Goal: Task Accomplishment & Management: Manage account settings

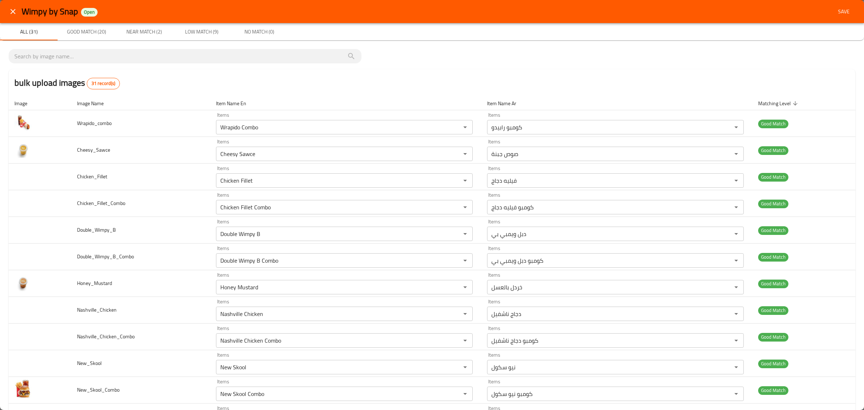
scroll to position [543, 0]
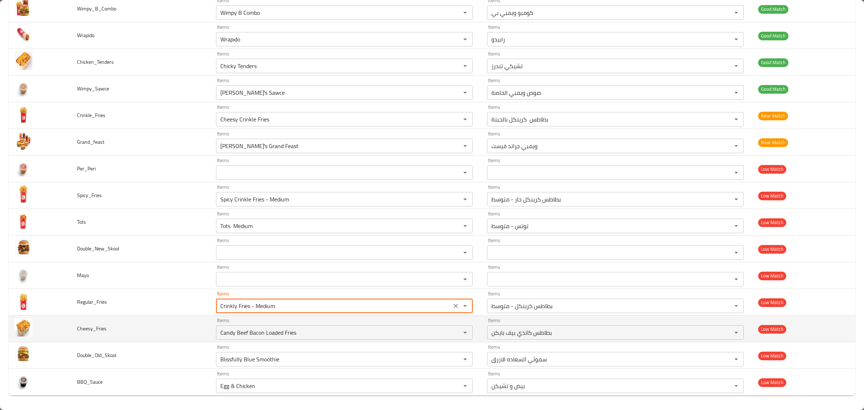
click at [452, 306] on icon "Clear" at bounding box center [455, 305] width 7 height 7
click at [418, 330] on input "Candy Beef Bacon Loaded Fries" at bounding box center [333, 332] width 231 height 10
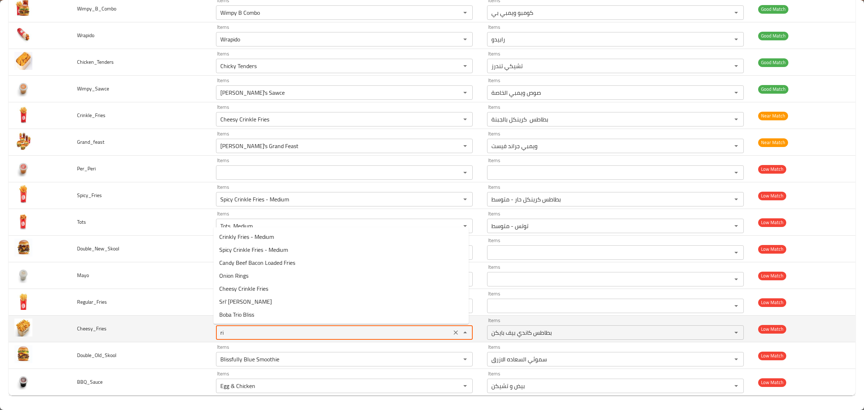
type input "r"
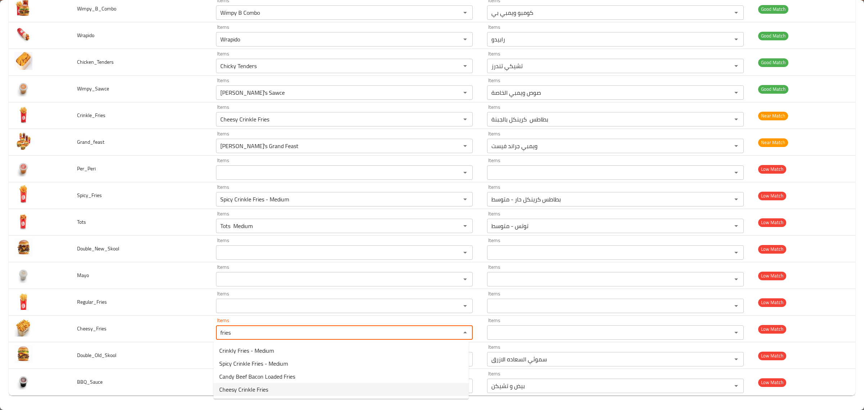
click at [287, 385] on li "Cheesy Crinkle Fries" at bounding box center [340, 389] width 255 height 13
type input "Cheesy Crinkle Fries"
type input "بطاطس كرينكل بالجبنة"
type input "Cheesy Crinkle Fries"
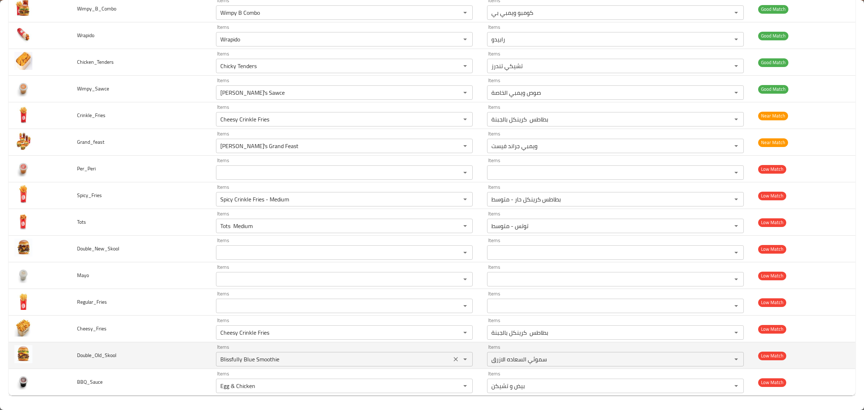
click at [339, 354] on input "Blissfully Blue Smoothie" at bounding box center [333, 359] width 231 height 10
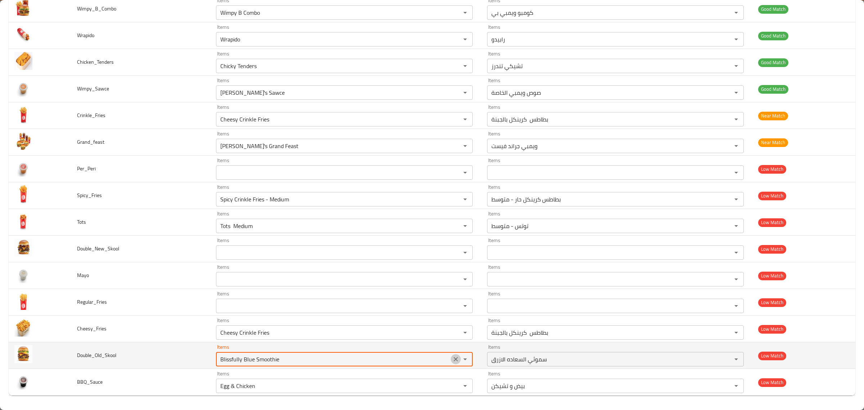
click at [452, 359] on icon "Clear" at bounding box center [455, 358] width 7 height 7
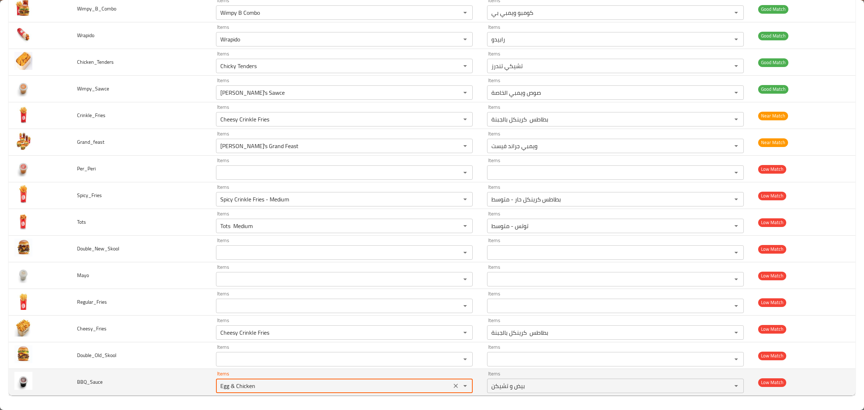
click at [402, 382] on input "Egg & Chicken" at bounding box center [333, 385] width 231 height 10
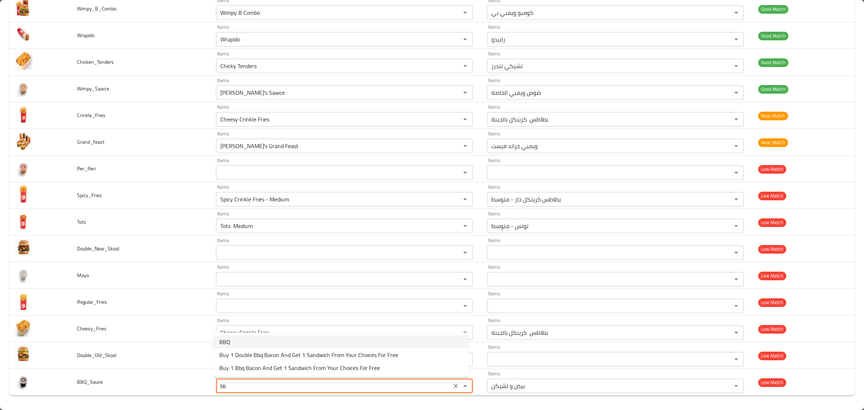
click at [293, 340] on li "BBQ" at bounding box center [340, 341] width 255 height 13
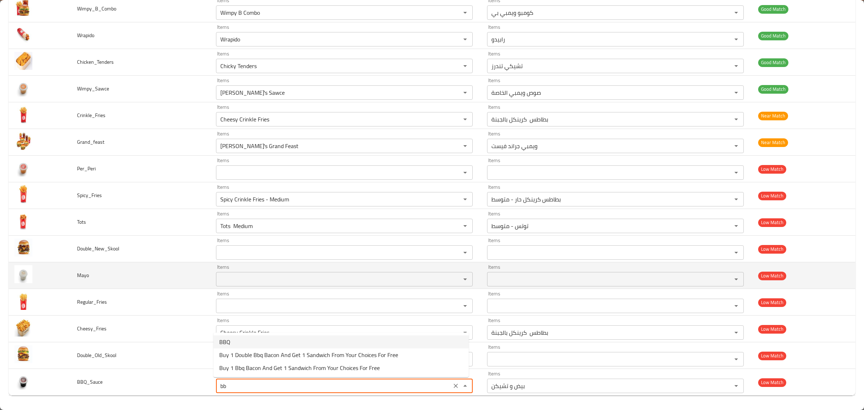
type input "BBQ"
type input "باربكيو"
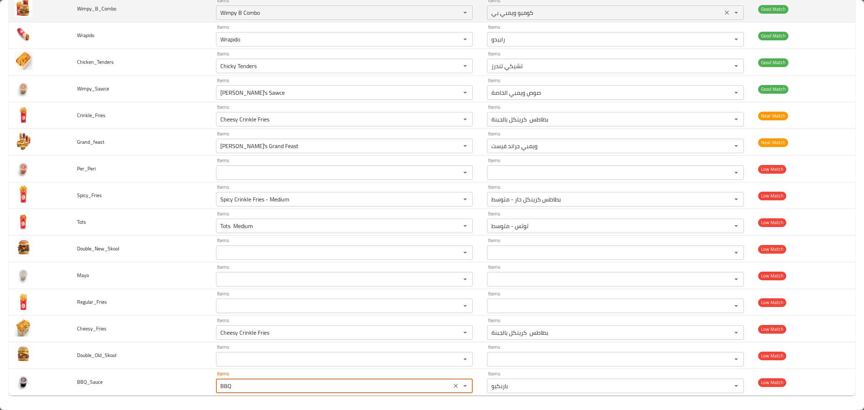
type input "BBQ"
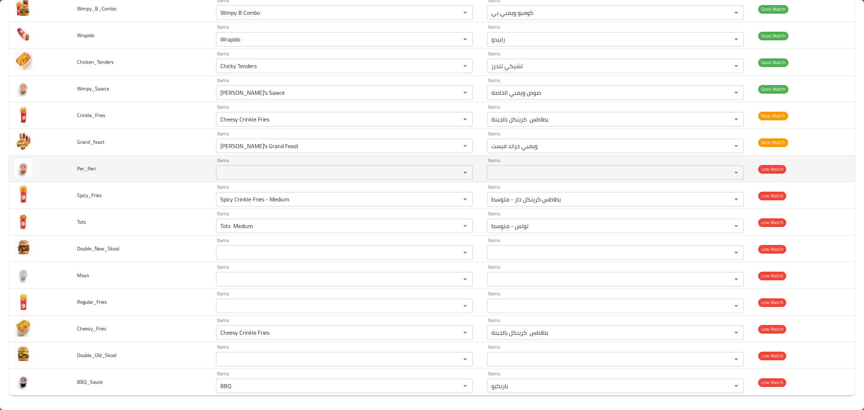
click at [80, 168] on span "Per_Peri" at bounding box center [86, 168] width 19 height 9
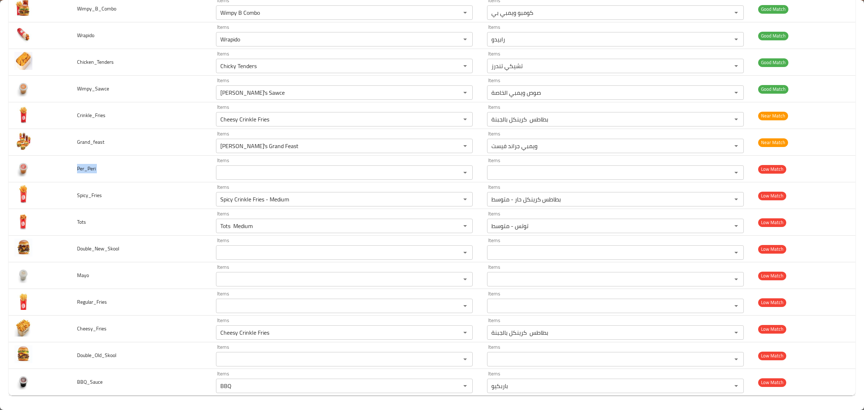
copy span "Per_Peri"
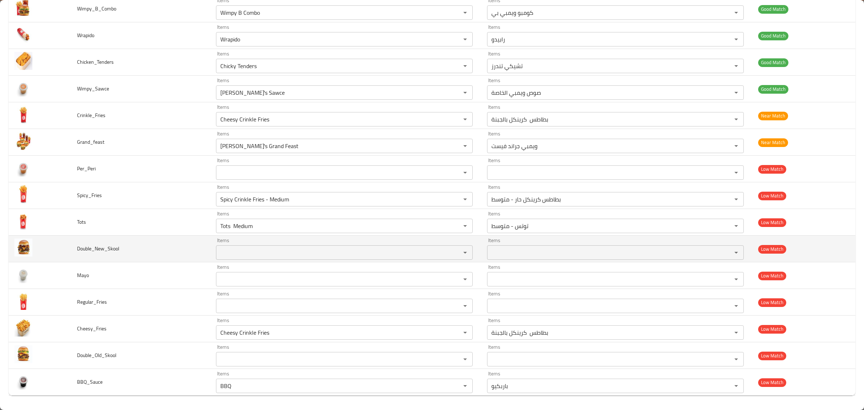
click at [85, 248] on span "Double_New_Skool" at bounding box center [98, 248] width 42 height 9
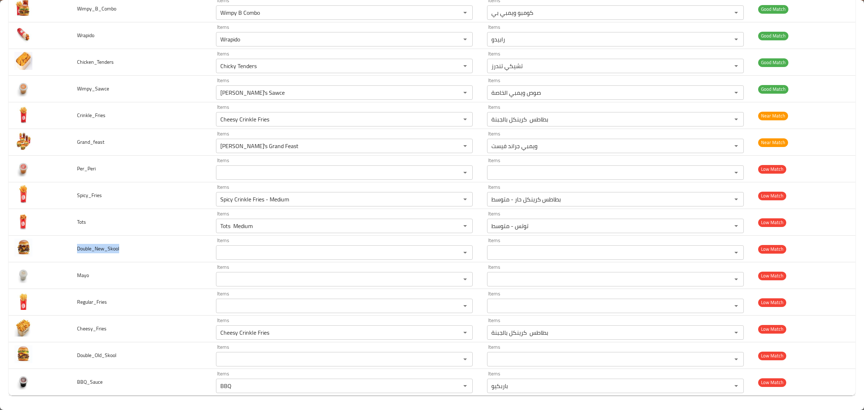
copy span "Double_New_Skool"
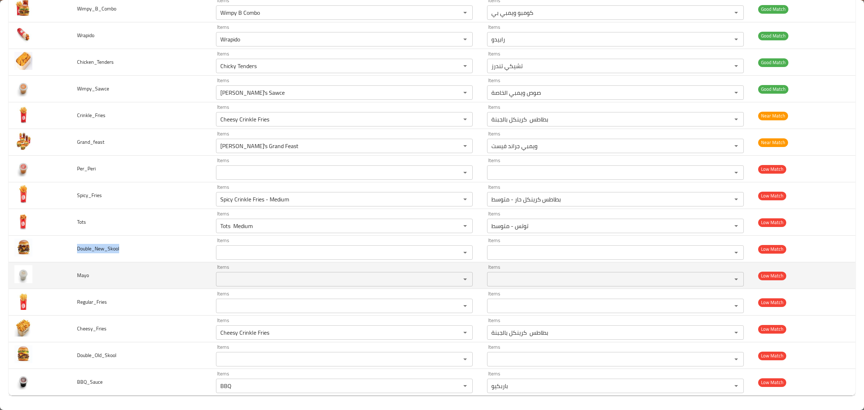
click at [81, 276] on span "Mayo" at bounding box center [83, 274] width 12 height 9
click at [84, 272] on span "Mayo" at bounding box center [83, 274] width 12 height 9
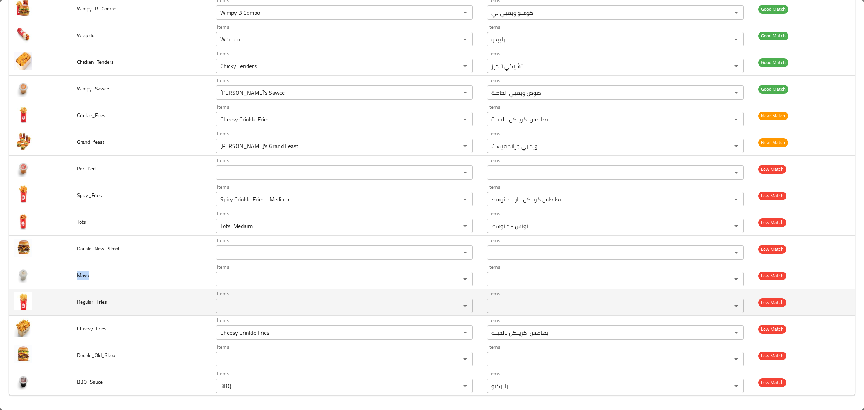
click at [92, 304] on span "Regular_Fries" at bounding box center [92, 301] width 30 height 9
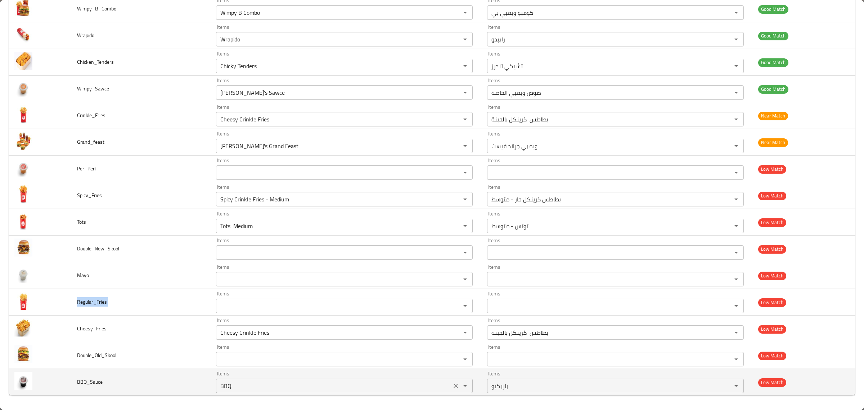
copy span "Regular_Fries"
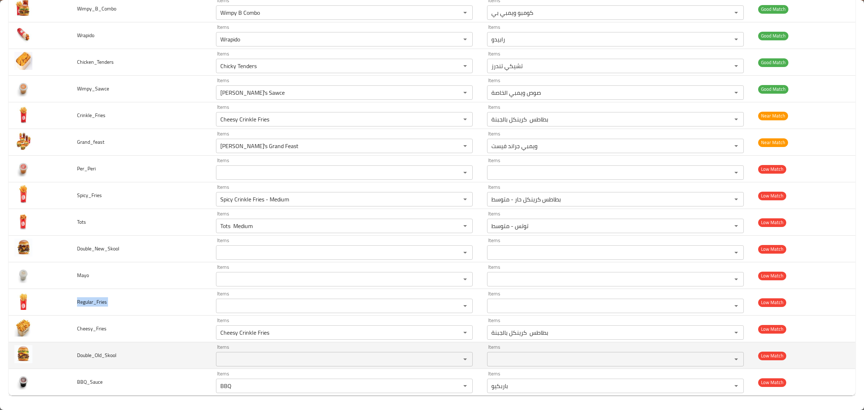
click at [89, 351] on span "Double_Old_Skool" at bounding box center [96, 354] width 39 height 9
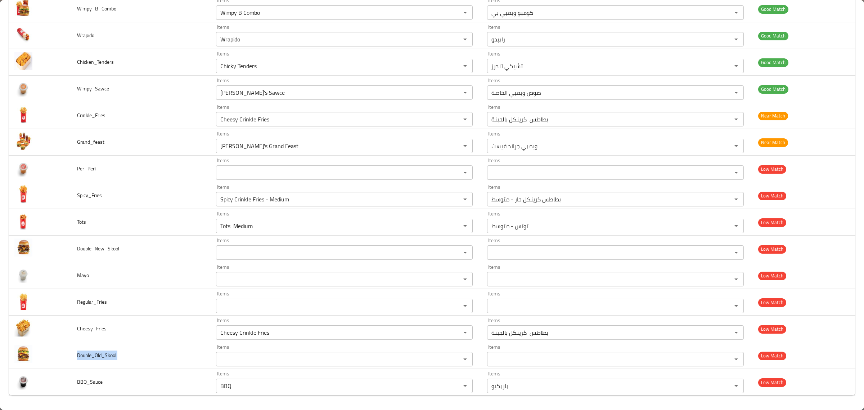
copy span "Double_Old_Skool"
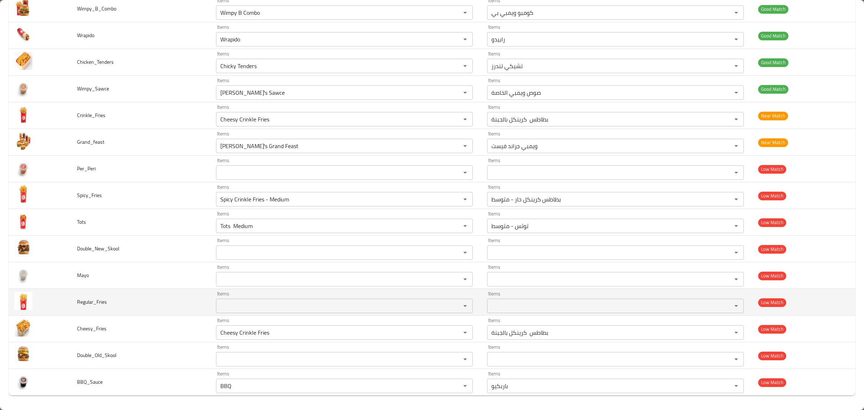
click at [122, 308] on td "Regular_Fries" at bounding box center [140, 302] width 139 height 27
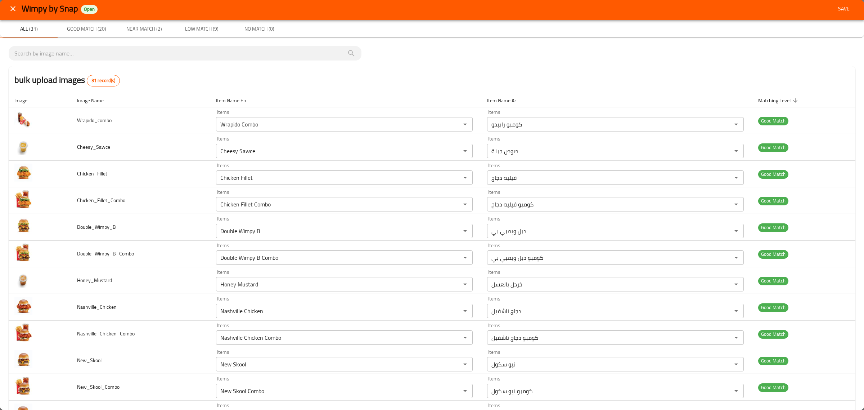
scroll to position [0, 0]
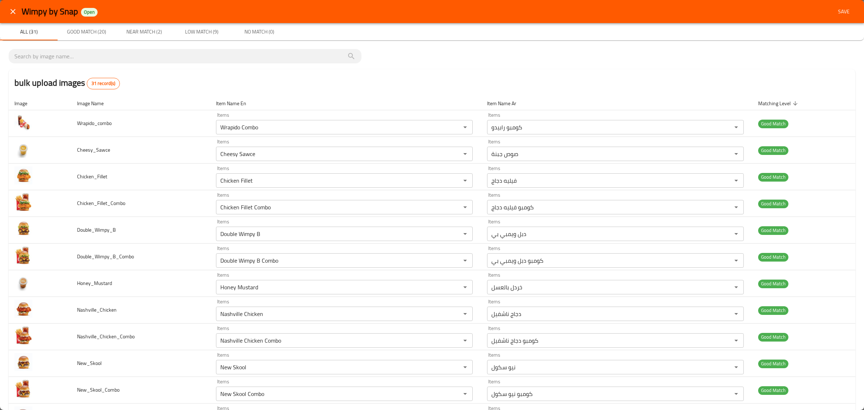
click at [835, 14] on span "Save" at bounding box center [843, 11] width 17 height 9
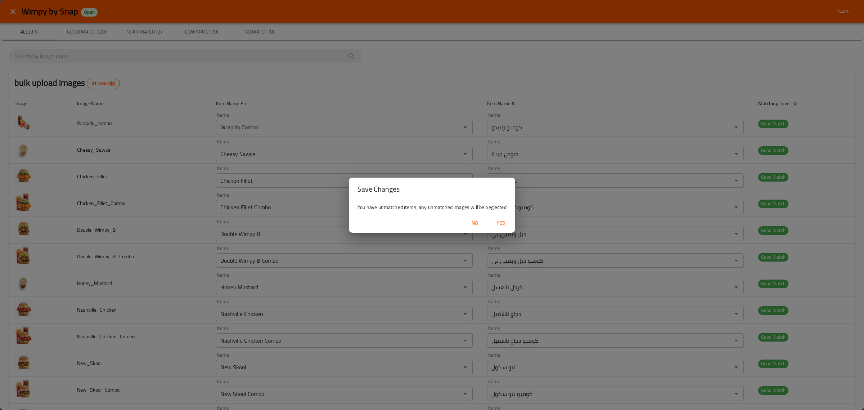
click at [504, 222] on span "Yes" at bounding box center [500, 222] width 17 height 9
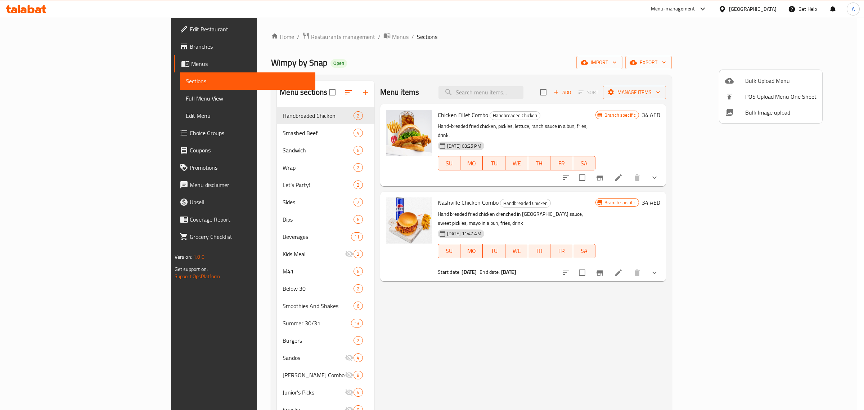
click at [822, 61] on div at bounding box center [432, 205] width 864 height 410
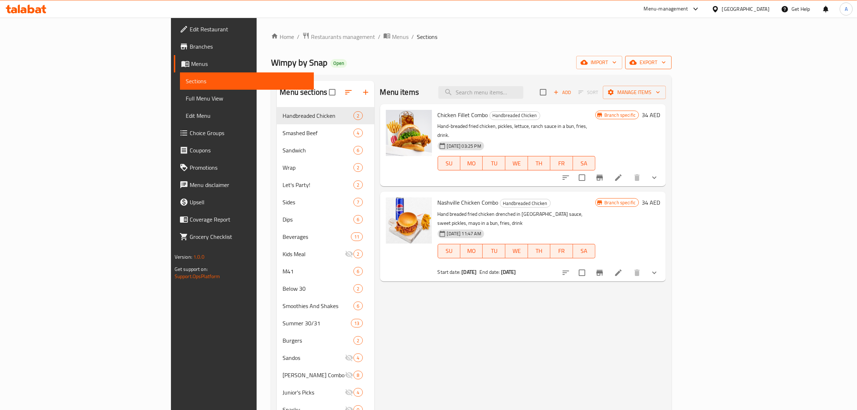
click at [666, 62] on span "export" at bounding box center [648, 62] width 35 height 9
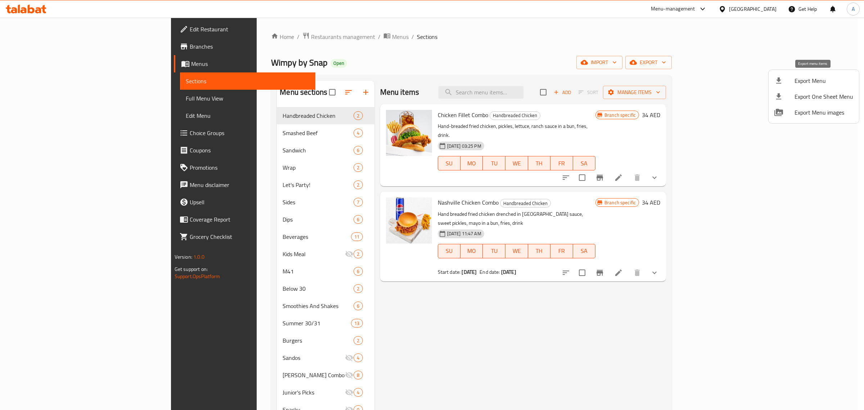
click at [807, 80] on span "Export Menu" at bounding box center [823, 80] width 59 height 9
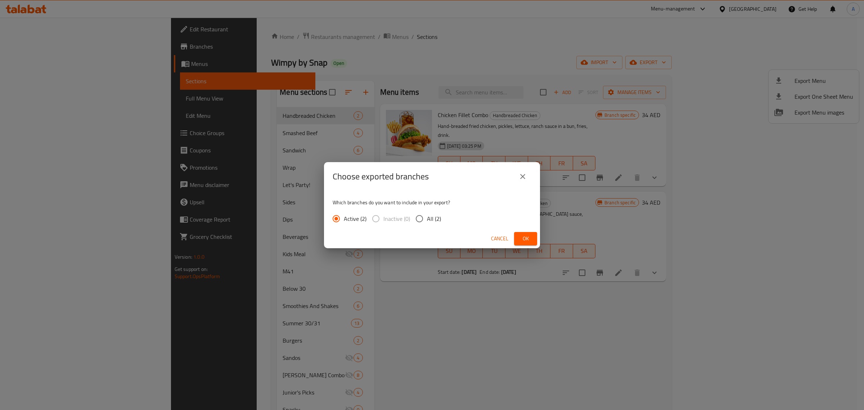
click at [521, 238] on span "Ok" at bounding box center [526, 238] width 12 height 9
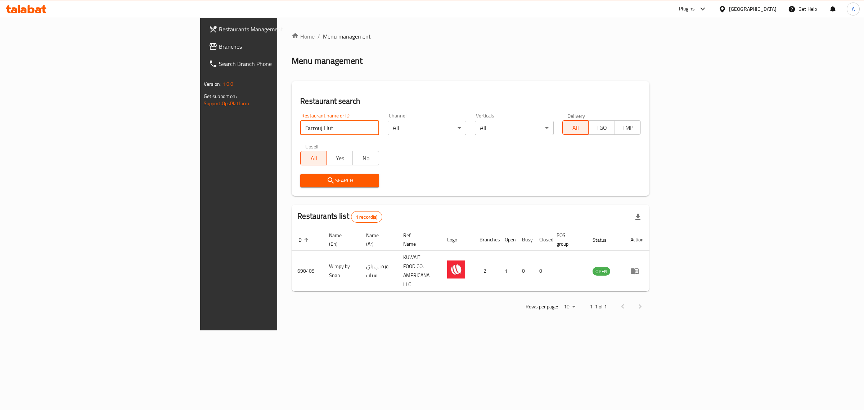
type input "Farrouj Hut"
click button "Search" at bounding box center [339, 180] width 79 height 13
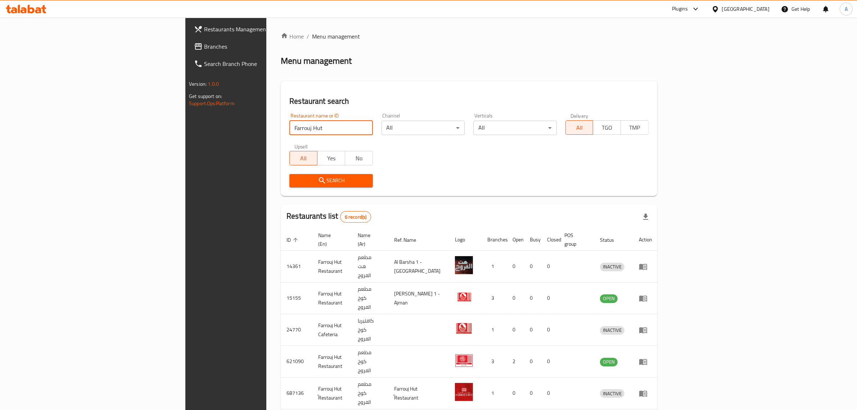
click at [204, 50] on span "Branches" at bounding box center [263, 46] width 119 height 9
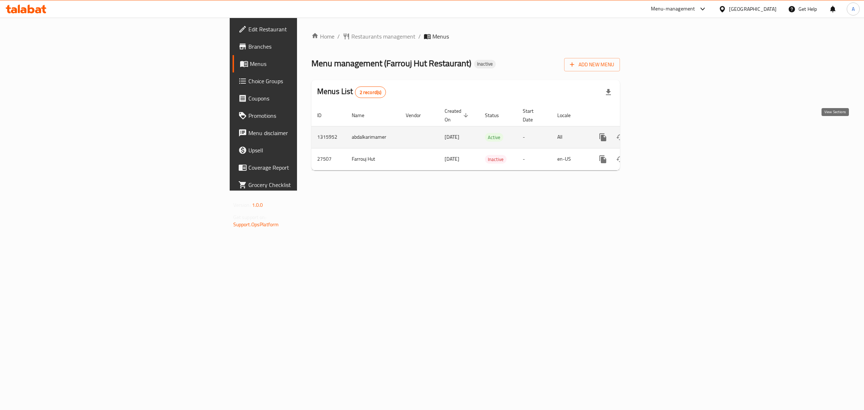
click at [663, 128] on link "enhanced table" at bounding box center [654, 136] width 17 height 17
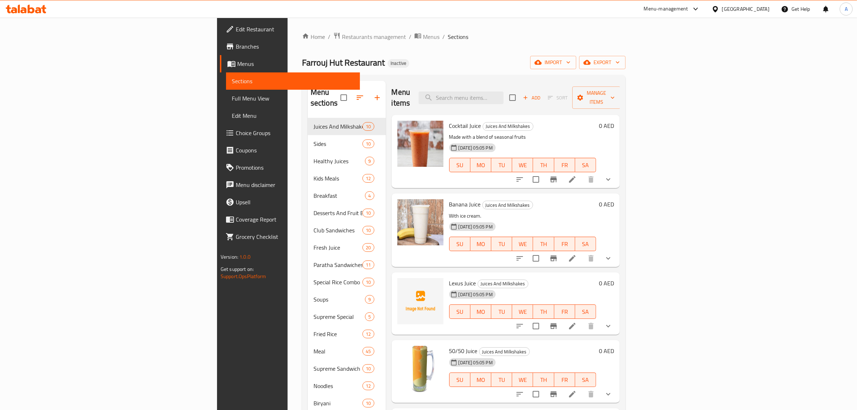
click at [352, 36] on ol "Home / Restaurants management / Menus / Sections" at bounding box center [464, 36] width 324 height 9
click at [570, 62] on span "import" at bounding box center [553, 62] width 35 height 9
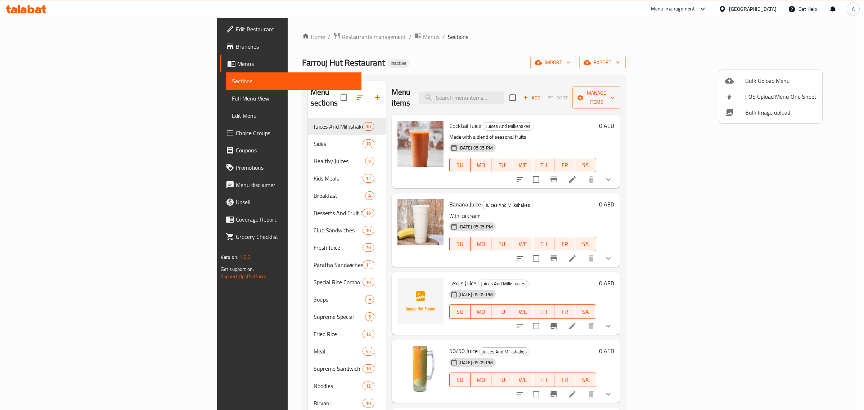
click at [758, 106] on li "Bulk Image upload" at bounding box center [770, 112] width 103 height 16
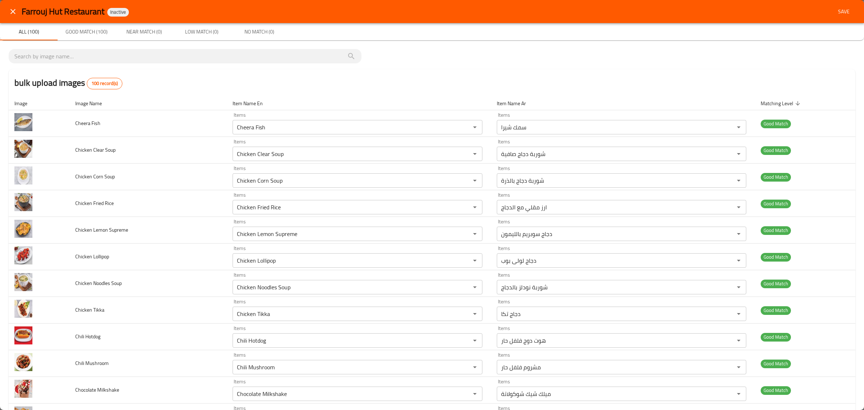
click at [842, 7] on span "Save" at bounding box center [843, 11] width 17 height 9
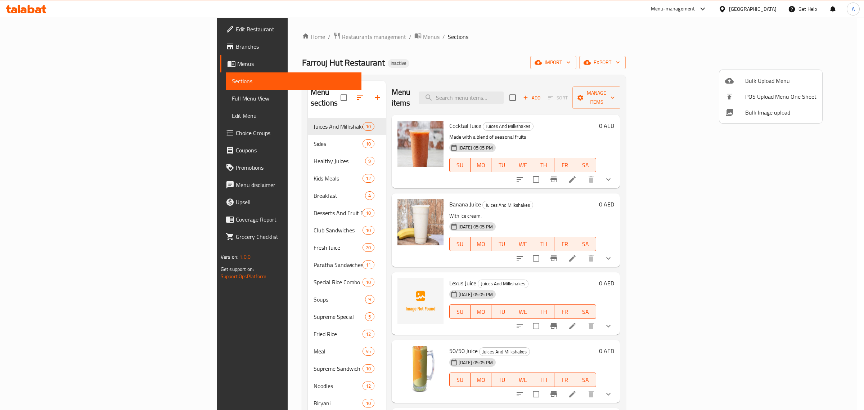
click at [195, 144] on div at bounding box center [432, 205] width 864 height 410
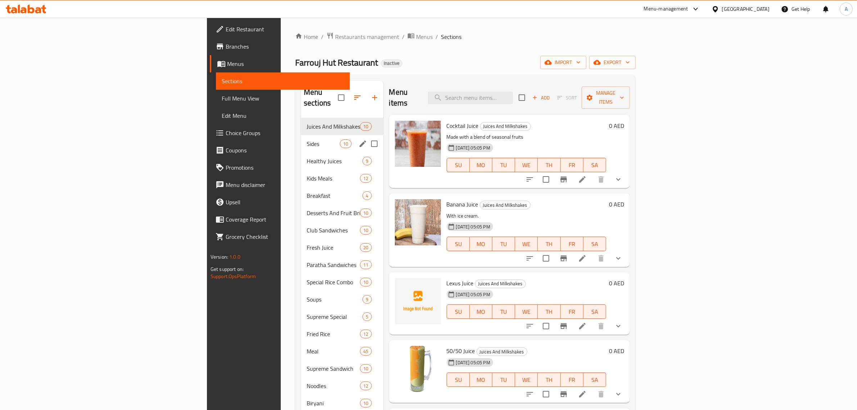
click at [301, 135] on div "Sides 10" at bounding box center [342, 143] width 82 height 17
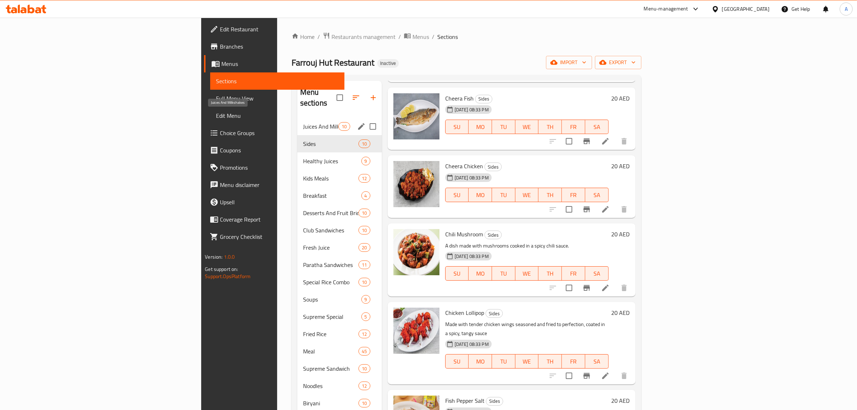
click at [303, 122] on span "Juices And Milkshakes" at bounding box center [321, 126] width 36 height 9
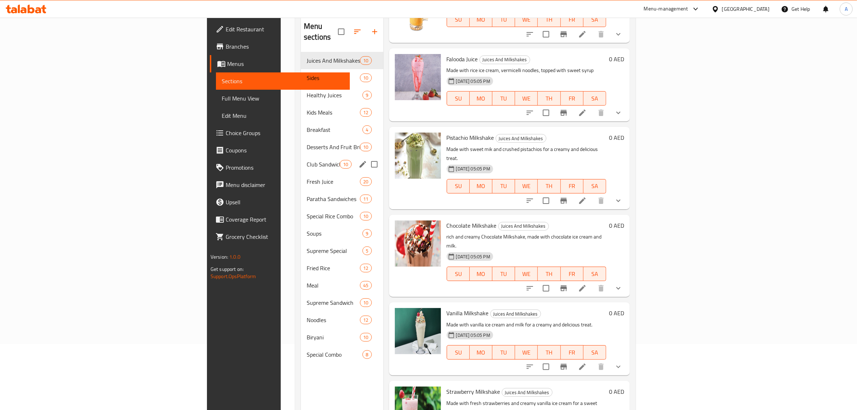
scroll to position [56, 0]
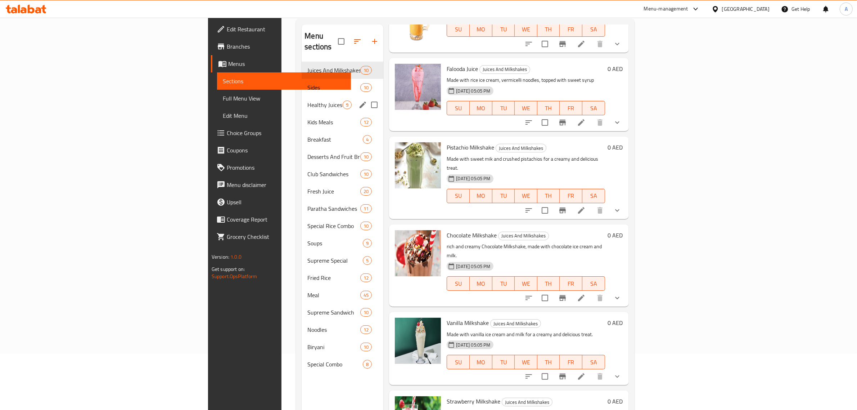
click at [302, 99] on div "Healthy Juices 9" at bounding box center [343, 104] width 82 height 17
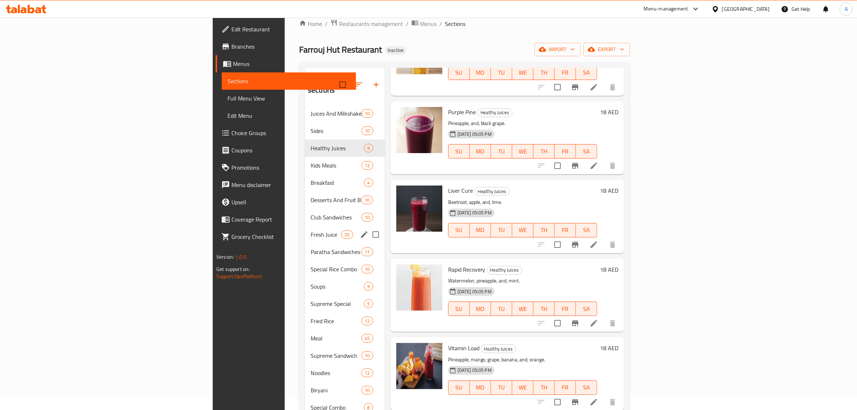
scroll to position [11, 0]
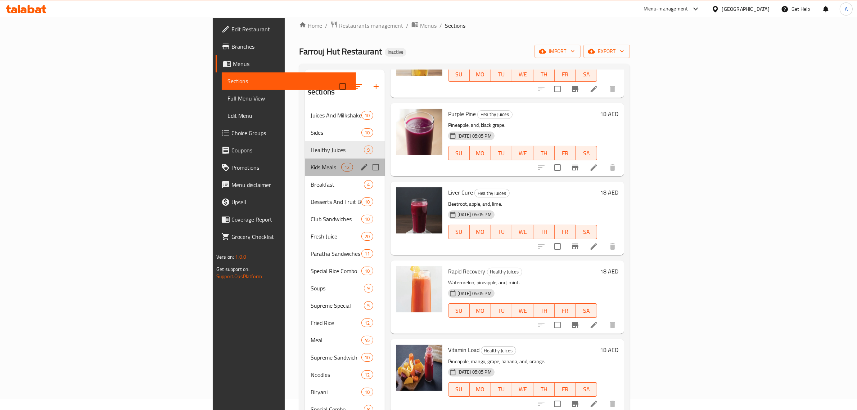
click at [305, 161] on div "Kids Meals 12" at bounding box center [345, 166] width 80 height 17
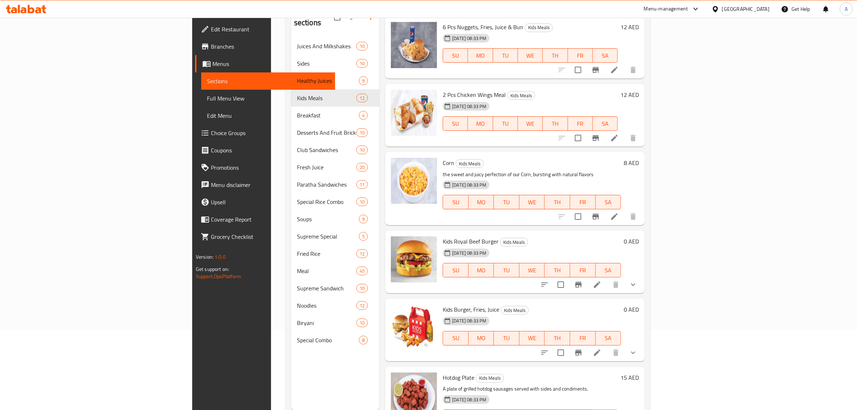
scroll to position [101, 0]
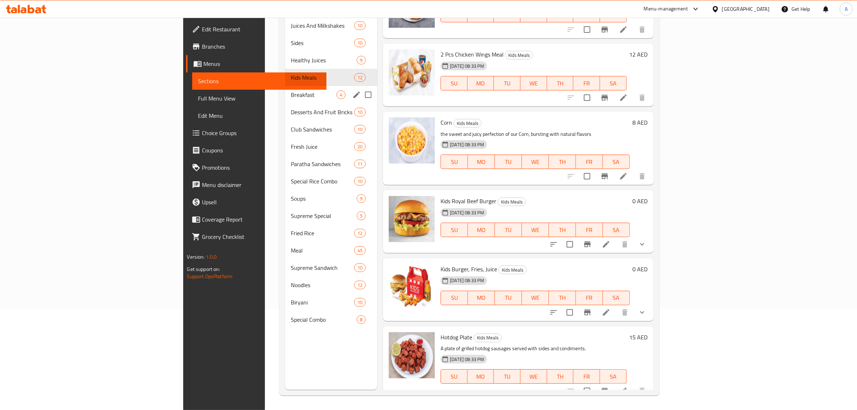
click at [285, 86] on div "Breakfast 4" at bounding box center [331, 94] width 92 height 17
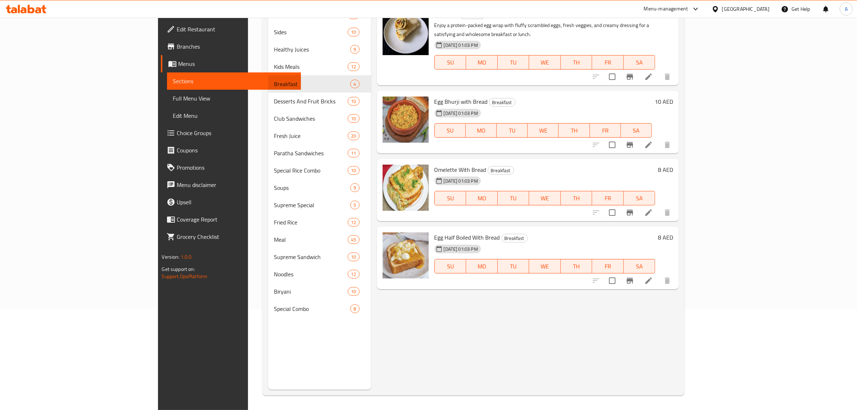
scroll to position [11, 0]
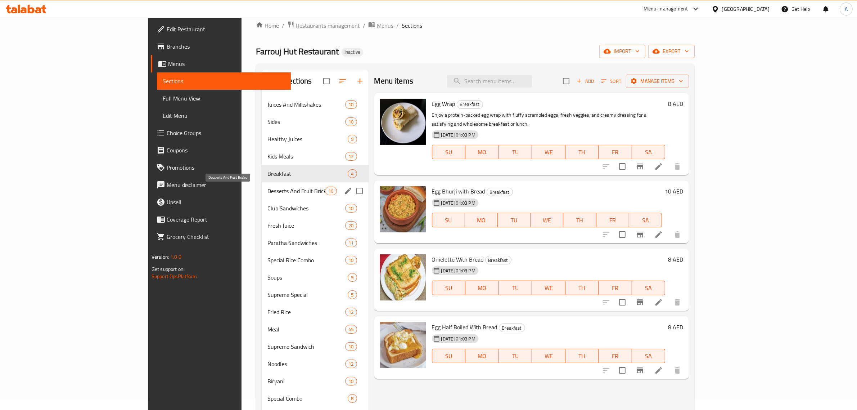
click at [267, 194] on span "Desserts And Fruit Bricks" at bounding box center [296, 190] width 58 height 9
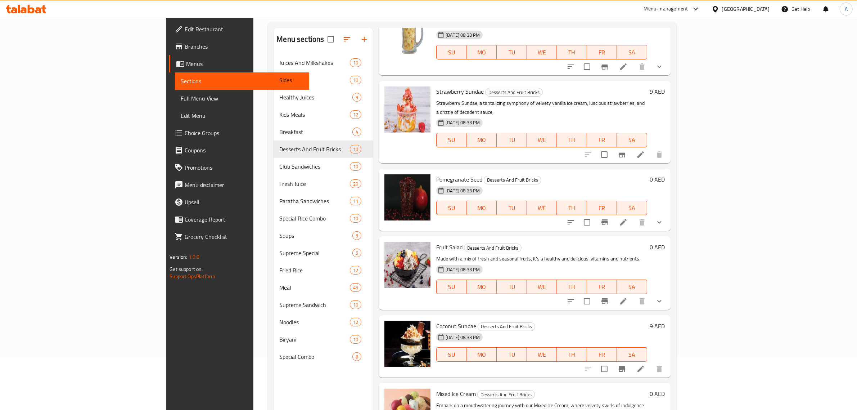
scroll to position [101, 0]
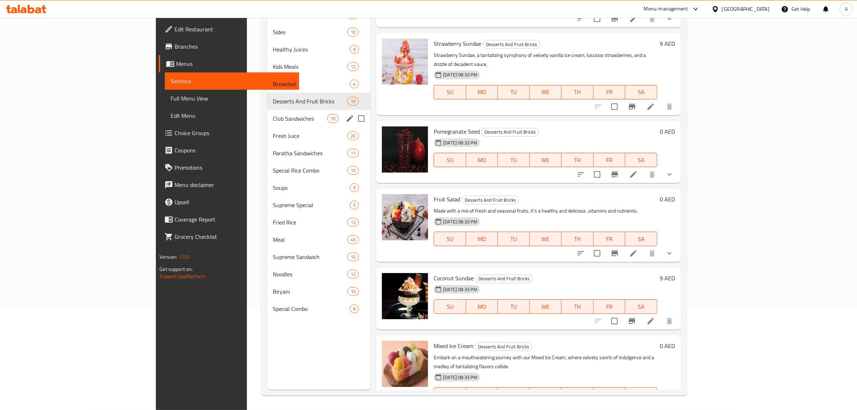
click at [267, 123] on div "Club Sandwiches 10" at bounding box center [318, 118] width 103 height 17
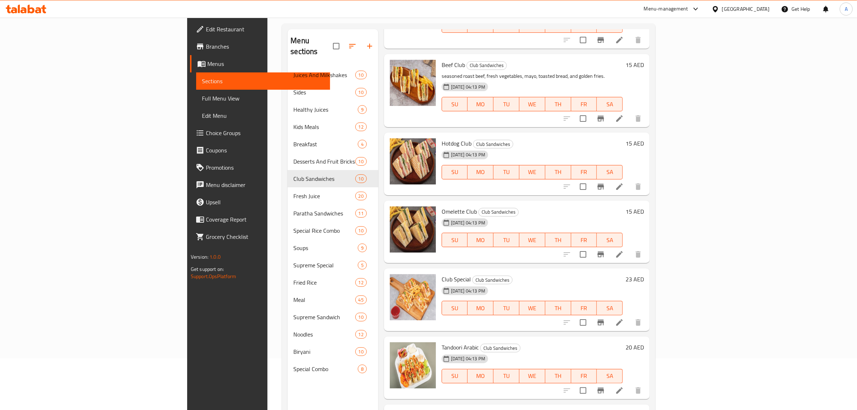
scroll to position [101, 0]
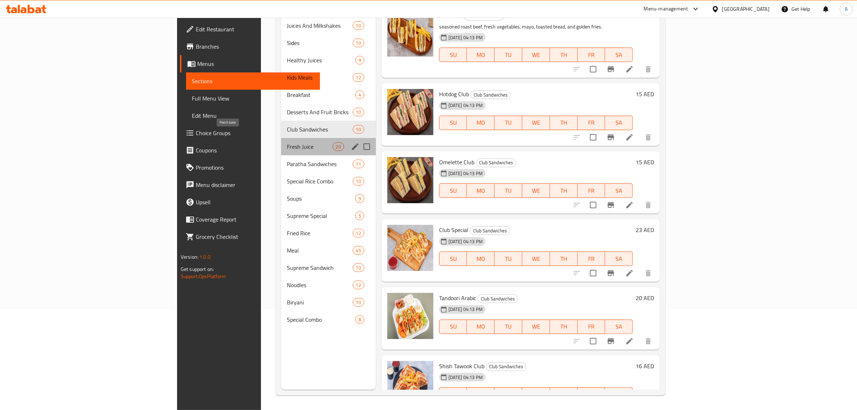
click at [287, 142] on span "Fresh Juice" at bounding box center [310, 146] width 46 height 9
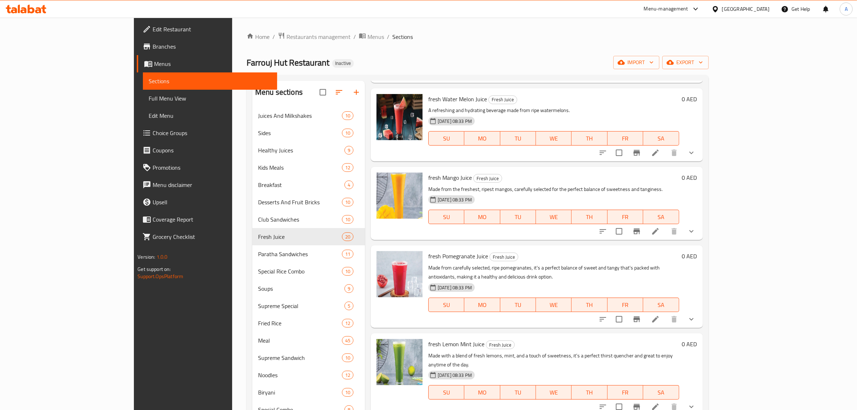
scroll to position [101, 0]
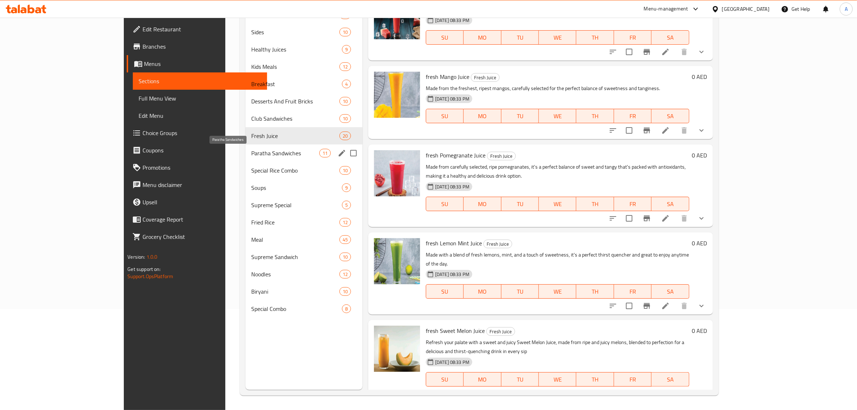
click at [251, 154] on span "Paratha Sandwiches" at bounding box center [285, 153] width 68 height 9
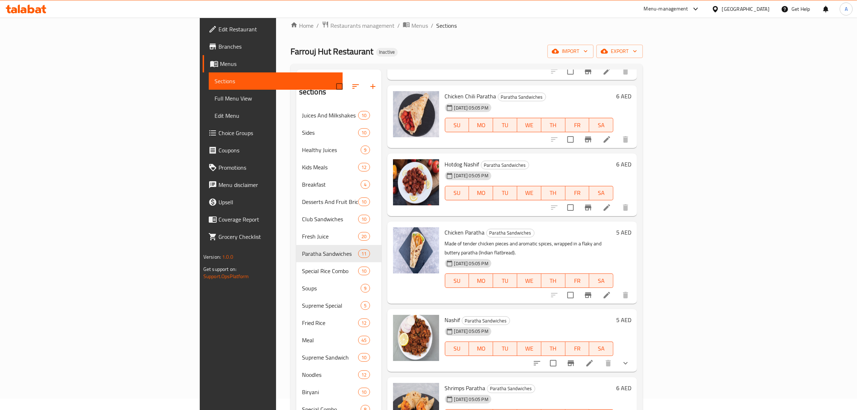
scroll to position [101, 0]
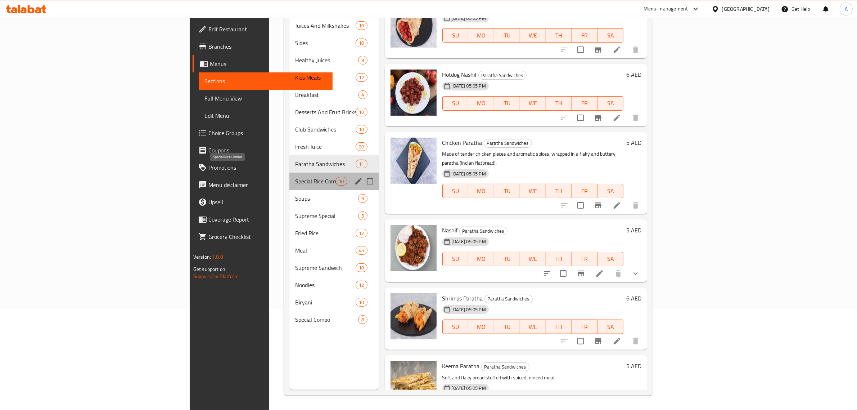
click at [295, 177] on span "Special Rice Combo" at bounding box center [315, 181] width 40 height 9
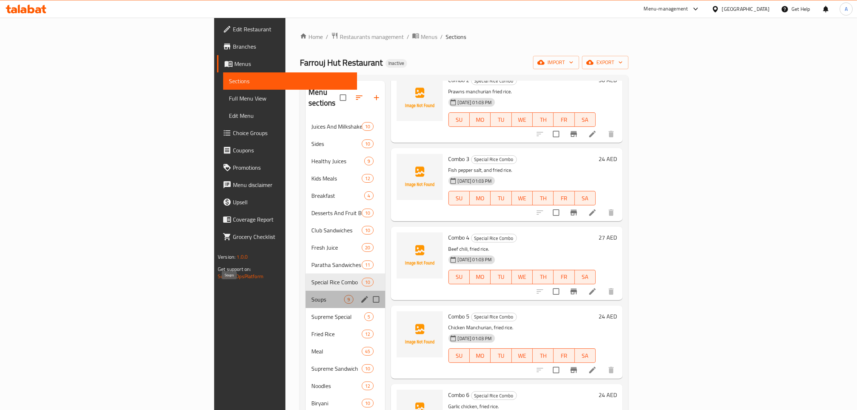
click at [311, 295] on span "Soups" at bounding box center [327, 299] width 33 height 9
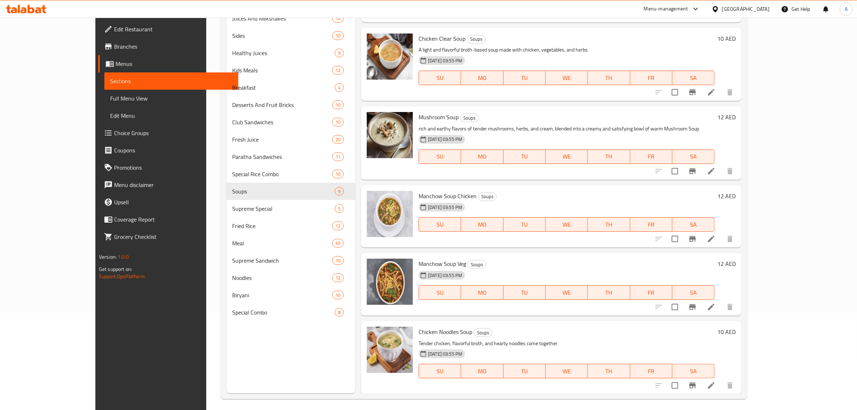
scroll to position [101, 0]
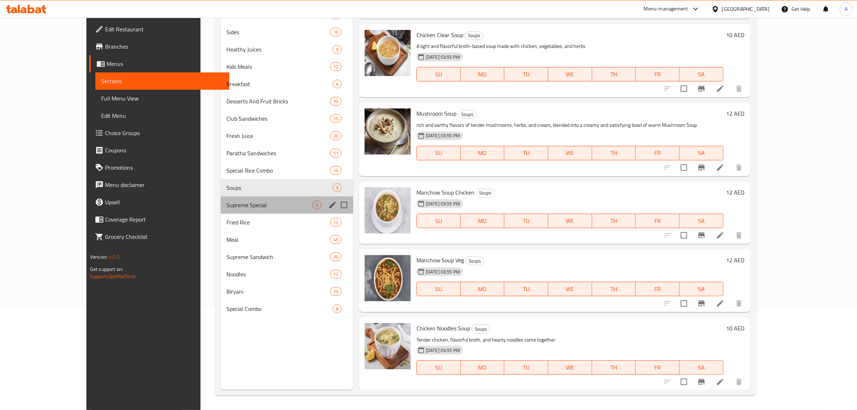
click at [221, 198] on div "Supreme Special 5" at bounding box center [287, 204] width 132 height 17
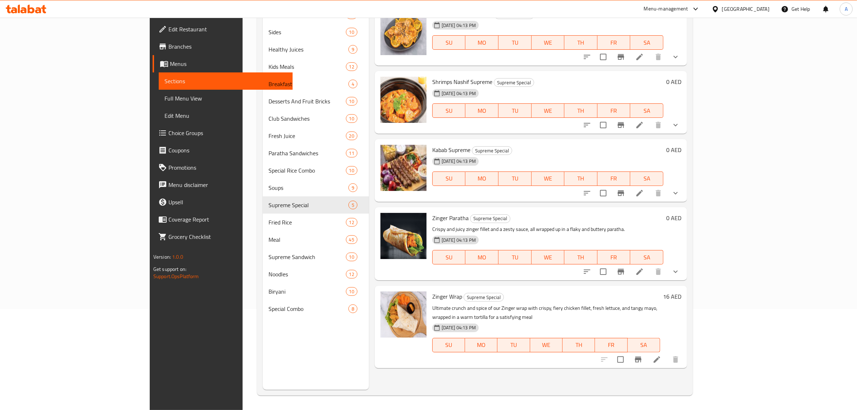
scroll to position [101, 0]
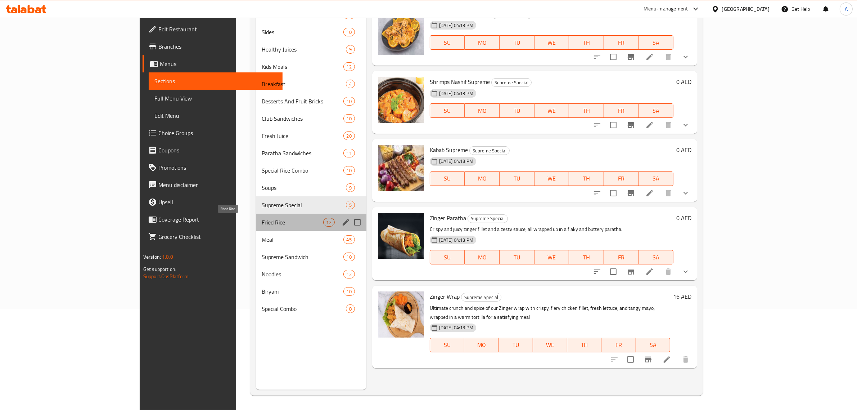
click at [262, 224] on span "Fried Rice" at bounding box center [292, 222] width 61 height 9
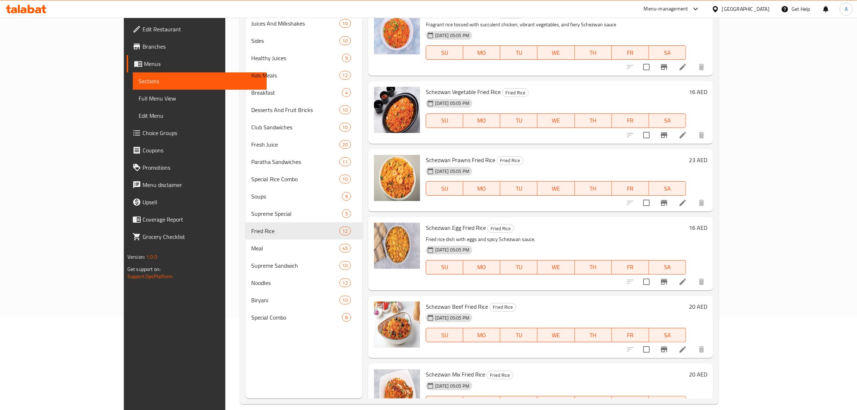
scroll to position [101, 0]
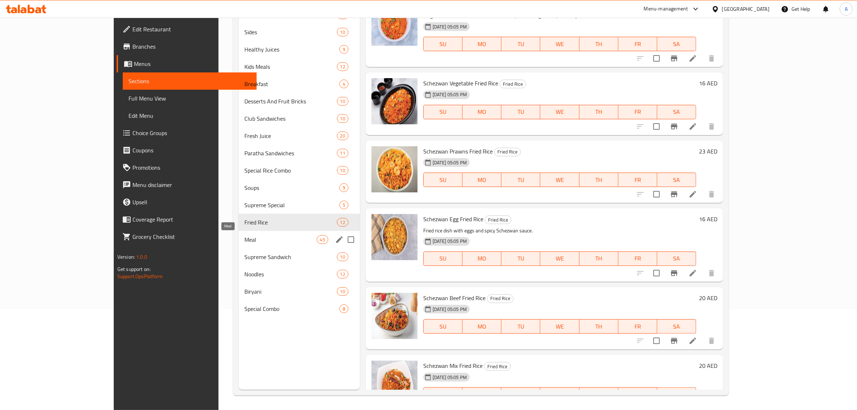
click at [244, 242] on span "Meal" at bounding box center [280, 239] width 72 height 9
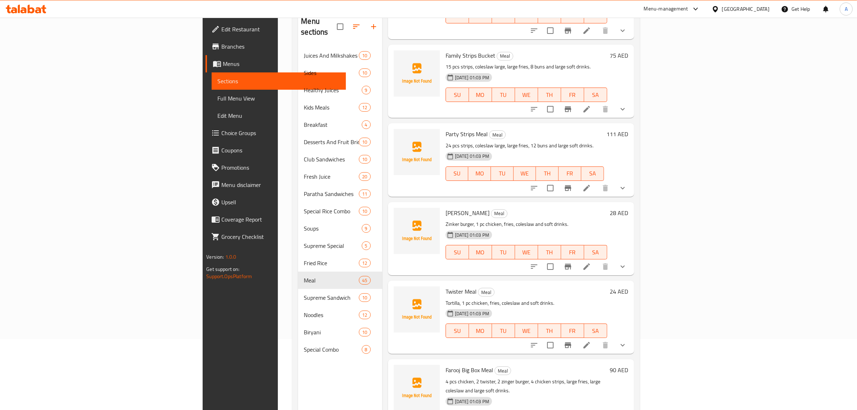
scroll to position [101, 0]
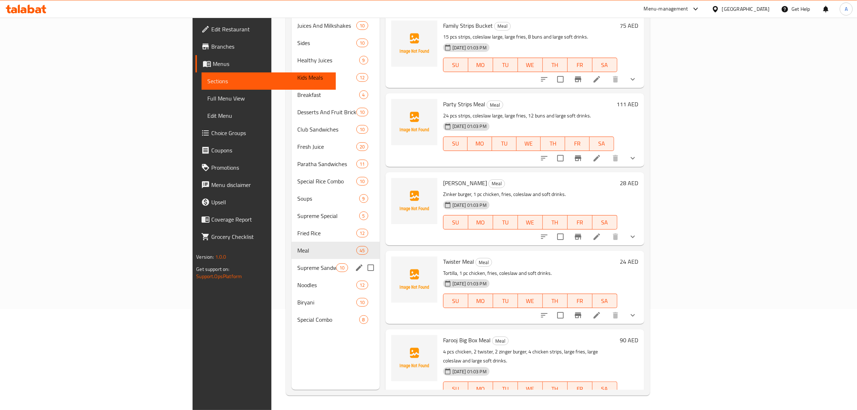
click at [292, 261] on div "Supreme Sandwich 10" at bounding box center [336, 267] width 88 height 17
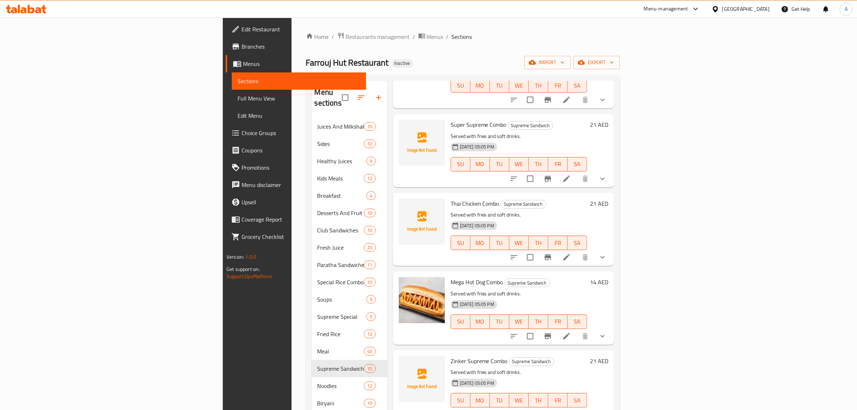
scroll to position [101, 0]
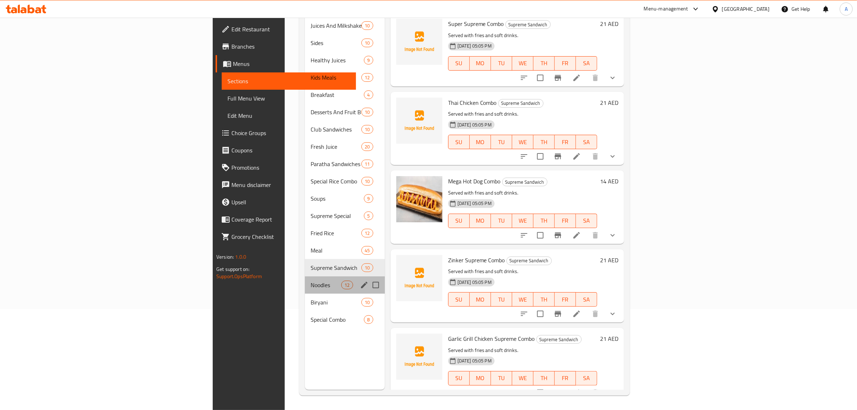
click at [305, 279] on div "Noodles 12" at bounding box center [345, 284] width 80 height 17
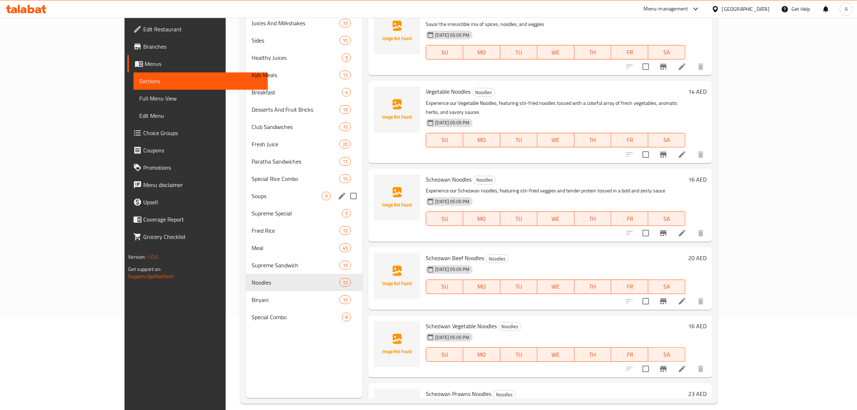
scroll to position [101, 0]
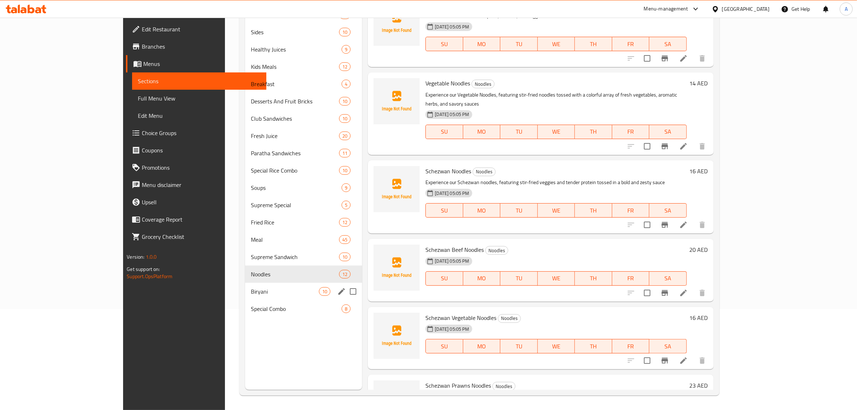
click at [245, 284] on div "Biryani 10" at bounding box center [303, 291] width 117 height 17
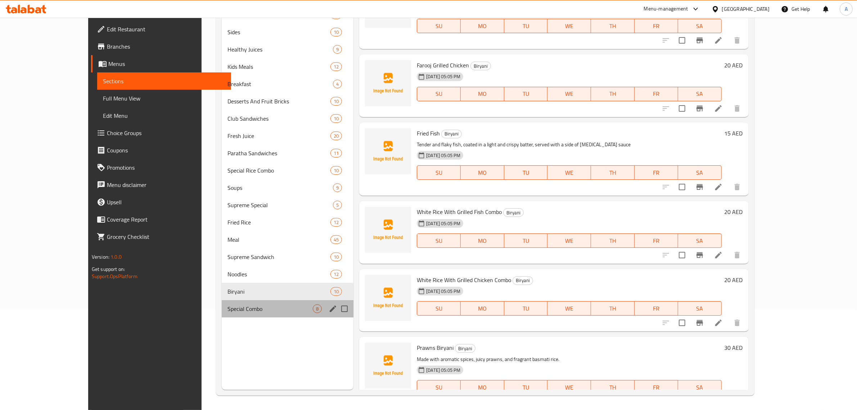
click at [222, 301] on div "Special Combo 8" at bounding box center [288, 308] width 132 height 17
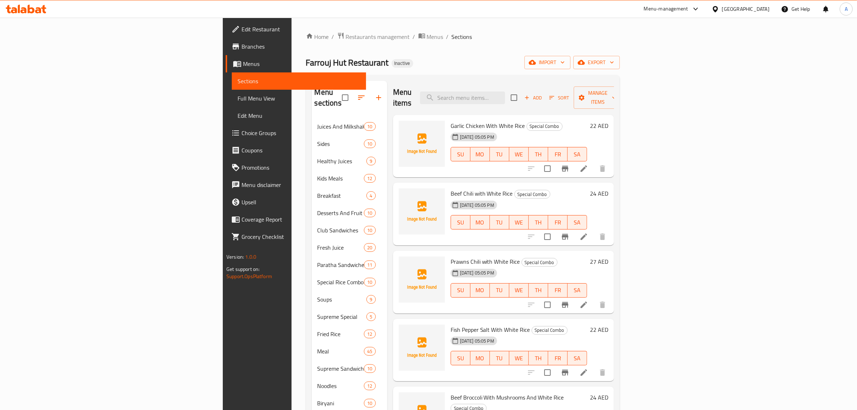
click at [620, 69] on div "Home / Restaurants management / Menus / Sections Farrouj Hut Restaurant Inactiv…" at bounding box center [463, 264] width 314 height 464
click at [620, 57] on button "export" at bounding box center [596, 62] width 46 height 13
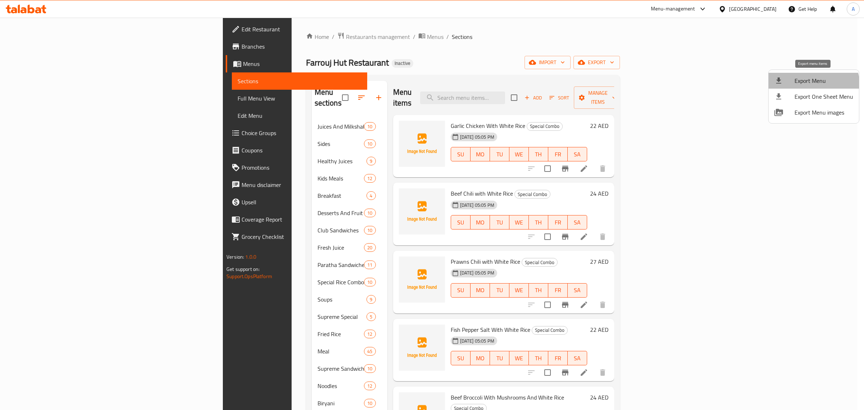
click at [803, 87] on li "Export Menu" at bounding box center [813, 81] width 90 height 16
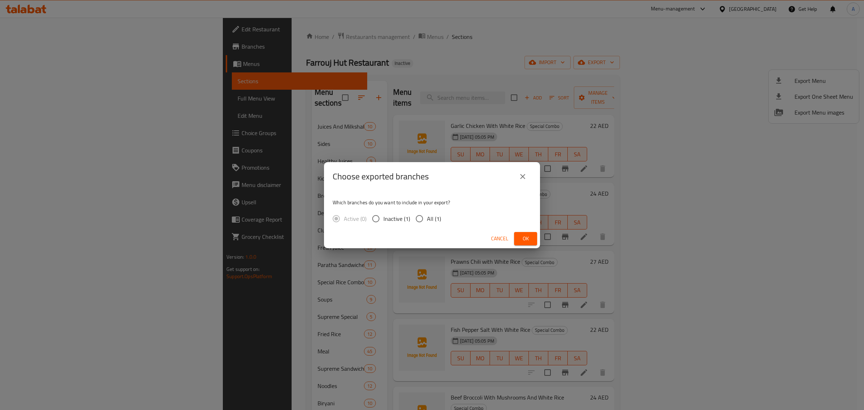
click at [529, 177] on button "close" at bounding box center [522, 176] width 17 height 17
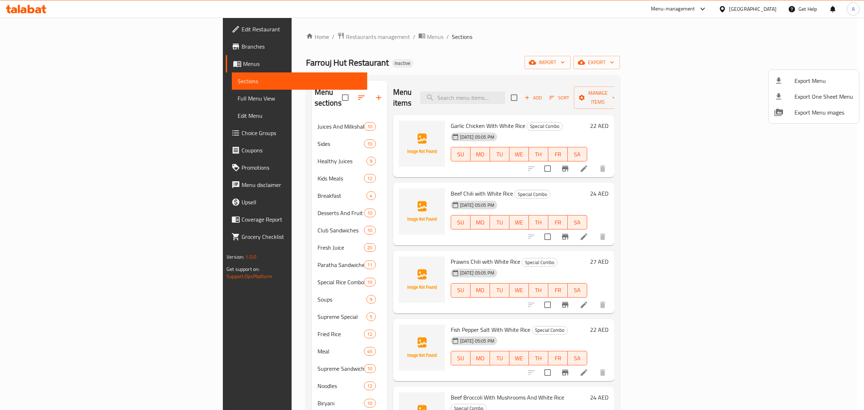
click at [229, 124] on div at bounding box center [432, 205] width 864 height 410
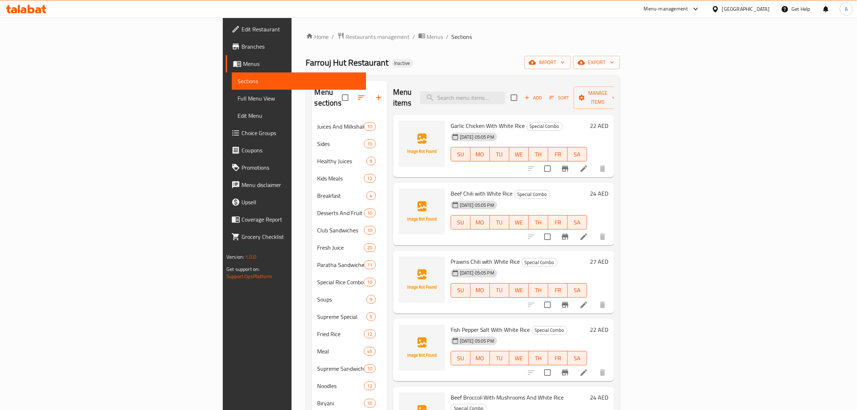
click at [317, 122] on span "Juices And Milkshakes" at bounding box center [340, 126] width 47 height 9
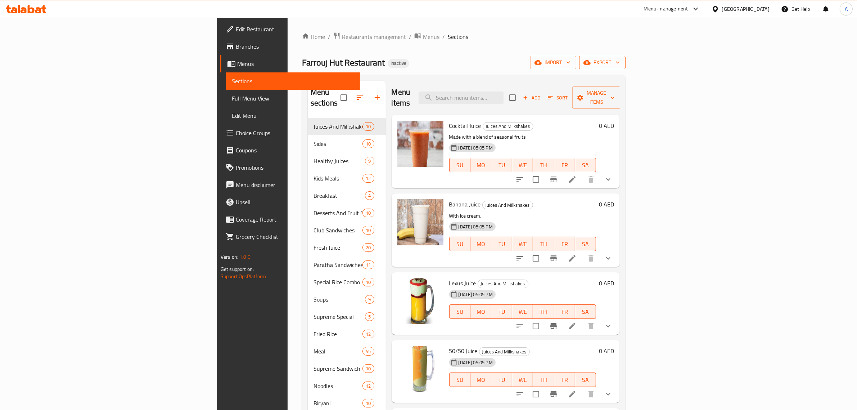
click at [620, 58] on span "export" at bounding box center [602, 62] width 35 height 9
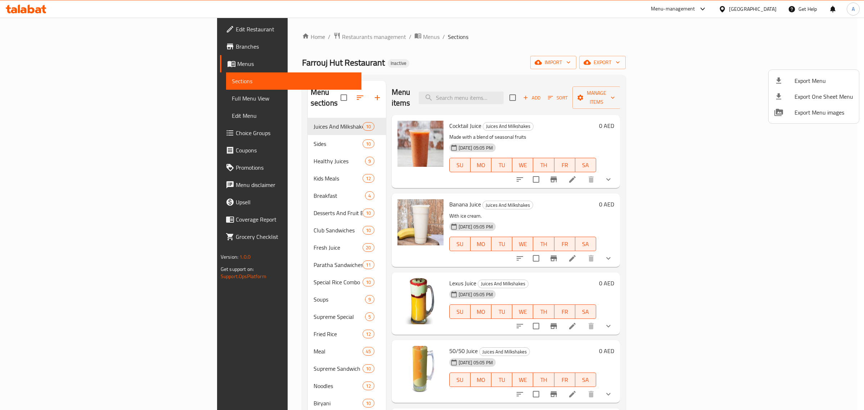
click at [816, 71] on ul "Export Menu Export One Sheet Menu Export Menu images" at bounding box center [813, 96] width 90 height 53
click at [816, 74] on li "Export Menu" at bounding box center [813, 81] width 90 height 16
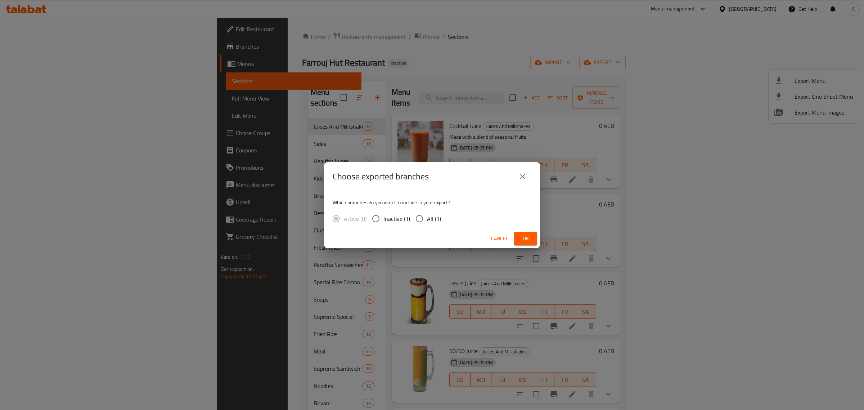
click at [429, 220] on span "All (1)" at bounding box center [434, 218] width 14 height 9
click at [427, 220] on input "All (1)" at bounding box center [419, 218] width 15 height 15
radio input "true"
click at [530, 244] on button "Ok" at bounding box center [525, 238] width 23 height 13
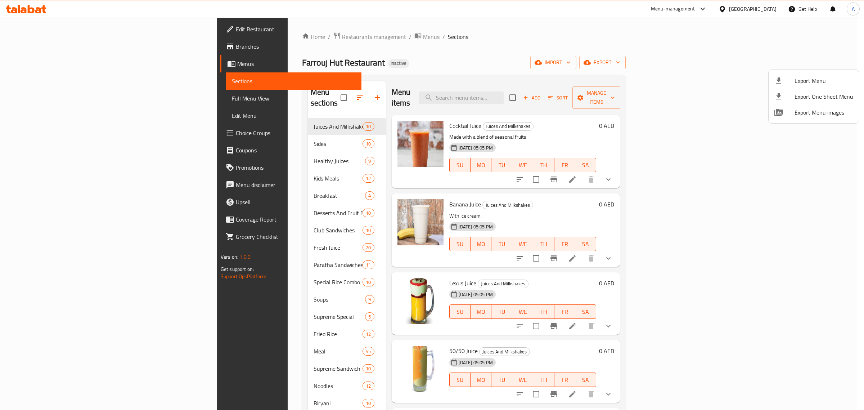
click at [746, 2] on div at bounding box center [432, 205] width 864 height 410
click at [750, 8] on div "United Arab Emirates" at bounding box center [753, 9] width 48 height 8
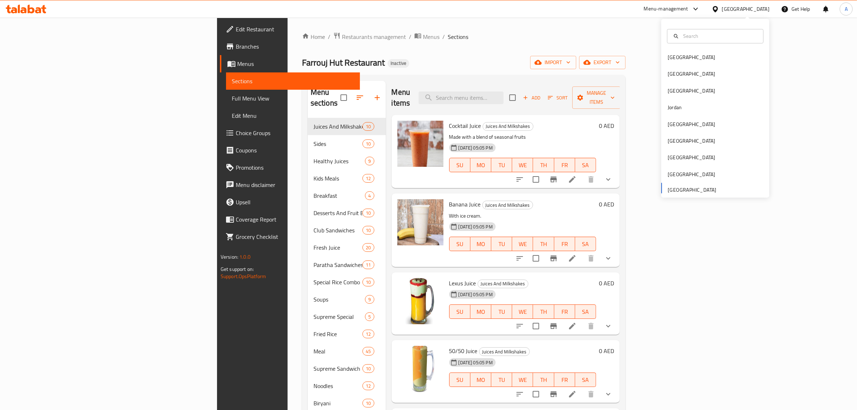
click at [750, 8] on div "United Arab Emirates" at bounding box center [746, 9] width 48 height 8
click at [750, 9] on div "United Arab Emirates" at bounding box center [746, 9] width 48 height 8
click at [689, 113] on div "Jordan" at bounding box center [715, 107] width 108 height 17
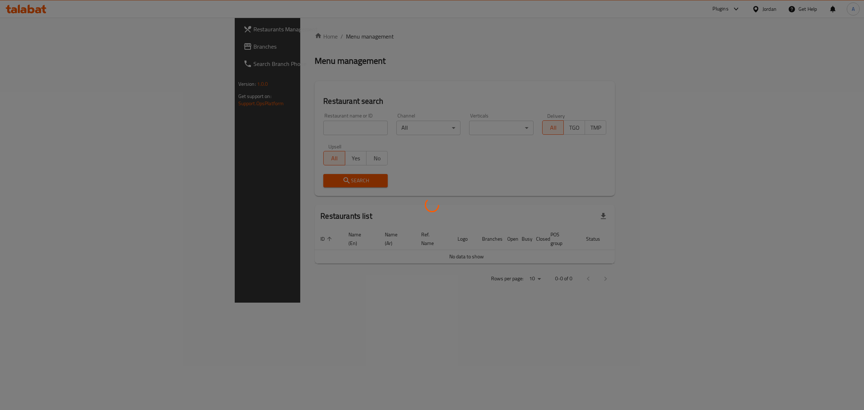
click at [217, 134] on div at bounding box center [432, 205] width 864 height 410
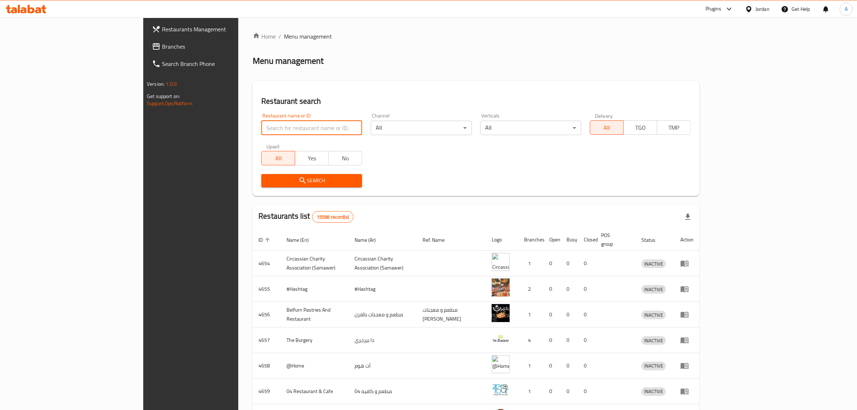
click at [261, 134] on input "search" at bounding box center [311, 128] width 101 height 14
drag, startPoint x: 217, startPoint y: 134, endPoint x: 148, endPoint y: 126, distance: 69.2
click at [238, 126] on div "Home / Menu management Menu management Restaurant search Restaurant name or ID …" at bounding box center [475, 281] width 475 height 527
paste input "جبنه و زعتر"
type input "جبنه و زعتر"
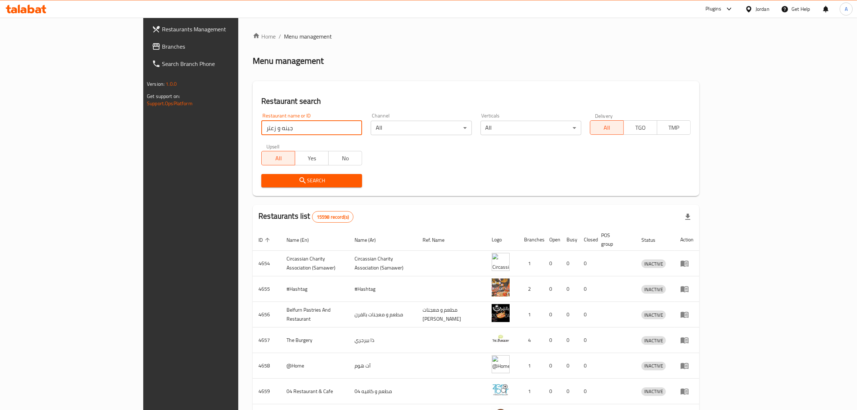
click button "Search" at bounding box center [311, 180] width 101 height 13
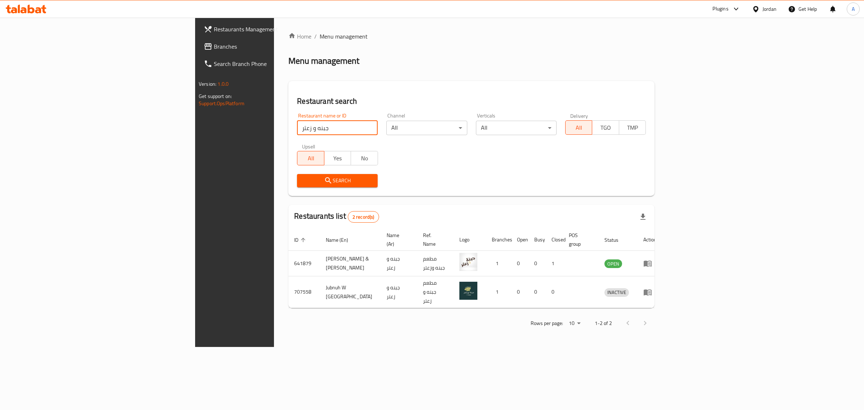
click at [214, 49] on span "Branches" at bounding box center [274, 46] width 120 height 9
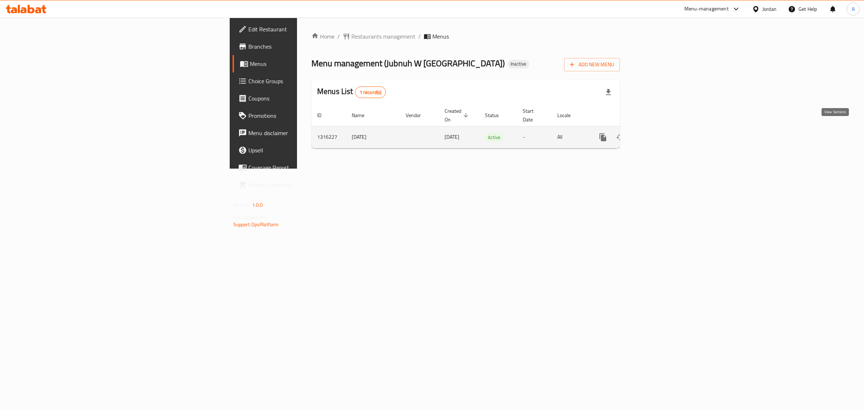
click at [659, 133] on icon "enhanced table" at bounding box center [654, 137] width 9 height 9
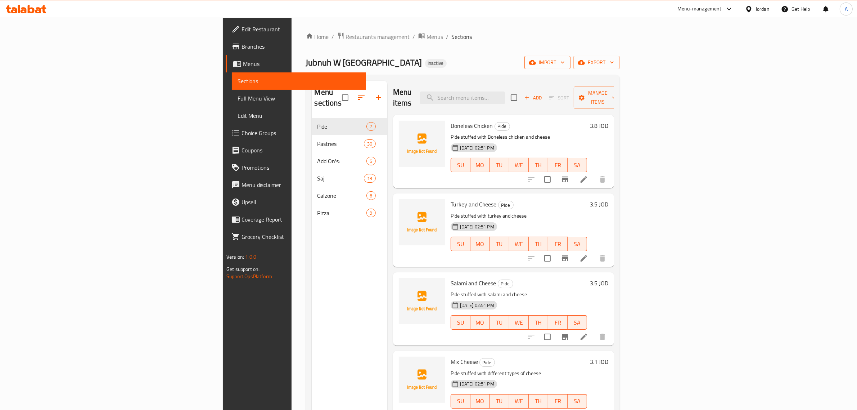
click at [565, 58] on span "import" at bounding box center [547, 62] width 35 height 9
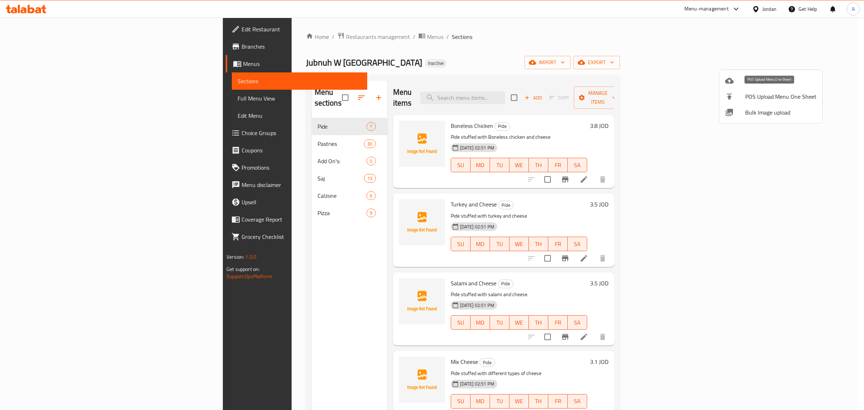
click at [773, 108] on span "Bulk Image upload" at bounding box center [780, 112] width 71 height 9
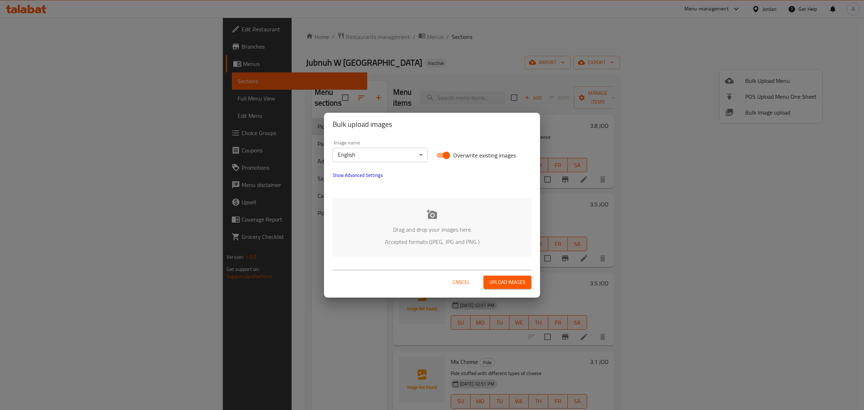
click at [373, 157] on body "​ Menu-management Jordan Get Help A Edit Restaurant Branches Menus Sections Ful…" at bounding box center [432, 214] width 864 height 392
click at [366, 167] on li "Arabic" at bounding box center [380, 167] width 95 height 13
click at [425, 216] on div "Drag and drop your images here Accepted formats (JPEG, JPG and PNG )" at bounding box center [432, 227] width 199 height 59
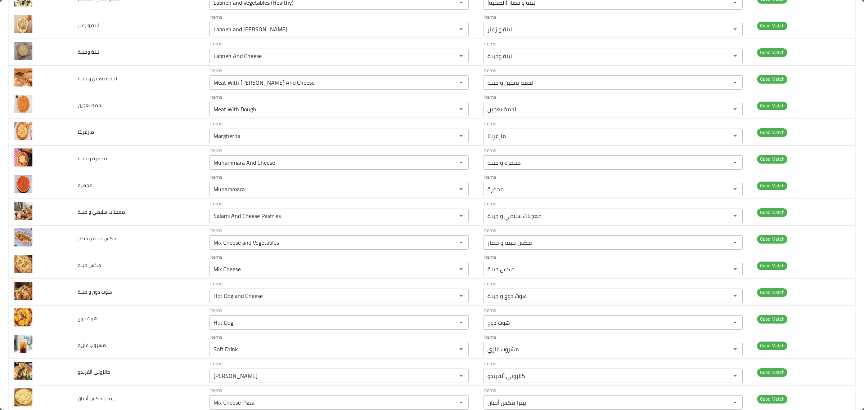
scroll to position [1584, 0]
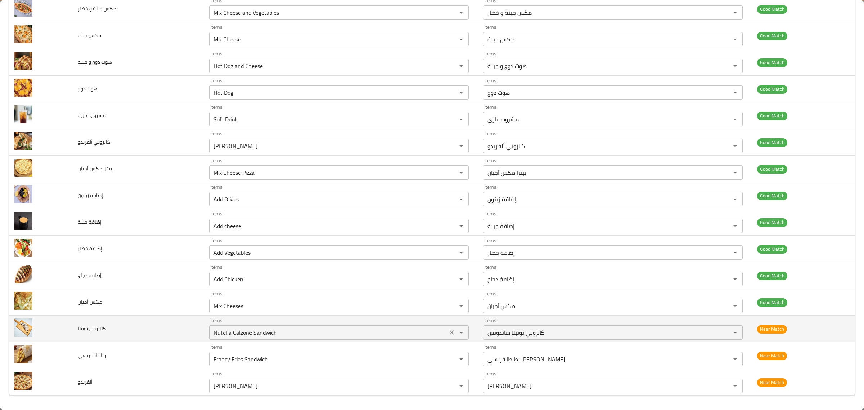
click at [297, 326] on div "Nutella Calzone Sandwich Items" at bounding box center [339, 332] width 260 height 14
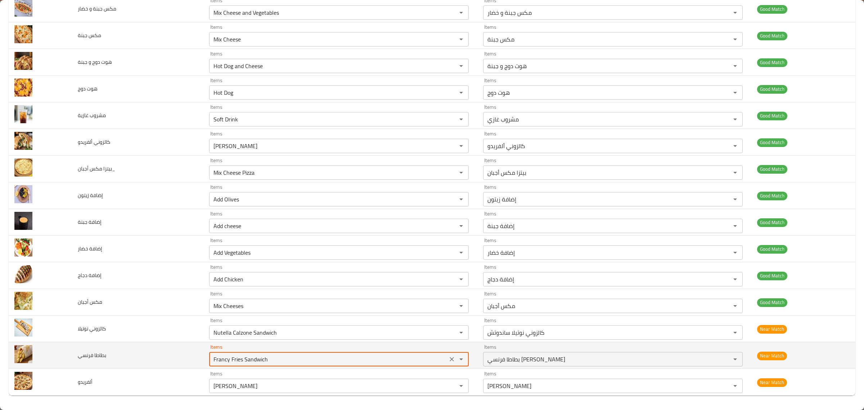
click at [276, 360] on فرنسي "Francy Fries Sandwich" at bounding box center [328, 359] width 234 height 10
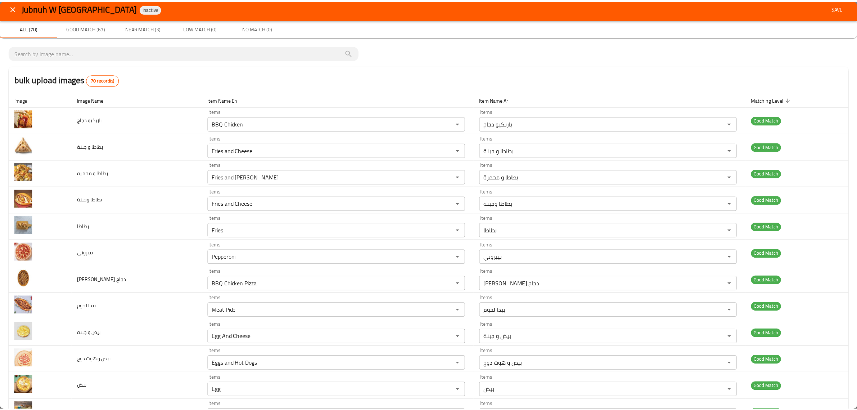
scroll to position [0, 0]
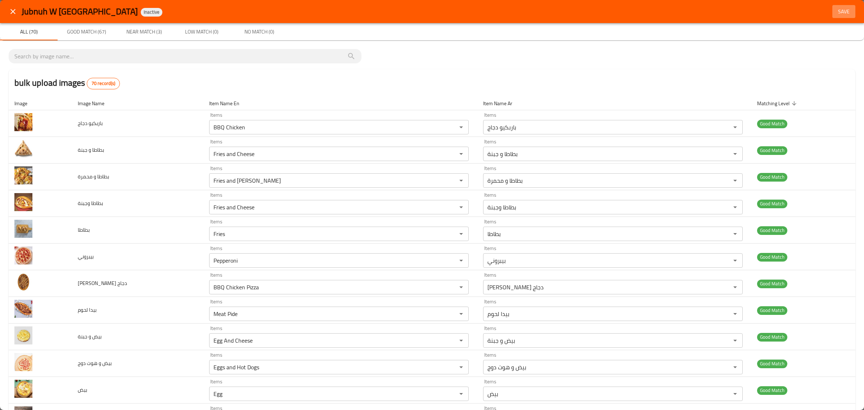
click at [835, 12] on span "Save" at bounding box center [843, 11] width 17 height 9
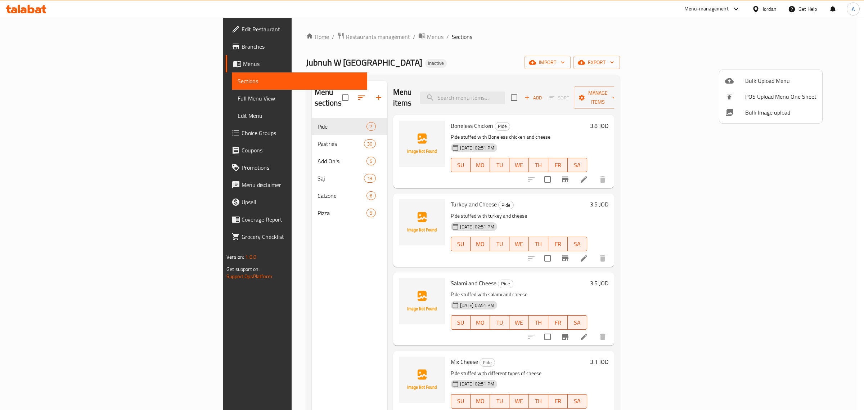
click at [222, 145] on div at bounding box center [432, 205] width 864 height 410
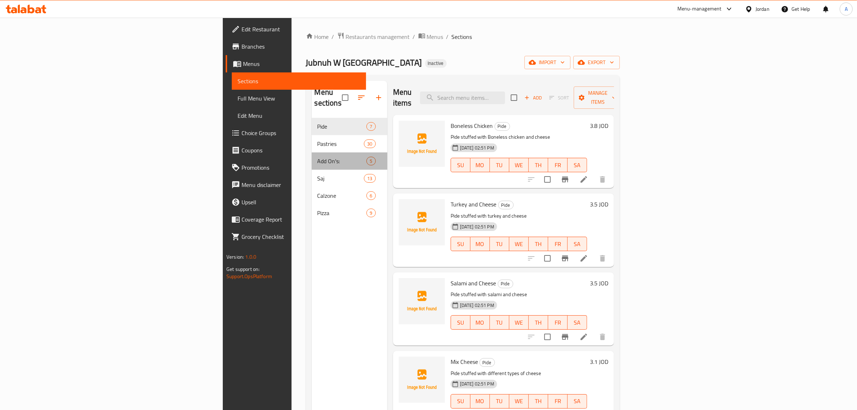
click at [312, 152] on div "Add On's: 5" at bounding box center [350, 160] width 76 height 17
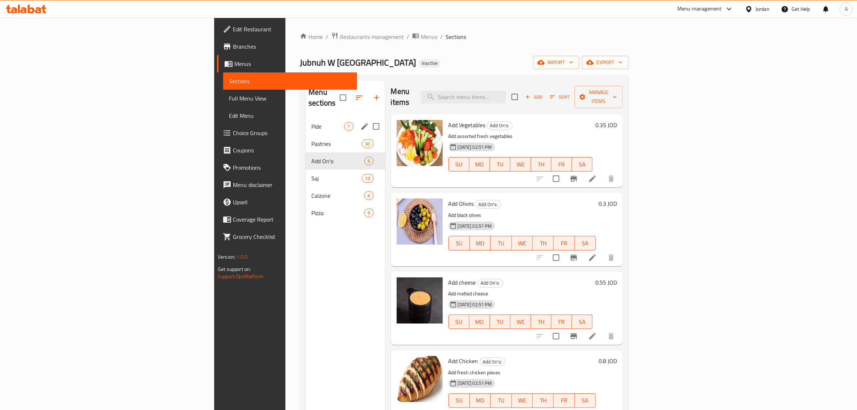
click at [311, 122] on span "Pide" at bounding box center [327, 126] width 33 height 9
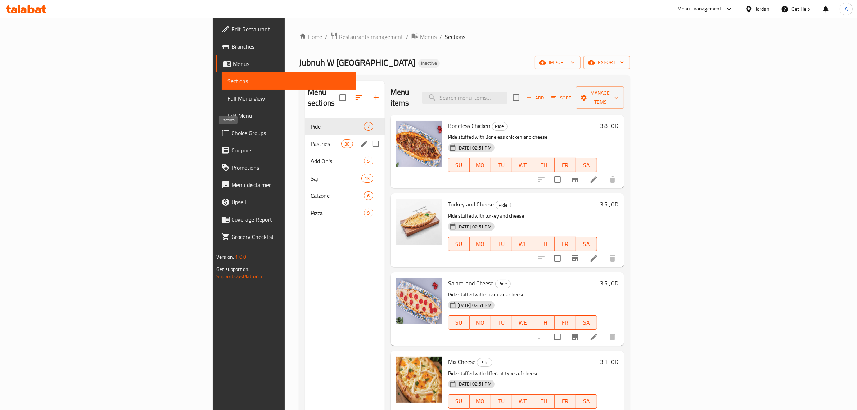
click at [311, 139] on span "Pastries" at bounding box center [326, 143] width 31 height 9
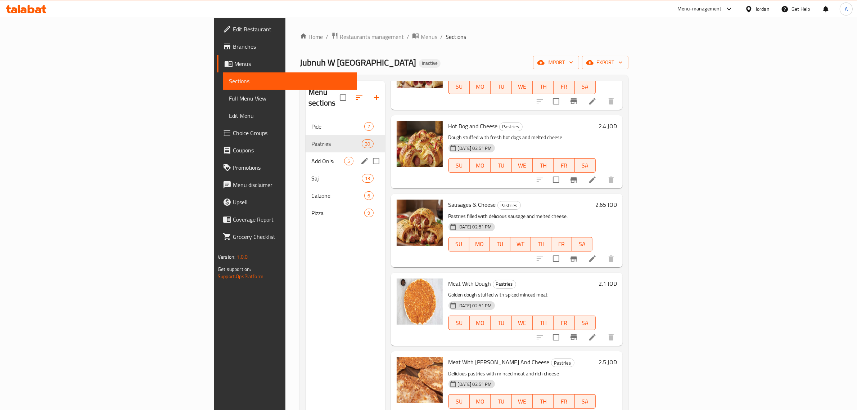
click at [311, 174] on span "Saj" at bounding box center [336, 178] width 50 height 9
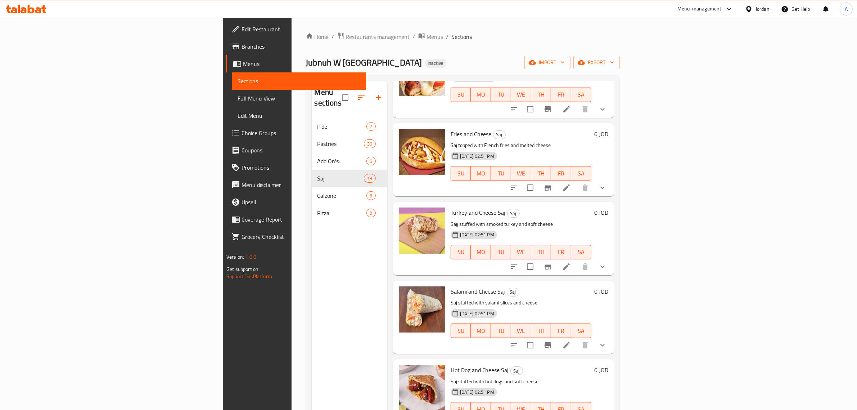
scroll to position [101, 0]
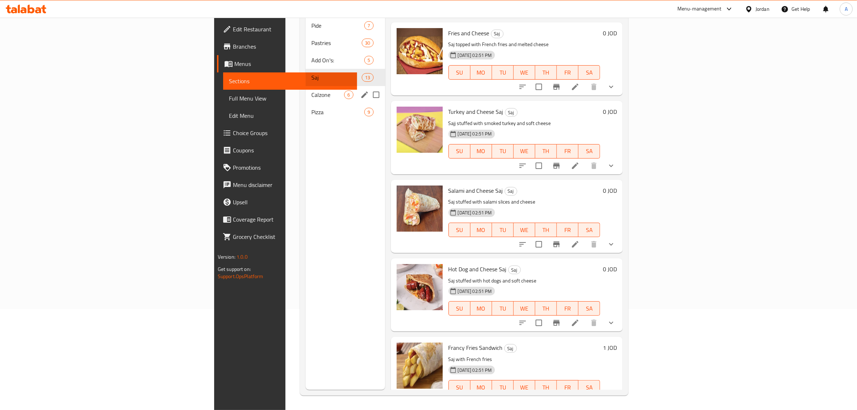
click at [311, 90] on span "Calzone" at bounding box center [327, 94] width 33 height 9
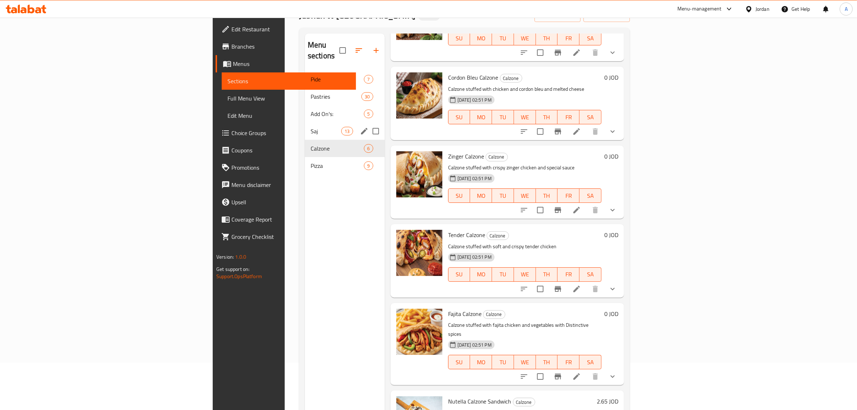
scroll to position [11, 0]
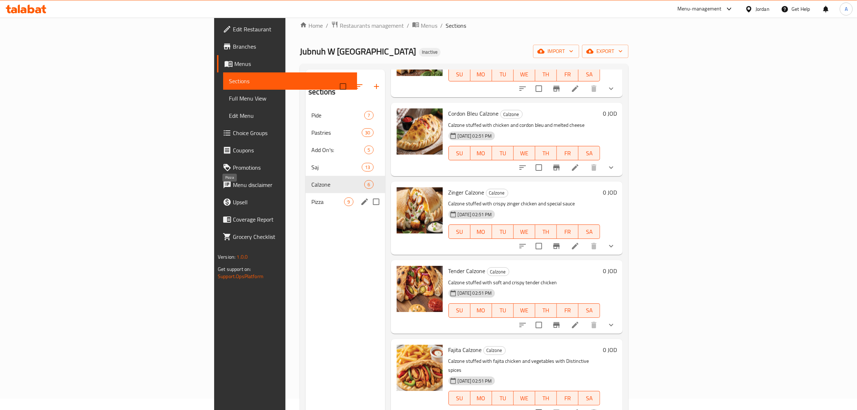
click at [311, 197] on span "Pizza" at bounding box center [327, 201] width 33 height 9
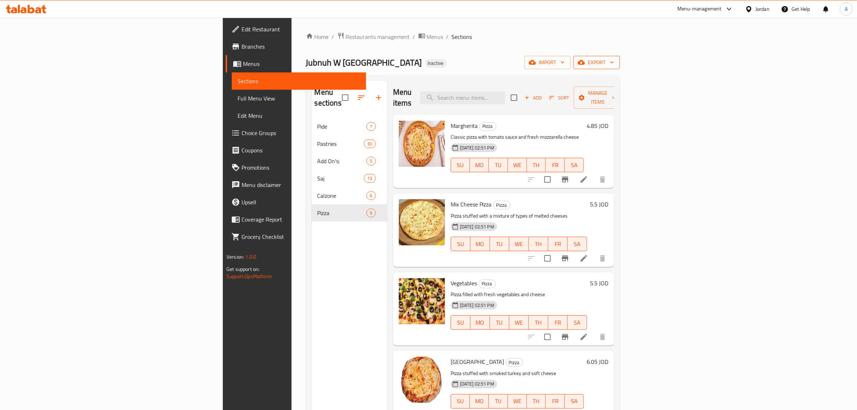
click at [614, 61] on span "export" at bounding box center [596, 62] width 35 height 9
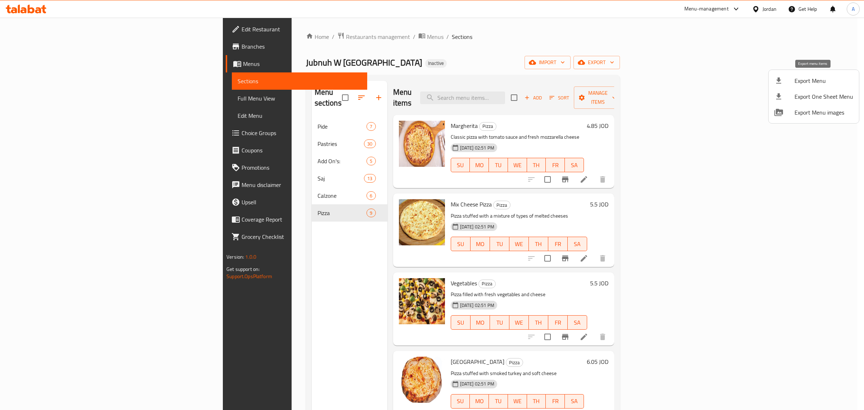
click at [810, 77] on span "Export Menu" at bounding box center [823, 80] width 59 height 9
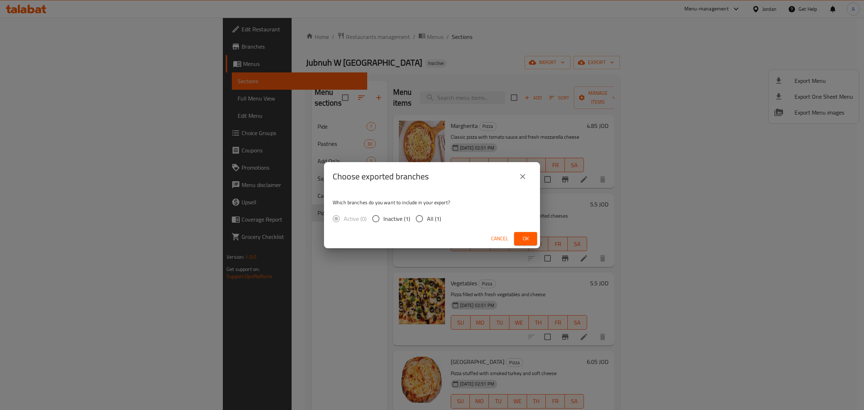
click at [522, 178] on icon "close" at bounding box center [522, 176] width 9 height 9
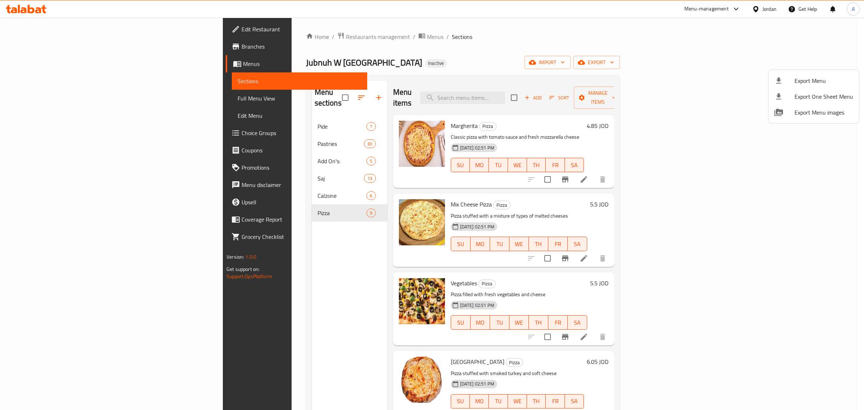
click at [51, 100] on div at bounding box center [432, 205] width 864 height 410
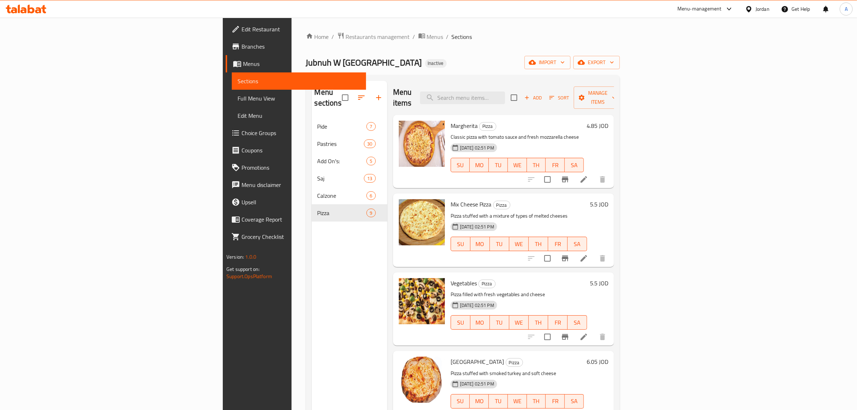
click at [238, 100] on span "Full Menu View" at bounding box center [299, 98] width 123 height 9
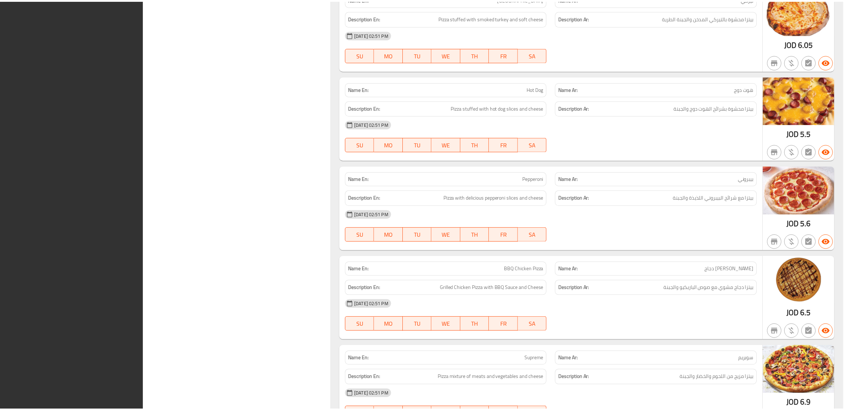
scroll to position [6898, 0]
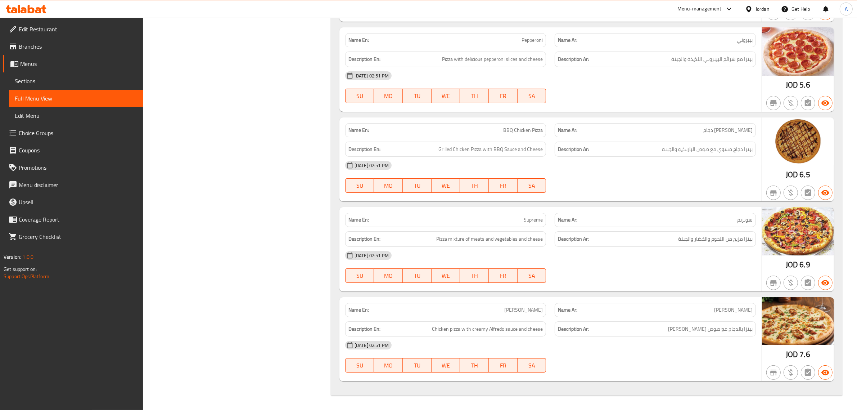
click at [756, 7] on div "Jordan" at bounding box center [762, 9] width 14 height 8
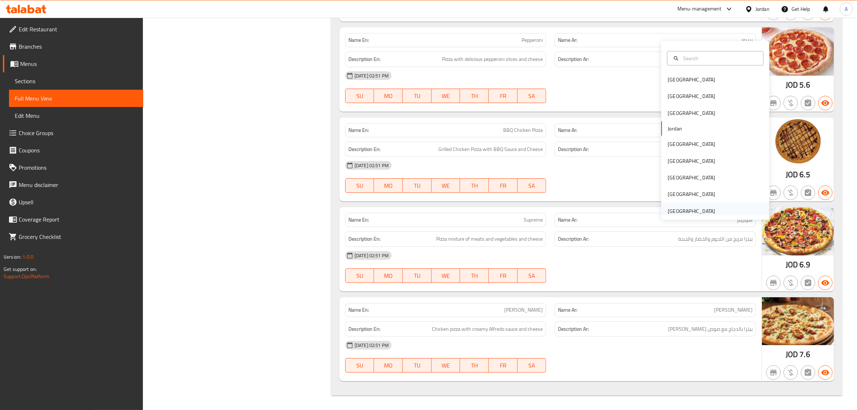
click at [696, 207] on div "United Arab Emirates" at bounding box center [692, 211] width 48 height 8
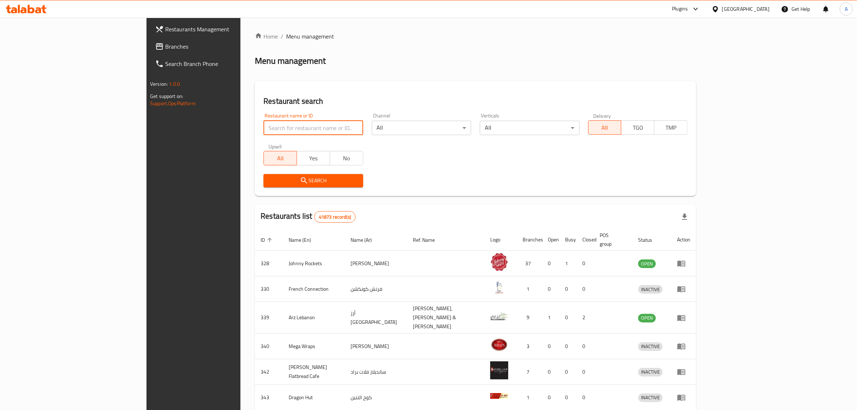
click at [263, 130] on input "search" at bounding box center [312, 128] width 99 height 14
paste input "342796277"
paste input "SoCal,"
type input "SoCal"
click button "Search" at bounding box center [312, 180] width 99 height 13
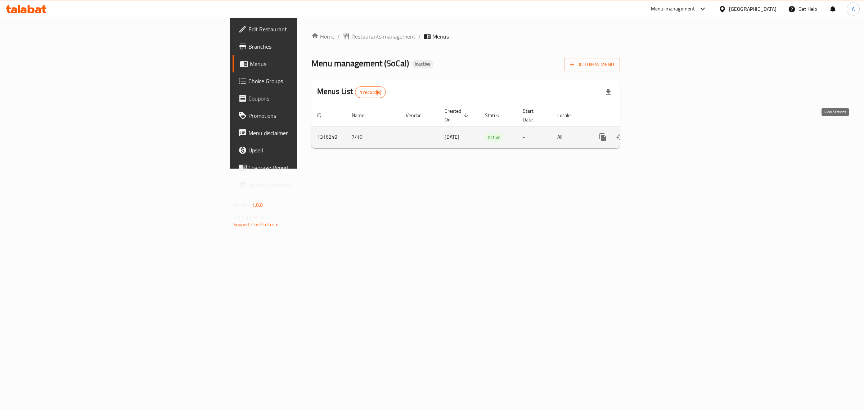
click at [659, 133] on icon "enhanced table" at bounding box center [654, 137] width 9 height 9
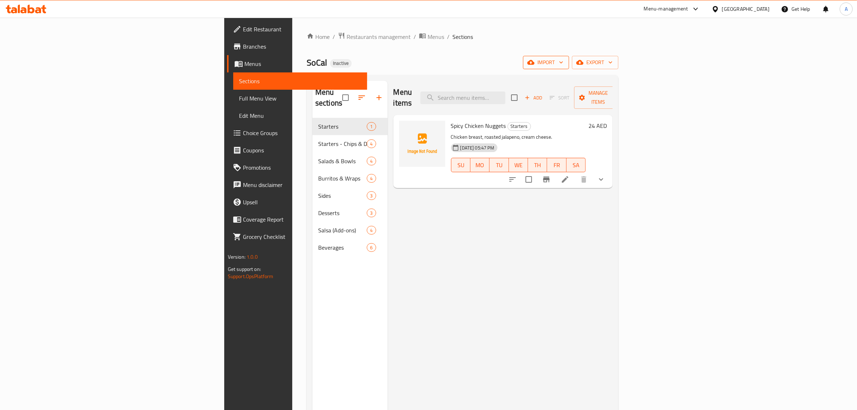
click at [563, 59] on span "import" at bounding box center [546, 62] width 35 height 9
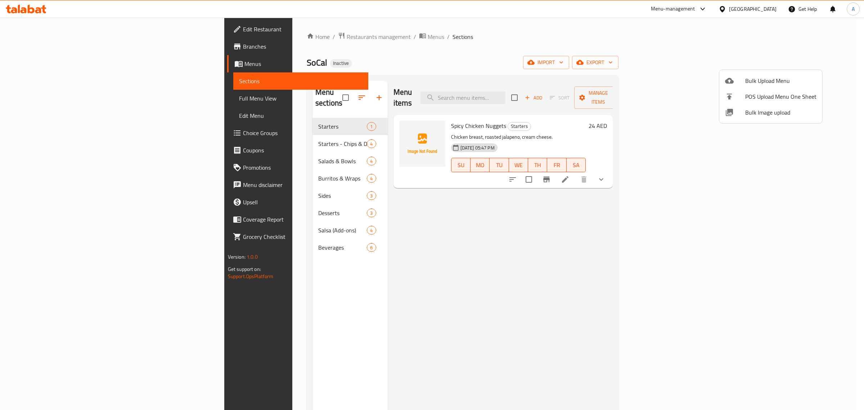
click at [768, 113] on span "Bulk Image upload" at bounding box center [780, 112] width 71 height 9
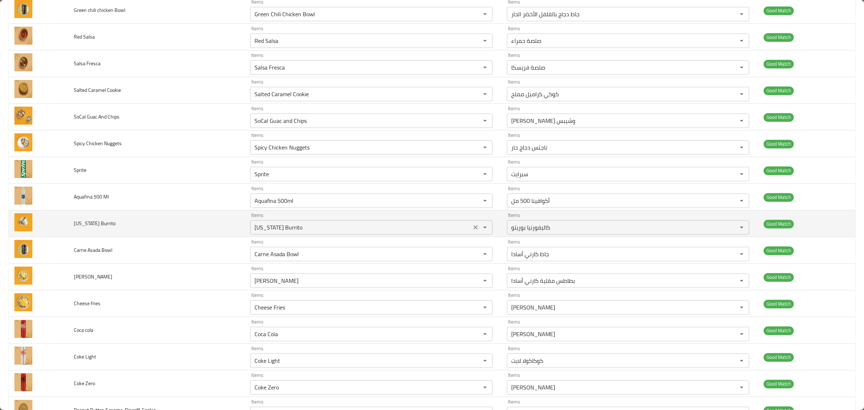
scroll to position [445, 0]
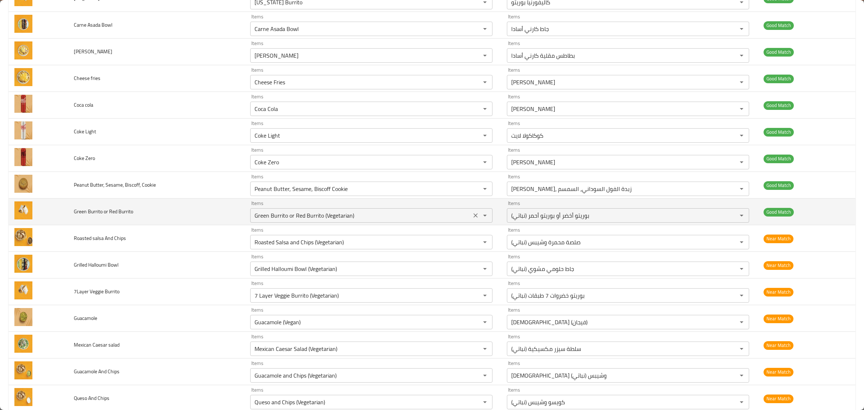
click at [312, 211] on div "Green Burrito or Red Burrito (Vegetarian) Items" at bounding box center [371, 215] width 242 height 14
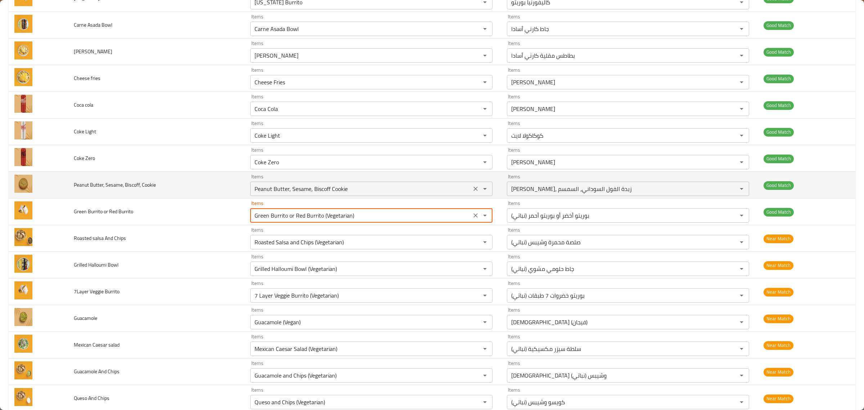
click at [388, 194] on Cookie "Peanut Butter, Sesame, Biscoff Cookie" at bounding box center [360, 189] width 217 height 10
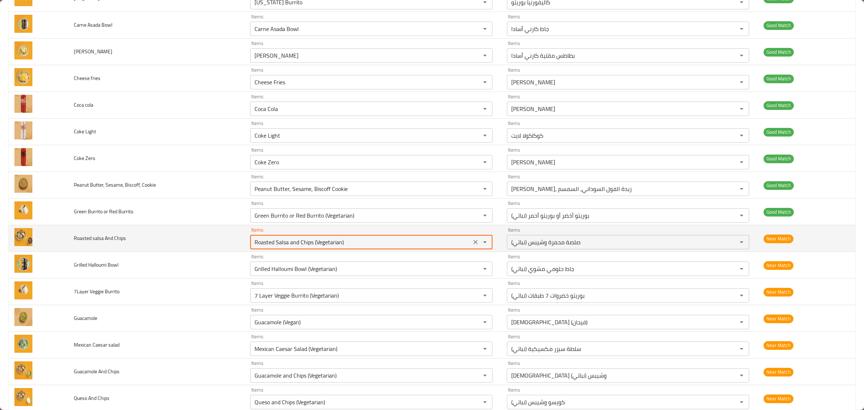
click at [394, 247] on Chips "Roasted Salsa and Chips (Vegetarian)" at bounding box center [360, 242] width 217 height 10
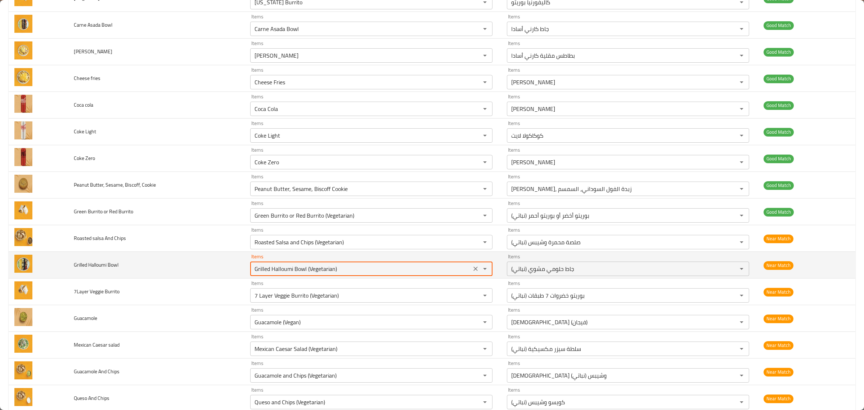
click at [391, 267] on Bowl "Grilled Halloumi Bowl (Vegetarian)" at bounding box center [360, 268] width 217 height 10
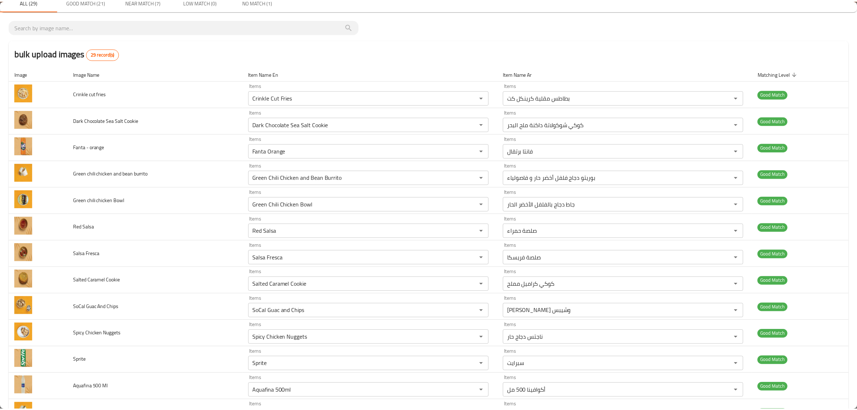
scroll to position [0, 0]
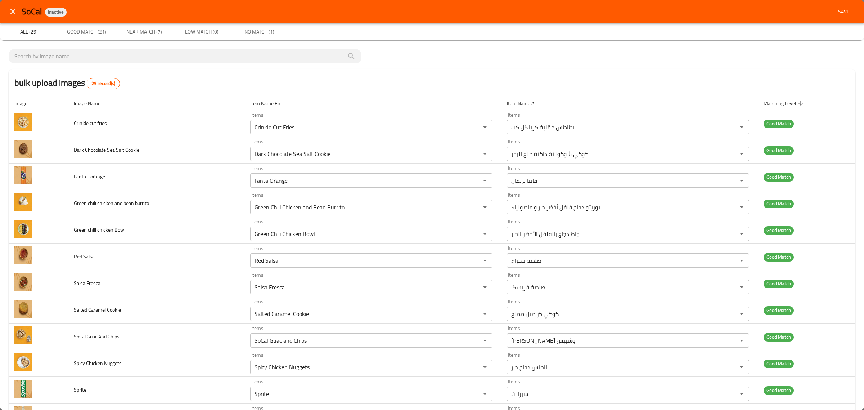
click at [837, 11] on span "Save" at bounding box center [843, 11] width 17 height 9
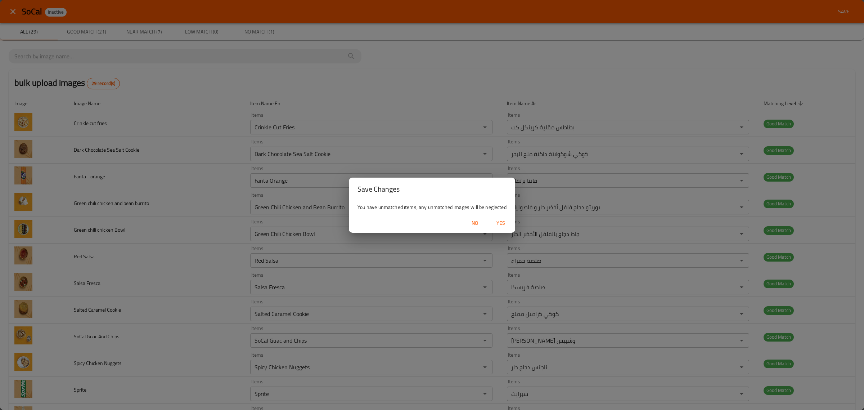
click at [494, 223] on span "Yes" at bounding box center [500, 222] width 17 height 9
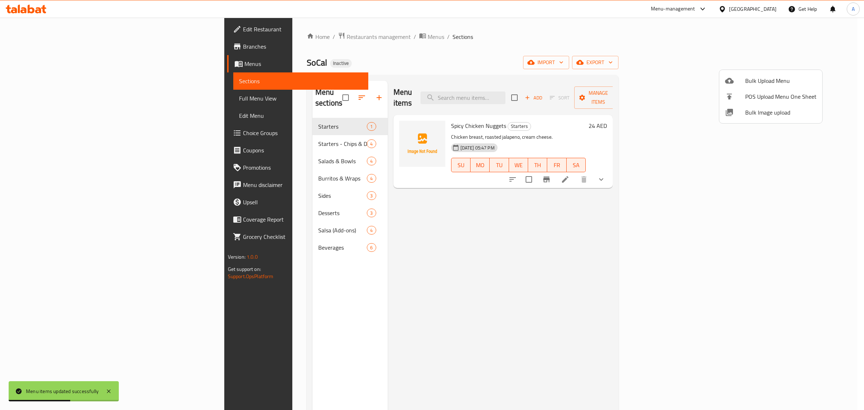
click at [400, 231] on div at bounding box center [432, 205] width 864 height 410
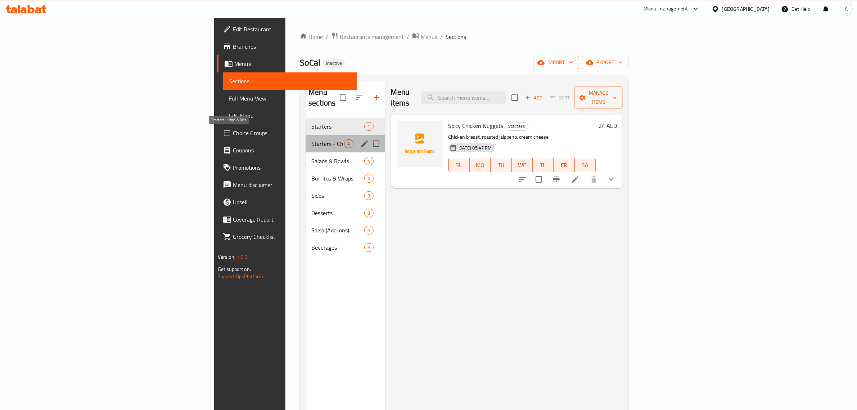
click at [311, 139] on span "Starters - Chips & Dips" at bounding box center [327, 143] width 33 height 9
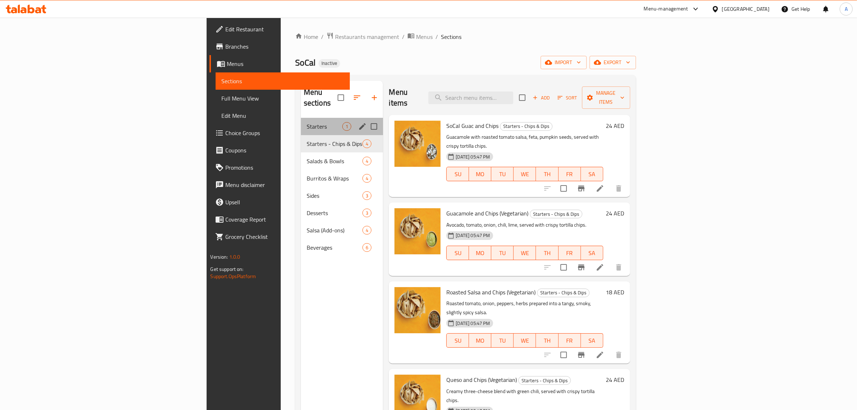
click at [307, 122] on span "Starters" at bounding box center [325, 126] width 36 height 9
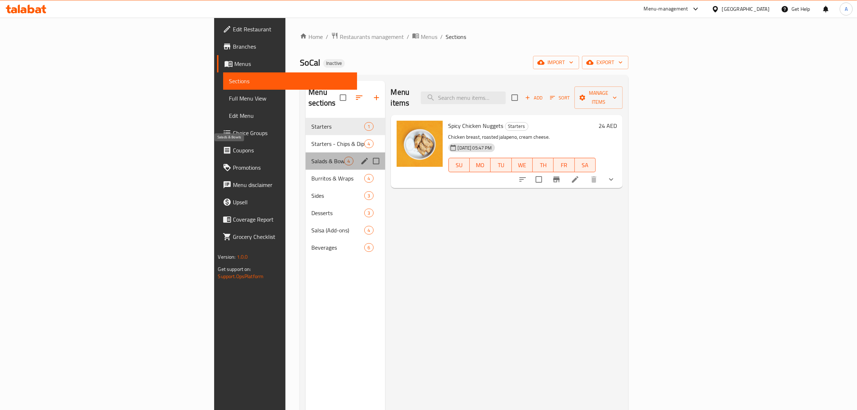
click at [311, 157] on span "Salads & Bowls" at bounding box center [327, 161] width 33 height 9
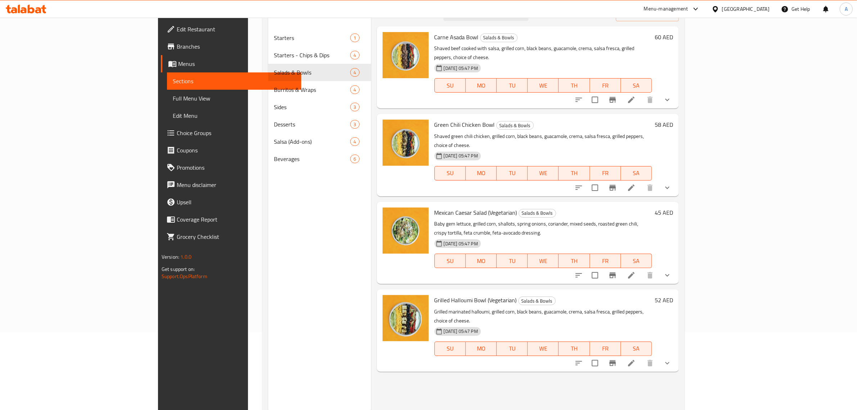
scroll to position [101, 0]
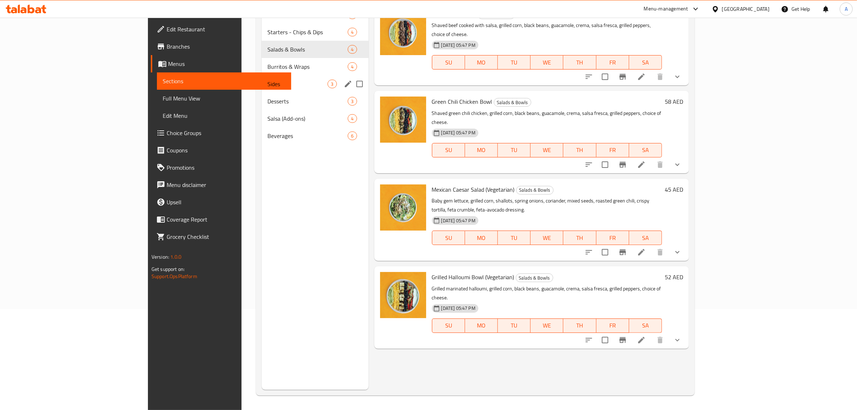
click at [262, 75] on div "Sides 3" at bounding box center [315, 83] width 107 height 17
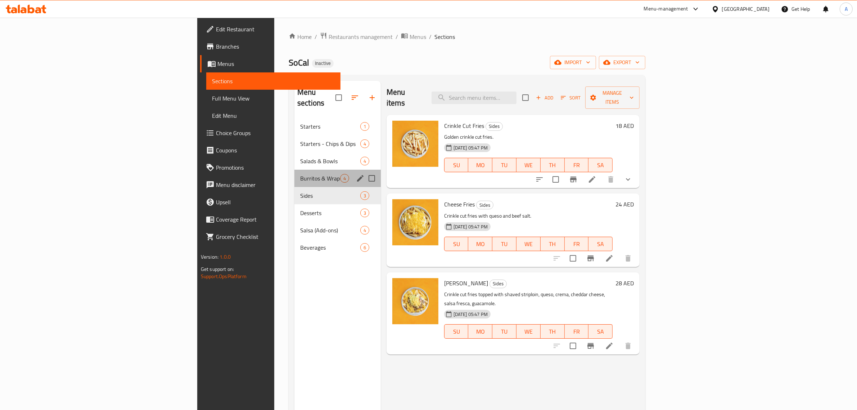
click at [294, 170] on div "Burritos & Wraps 4" at bounding box center [337, 178] width 86 height 17
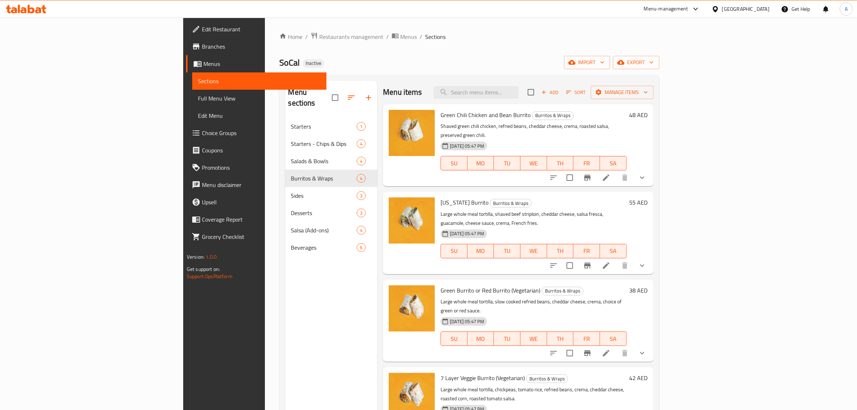
scroll to position [101, 0]
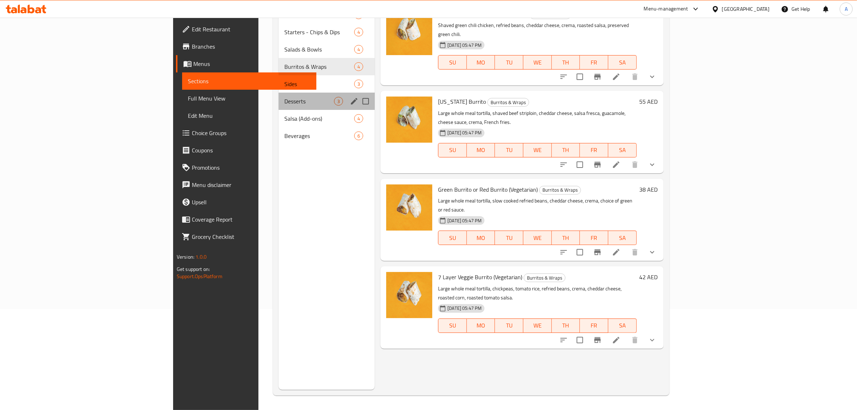
click at [279, 106] on div "Desserts 3" at bounding box center [327, 100] width 96 height 17
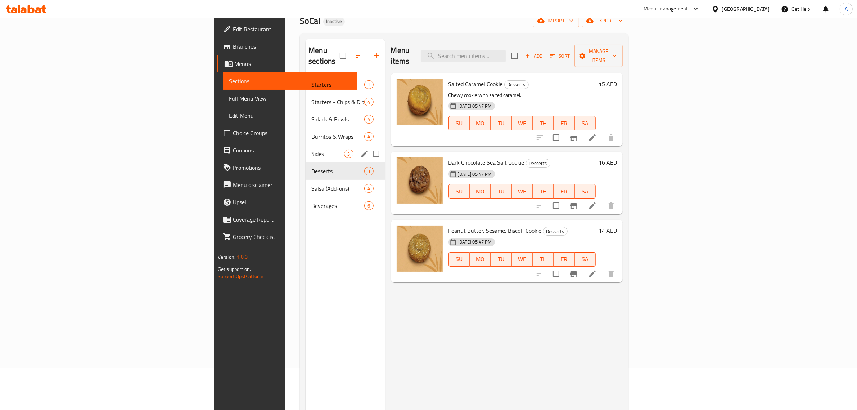
scroll to position [11, 0]
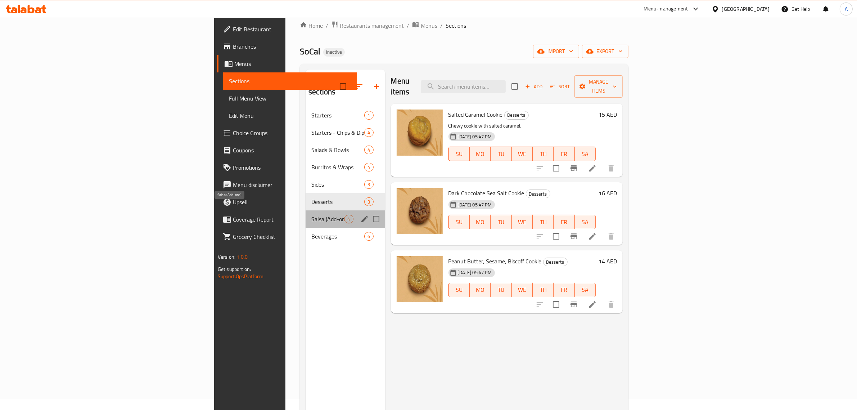
click at [311, 215] on span "Salsa (Add-ons)" at bounding box center [327, 219] width 33 height 9
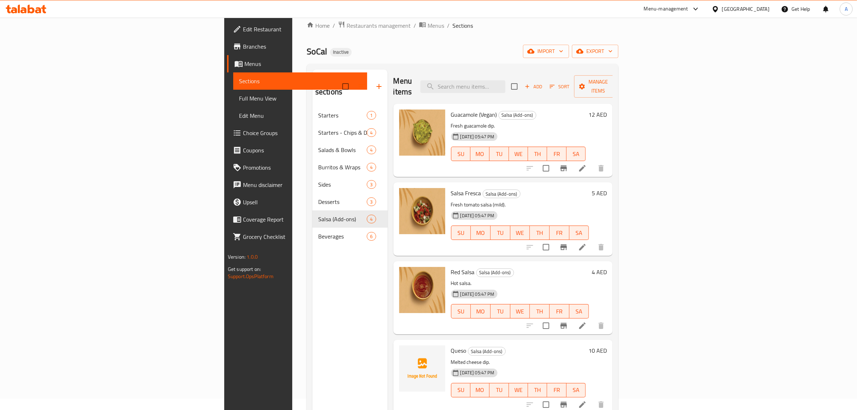
scroll to position [101, 0]
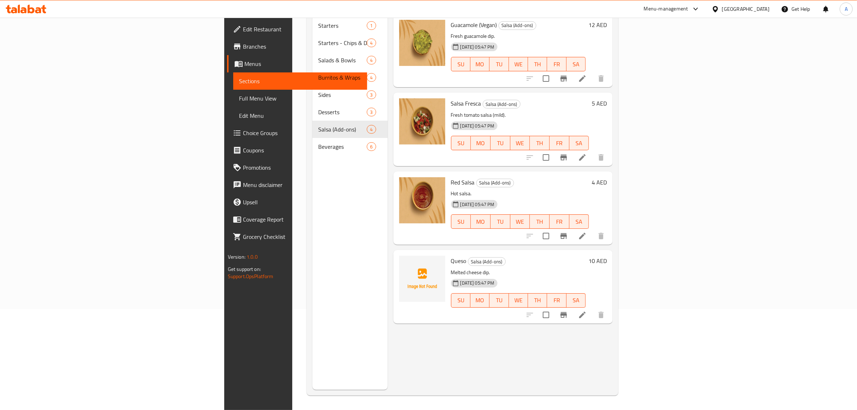
click at [393, 351] on div "Menu items Add Sort Manage items Guacamole (Vegan) Salsa (Add-ons) Fresh guacam…" at bounding box center [500, 185] width 225 height 410
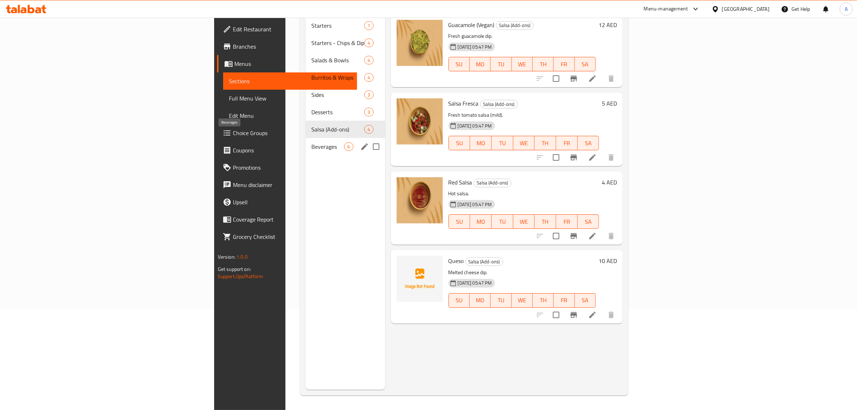
click at [311, 142] on span "Beverages" at bounding box center [327, 146] width 33 height 9
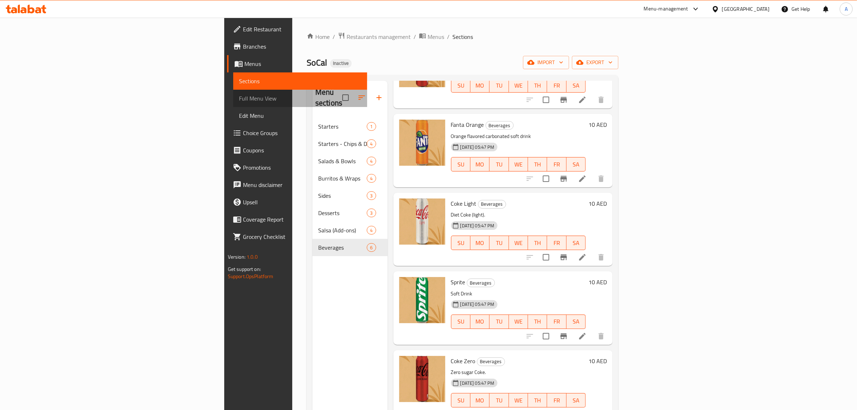
click at [239, 98] on span "Full Menu View" at bounding box center [300, 98] width 123 height 9
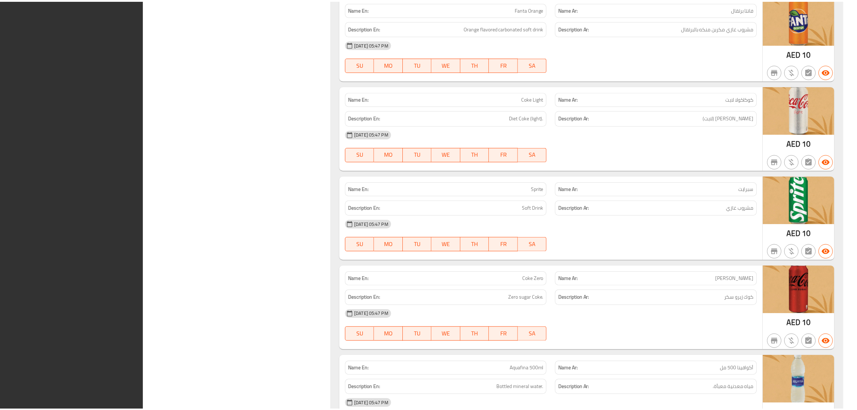
scroll to position [3418, 0]
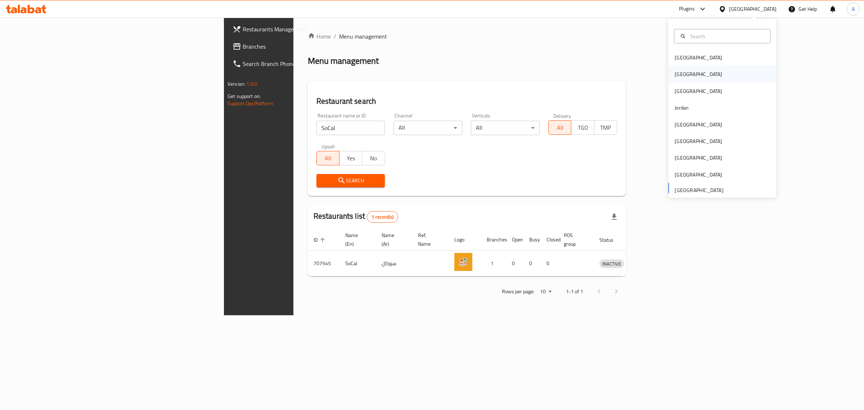
click at [704, 78] on div "[GEOGRAPHIC_DATA]" at bounding box center [722, 74] width 108 height 17
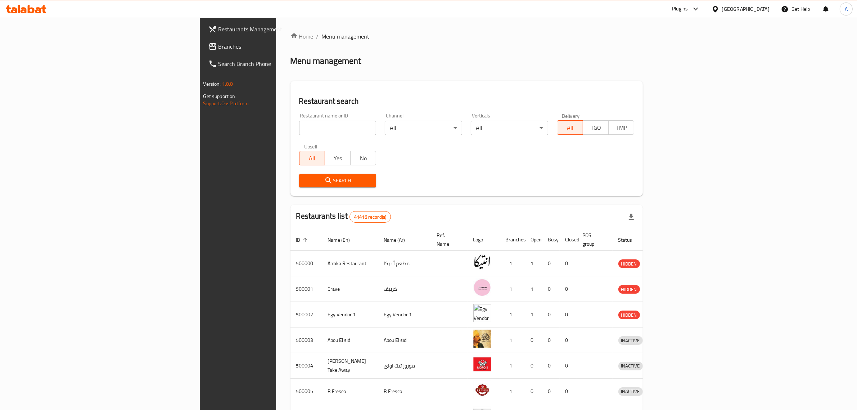
drag, startPoint x: 34, startPoint y: 48, endPoint x: 34, endPoint y: 44, distance: 4.0
click at [218, 48] on span "Branches" at bounding box center [277, 46] width 119 height 9
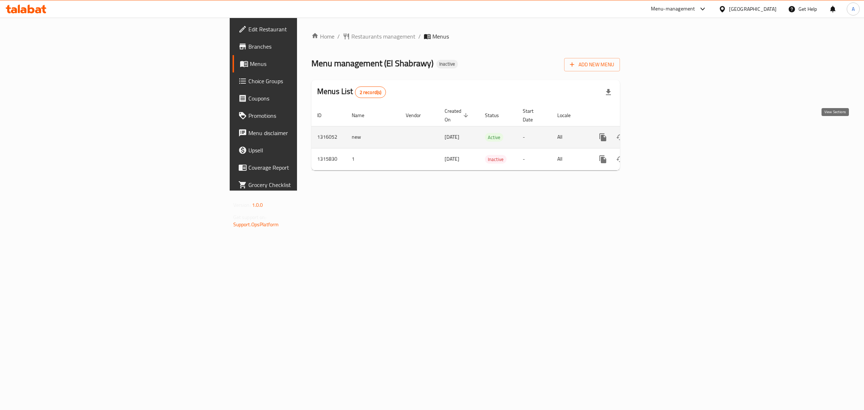
click at [663, 133] on link "enhanced table" at bounding box center [654, 136] width 17 height 17
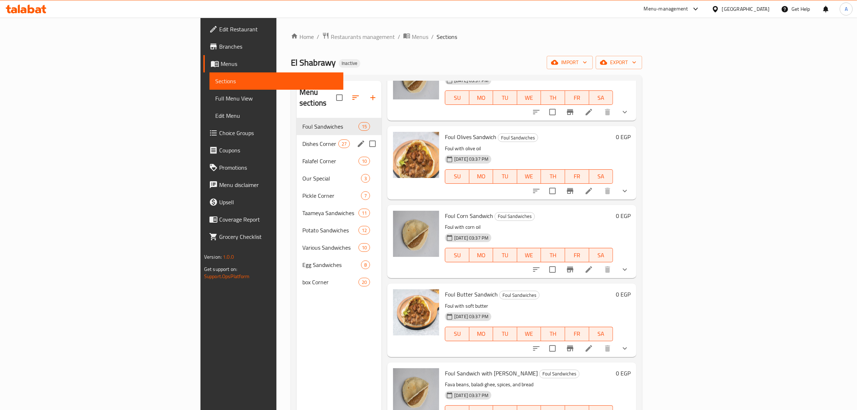
click at [297, 135] on div "Dishes Corner 27" at bounding box center [339, 143] width 85 height 17
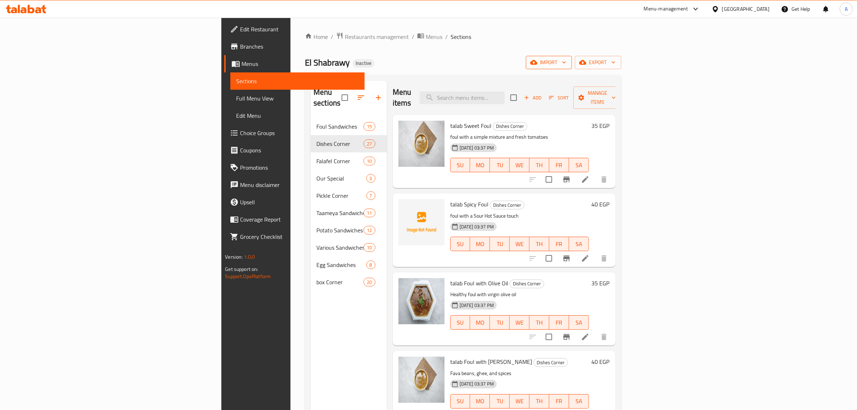
click at [566, 61] on span "import" at bounding box center [549, 62] width 35 height 9
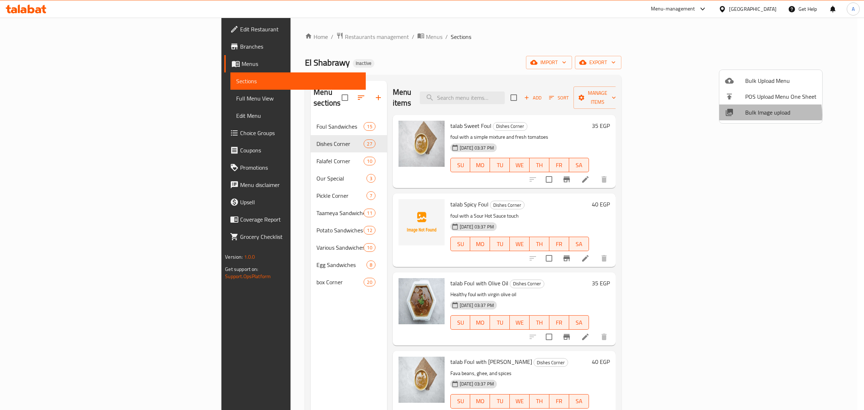
click at [759, 114] on span "Bulk Image upload" at bounding box center [780, 112] width 71 height 9
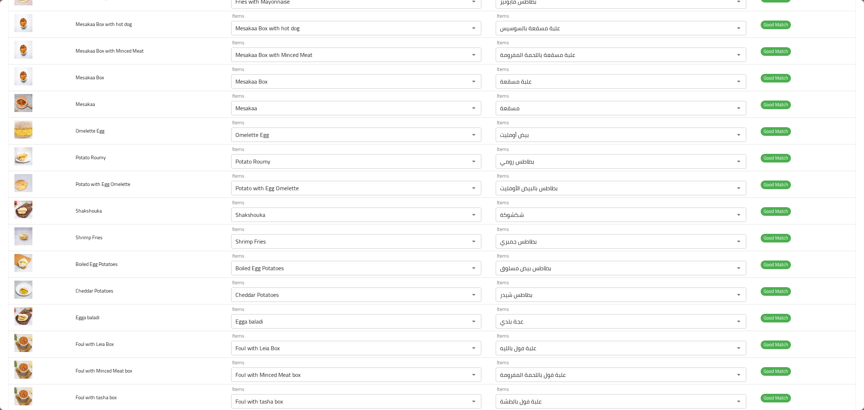
scroll to position [329, 0]
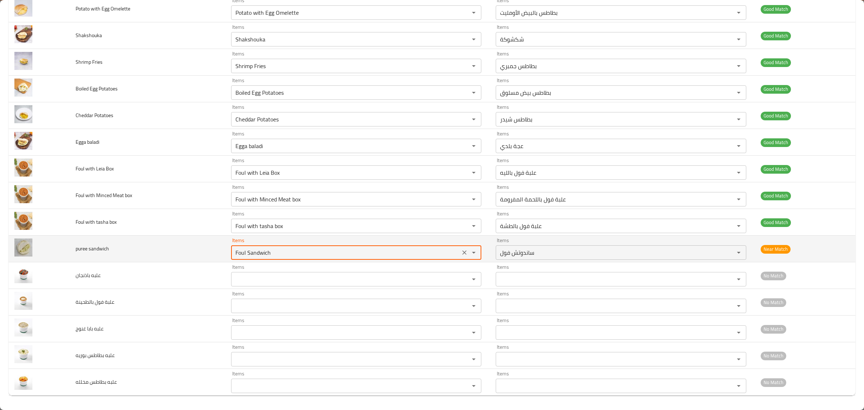
click at [369, 257] on sandwich "Foul Sandwich" at bounding box center [345, 252] width 225 height 10
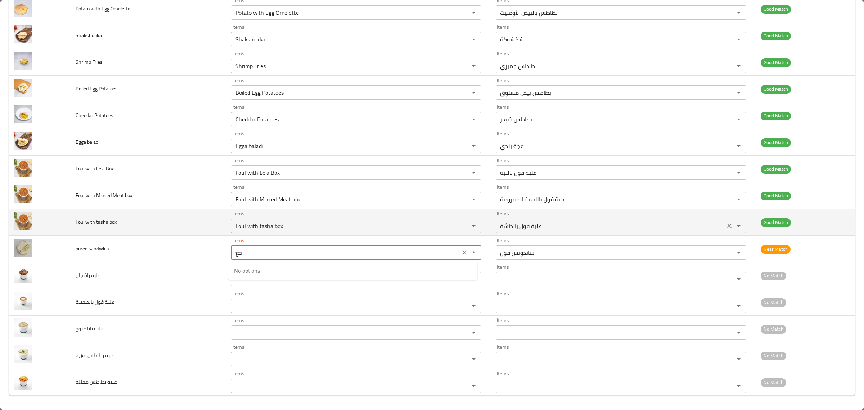
type sandwich "ح"
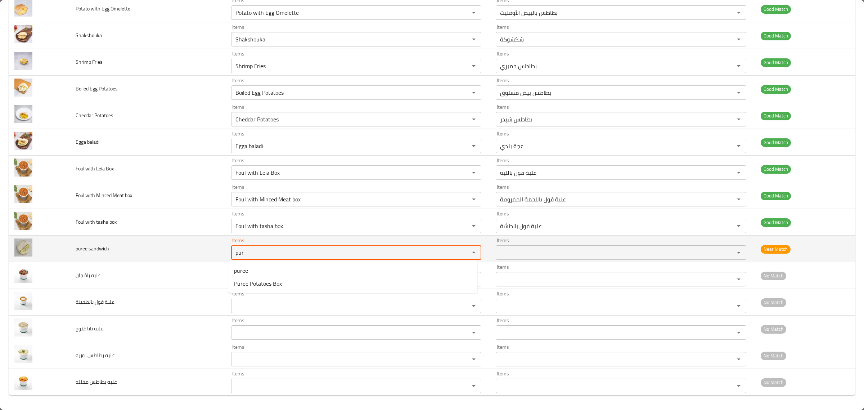
type sandwich "pur"
click at [157, 249] on td "puree sandwich" at bounding box center [147, 248] width 155 height 27
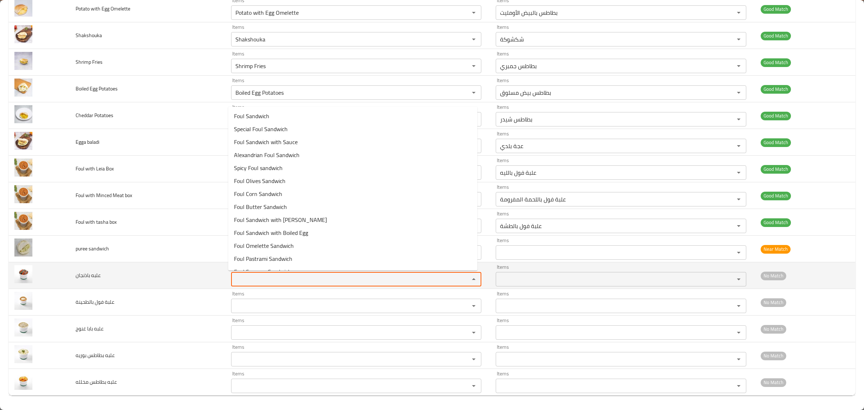
click at [262, 284] on باذنجان "Items" at bounding box center [345, 279] width 225 height 10
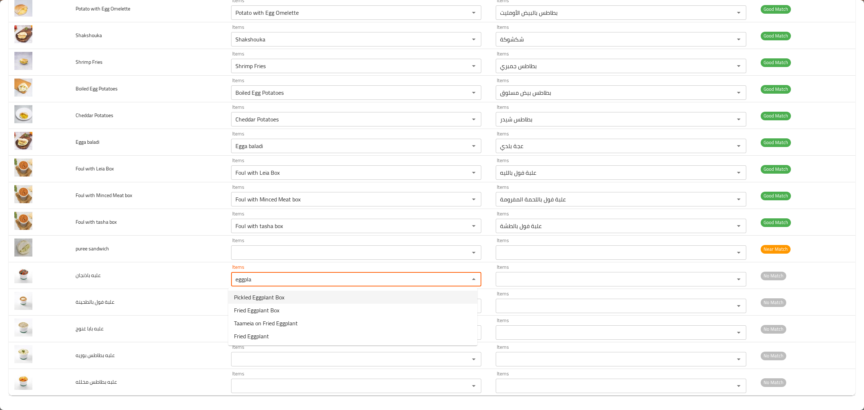
click at [262, 294] on span "Pickled Eggplant Box" at bounding box center [259, 297] width 50 height 9
type باذنجان "Pickled Eggplant Box"
type باذنجان-ar "علبة باذنجان مخلل"
type باذنجان "Pickled Eggplant Box"
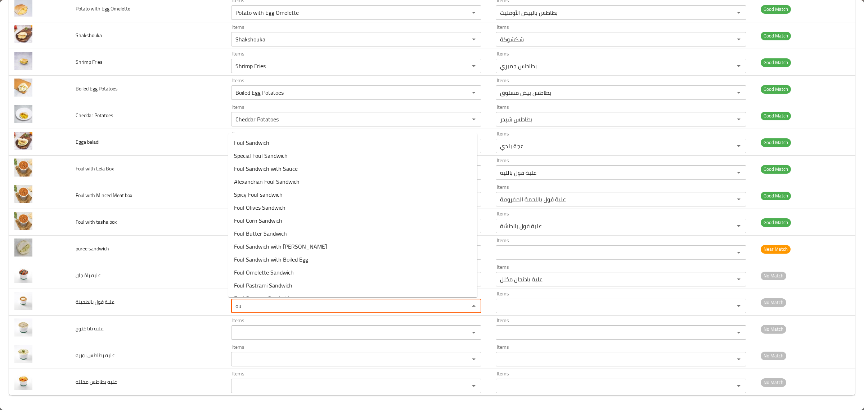
type بالطحينة "o"
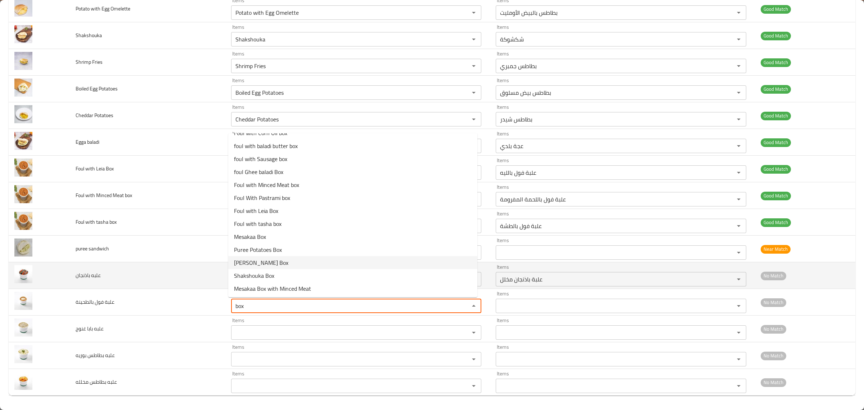
type بالطحينة "box"
click at [209, 281] on td "علبه باذنجان" at bounding box center [147, 275] width 155 height 27
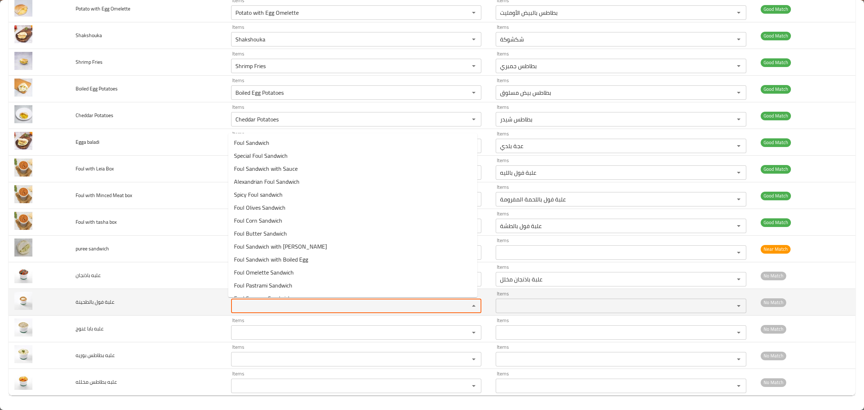
click at [254, 303] on بالطحينة "Items" at bounding box center [345, 306] width 225 height 10
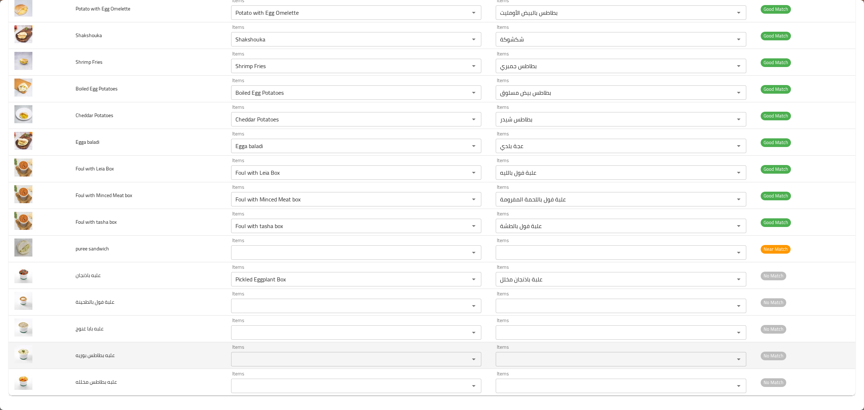
click at [273, 342] on td "Items Items" at bounding box center [357, 355] width 265 height 27
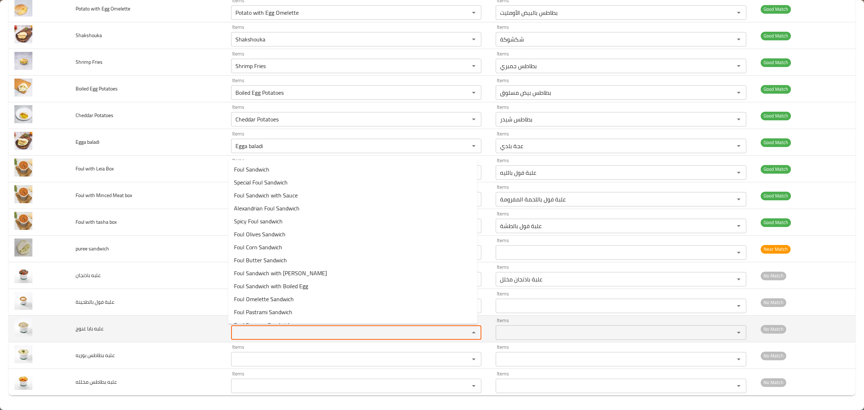
click at [278, 333] on غنوج "Items" at bounding box center [345, 332] width 225 height 10
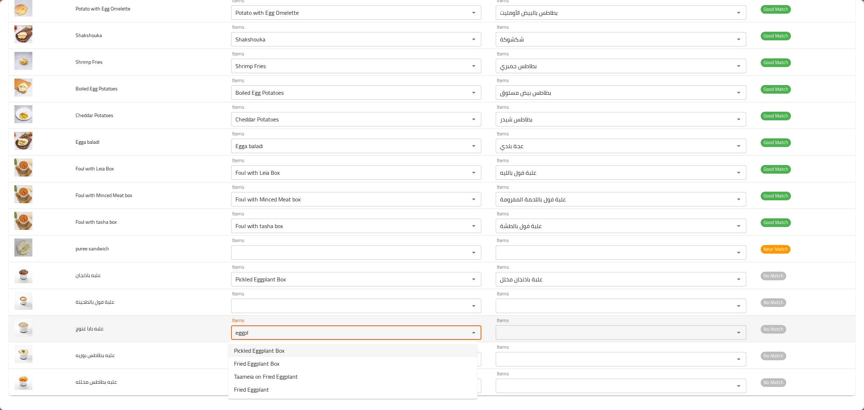
click at [253, 333] on غنوج "eggpl" at bounding box center [345, 332] width 225 height 10
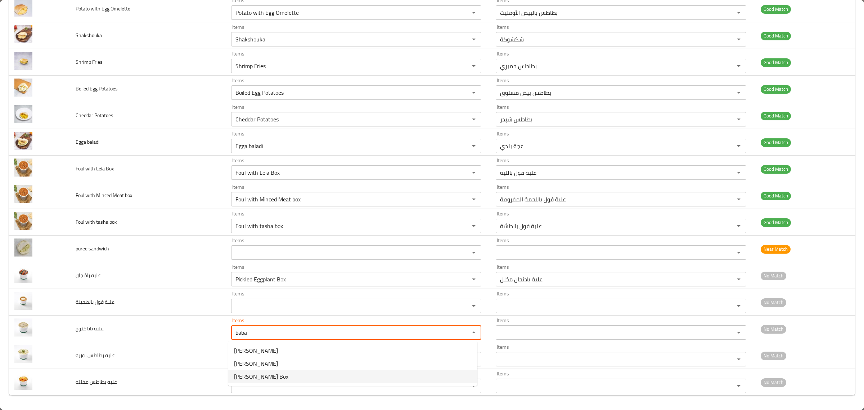
click at [253, 373] on span "Baba Ghannouj Box" at bounding box center [261, 376] width 54 height 9
type غنوج "Baba Ghannouj Box"
type غنوج-ar "علبة بابا غنوج"
type غنوج "Baba Ghannouj Box"
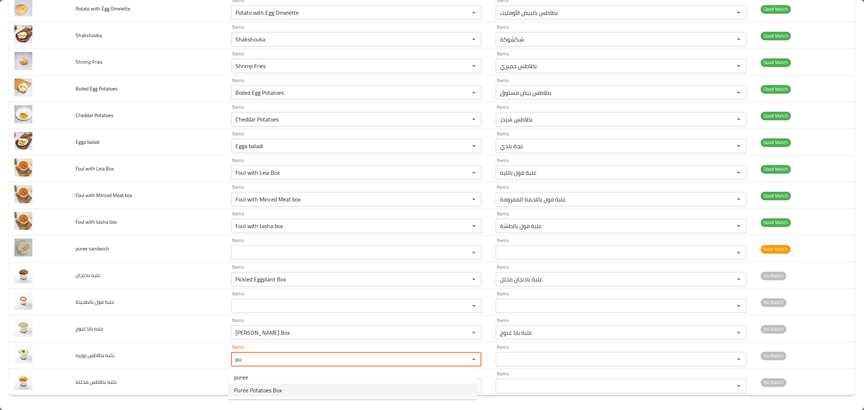
click at [263, 385] on span "Puree Potatoes Box" at bounding box center [258, 389] width 48 height 9
type بوريه "Puree Potatoes Box"
type بوريه-ar "علبة بطاطس بيوريه"
type بوريه "Puree Potatoes Box"
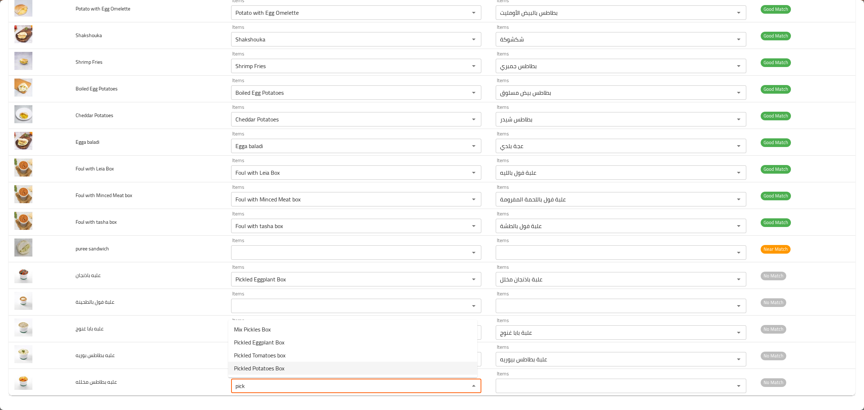
click at [275, 364] on span "Pickled Potatoes Box" at bounding box center [259, 368] width 50 height 9
type مخلله "Pickled Potatoes Box"
type مخلله-ar "علبة بطاطس مخللة"
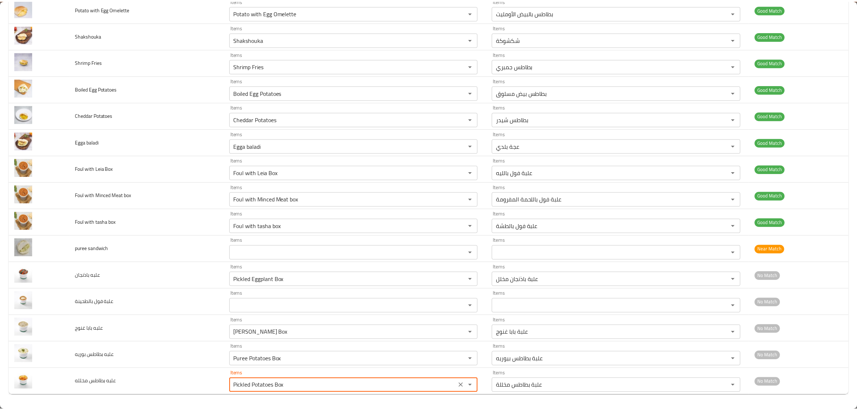
scroll to position [0, 0]
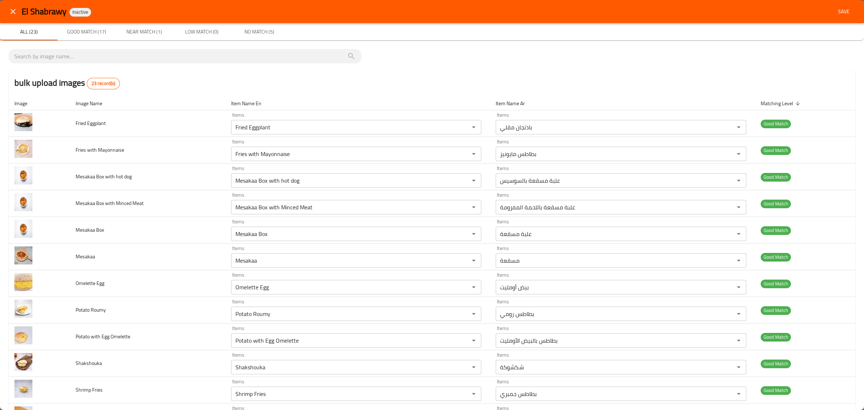
type مخلله "Pickled Potatoes Box"
click at [844, 3] on div "El Shabrawy Inactive Save" at bounding box center [432, 11] width 864 height 23
click at [841, 8] on span "Save" at bounding box center [843, 11] width 17 height 9
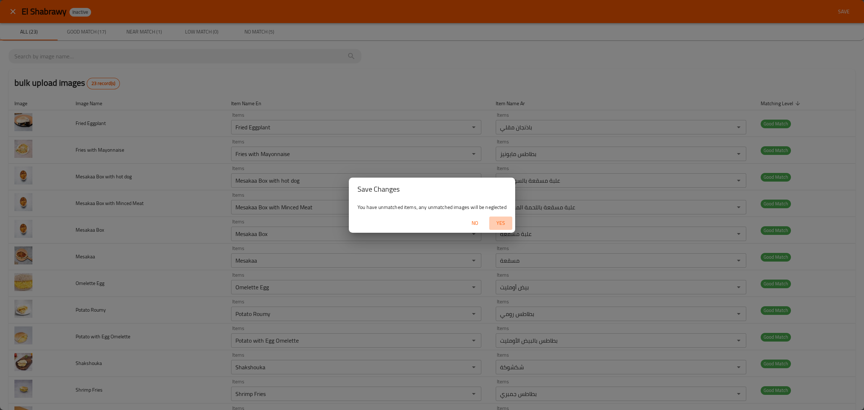
click at [504, 222] on span "Yes" at bounding box center [500, 222] width 17 height 9
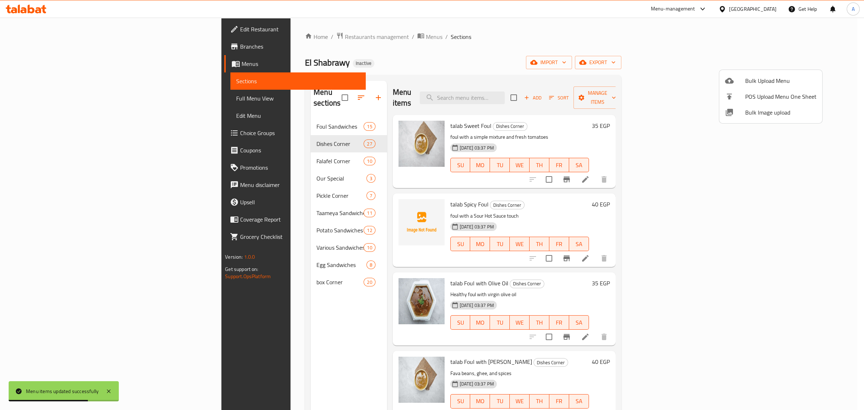
click at [224, 130] on div at bounding box center [432, 205] width 864 height 410
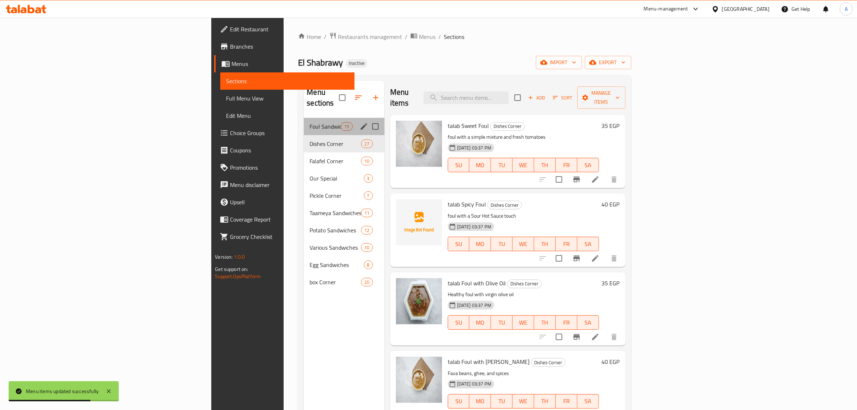
click at [304, 122] on div "Foul Sandwiches 15" at bounding box center [344, 126] width 80 height 17
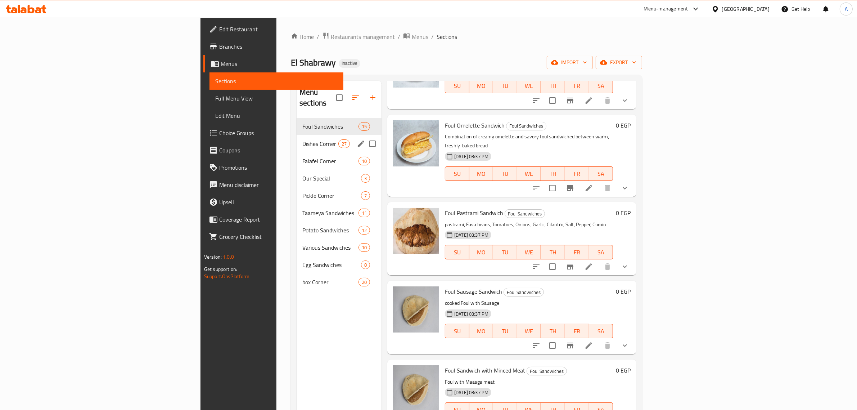
click at [302, 139] on span "Dishes Corner" at bounding box center [320, 143] width 36 height 9
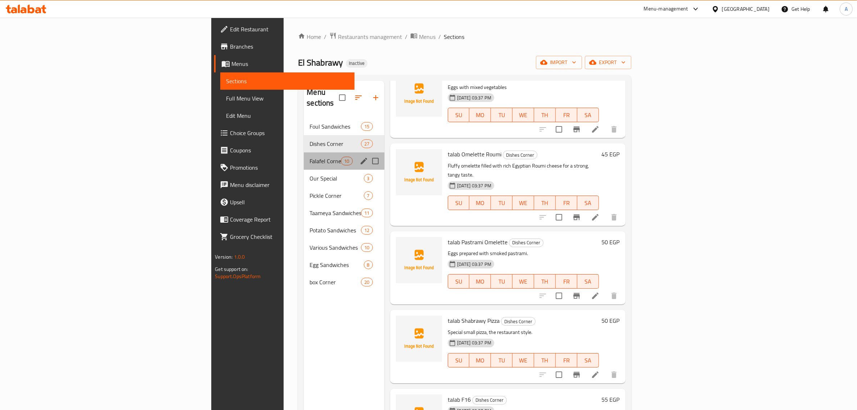
click at [304, 155] on div "Falafel Corner 10" at bounding box center [344, 160] width 80 height 17
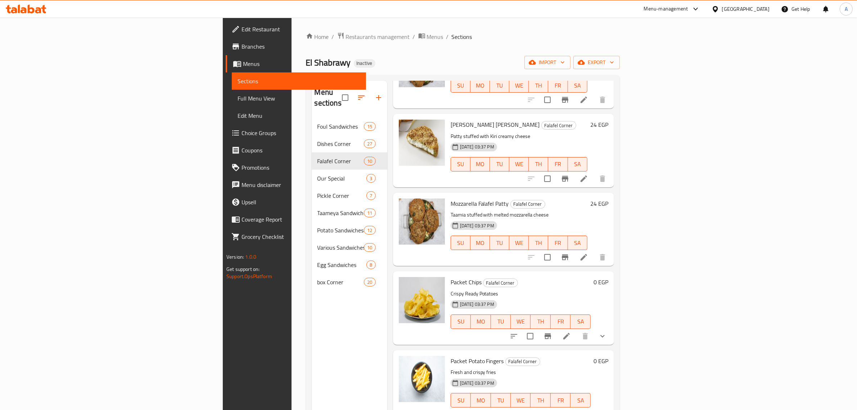
scroll to position [101, 0]
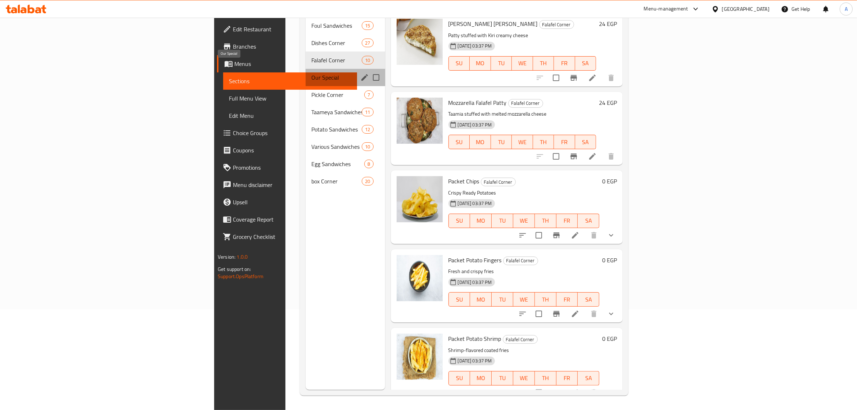
click at [311, 73] on span "Our Special" at bounding box center [327, 77] width 33 height 9
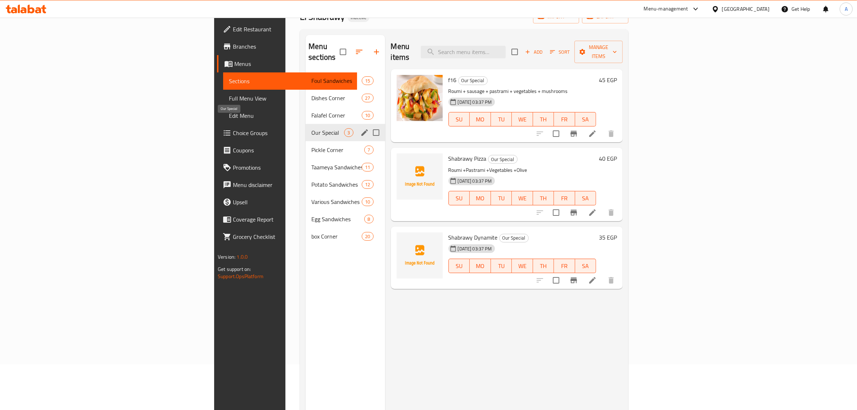
scroll to position [11, 0]
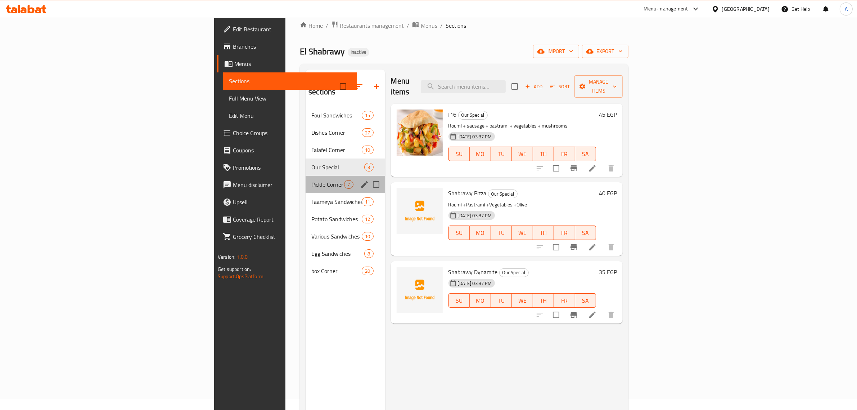
click at [306, 180] on div "Pickle Corner 7" at bounding box center [345, 184] width 79 height 17
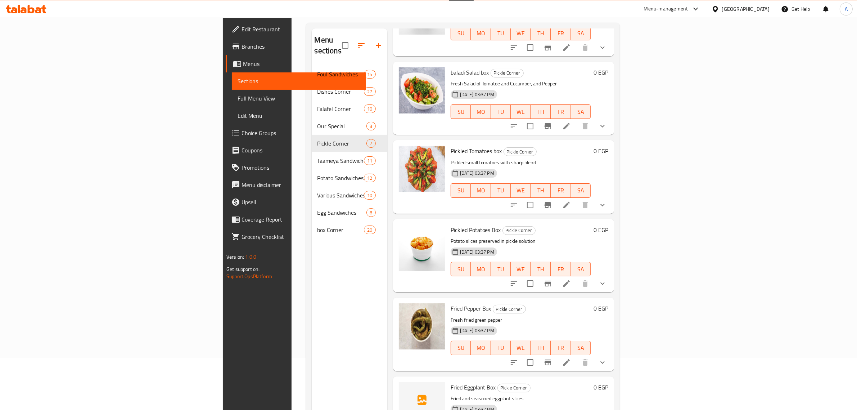
scroll to position [101, 0]
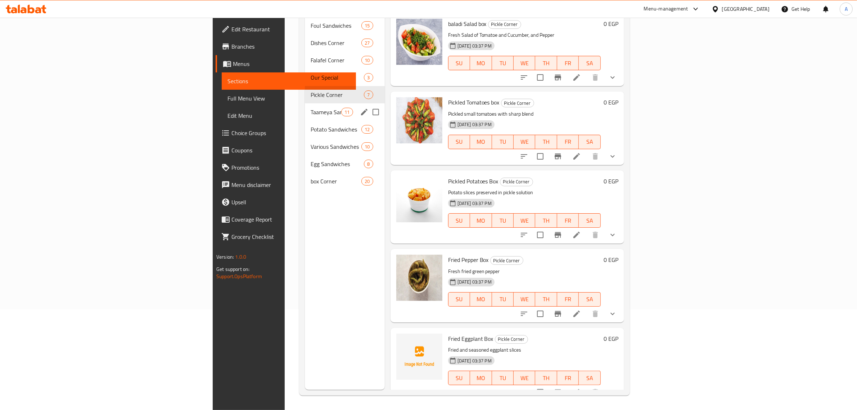
click at [305, 103] on div "Taameya Sandwiches 11" at bounding box center [345, 111] width 80 height 17
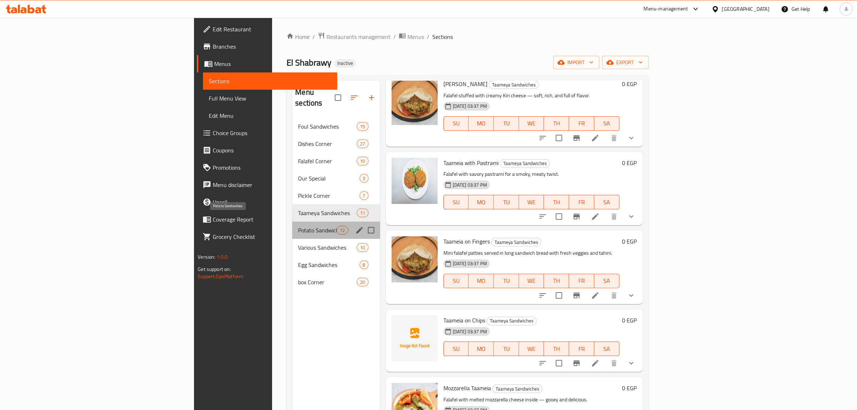
click at [298, 226] on span "Potato Sandwiches" at bounding box center [317, 230] width 39 height 9
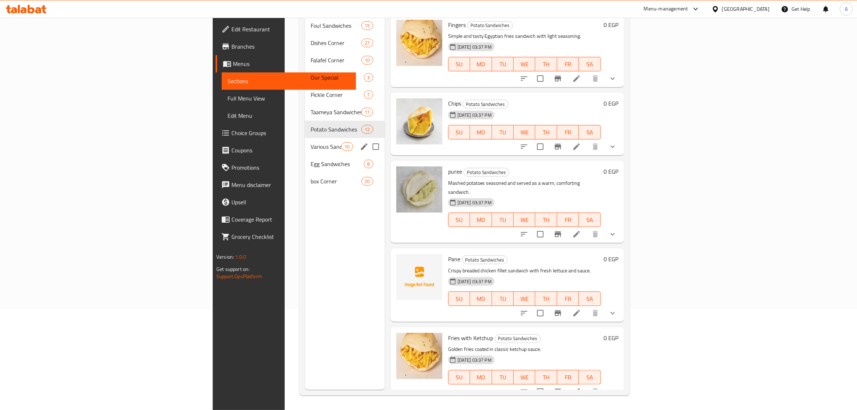
click at [305, 138] on div "Various Sandwiches 10" at bounding box center [345, 146] width 80 height 17
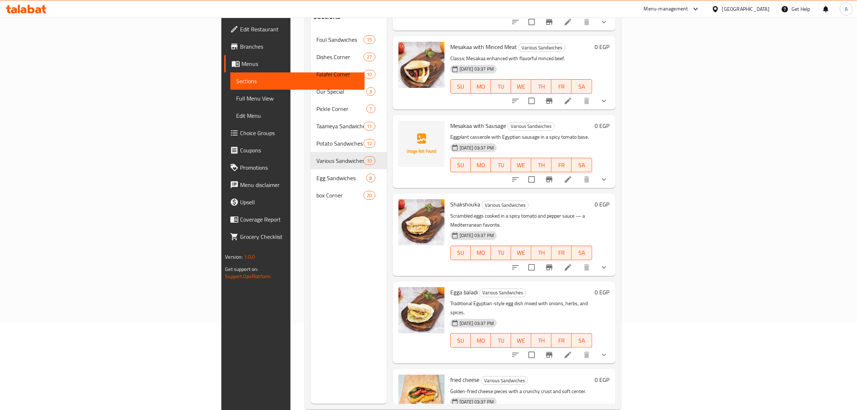
scroll to position [101, 0]
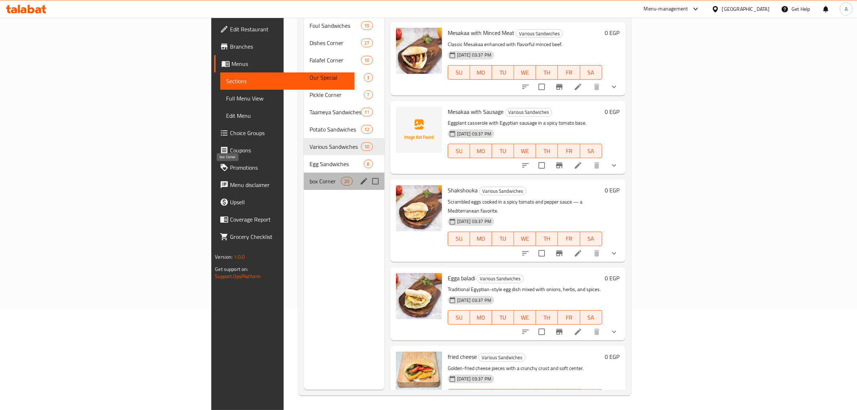
click at [310, 177] on span "box Corner" at bounding box center [325, 181] width 31 height 9
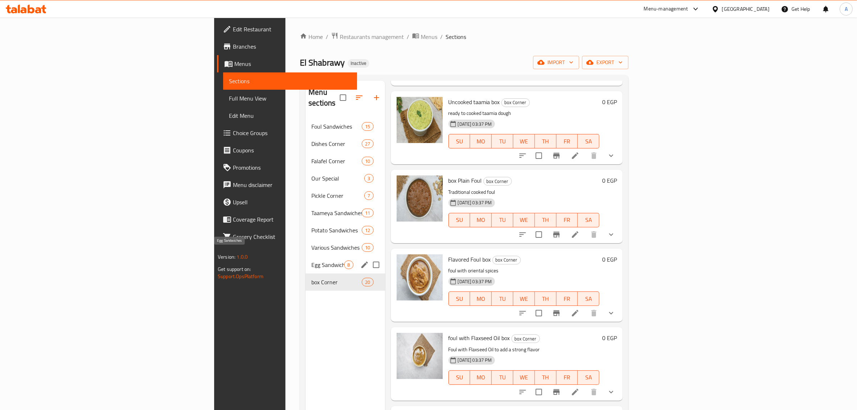
click at [311, 260] on span "Egg Sandwiches" at bounding box center [327, 264] width 33 height 9
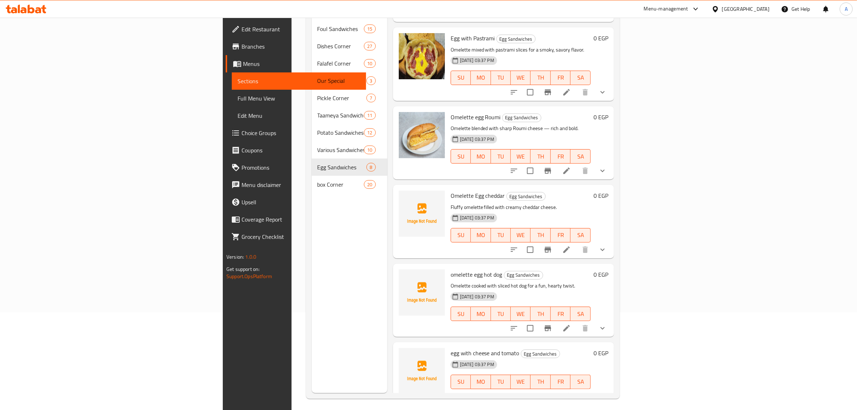
scroll to position [101, 0]
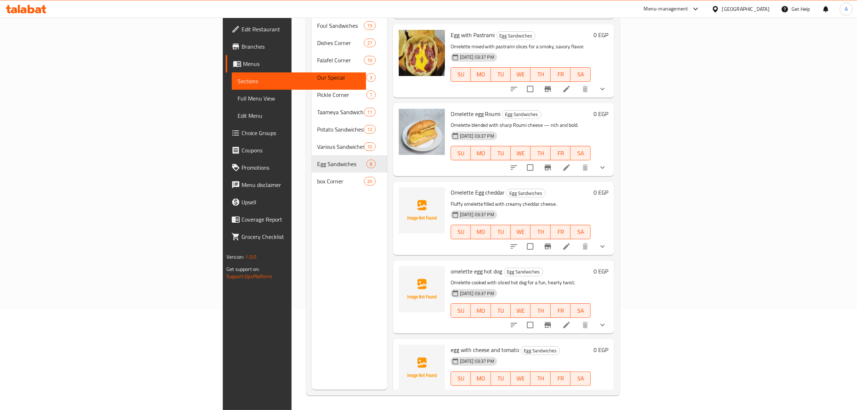
click at [614, 167] on div "Menu items Add Sort Manage items Medahrag Egg Egg Sandwiches Pan-fried beaten e…" at bounding box center [500, 185] width 227 height 410
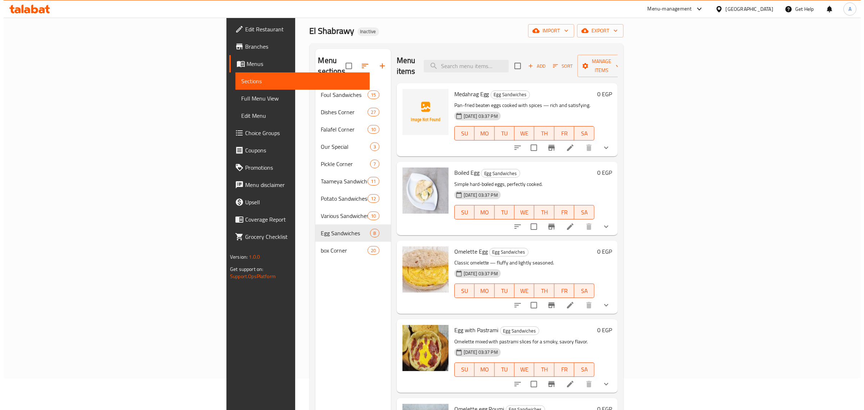
scroll to position [0, 0]
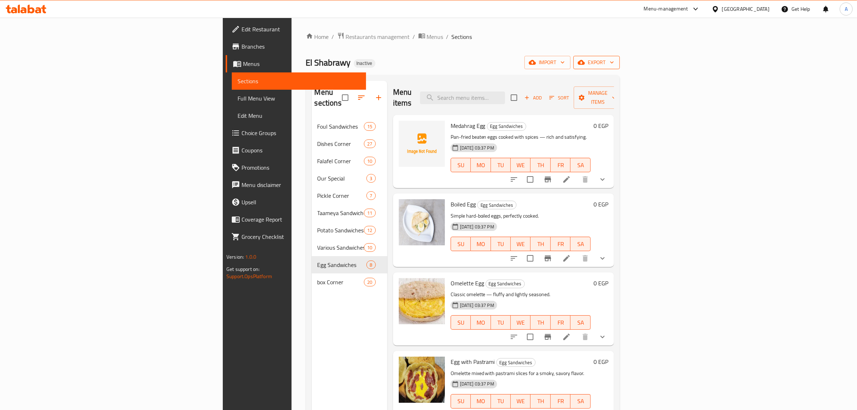
click at [615, 63] on icon "button" at bounding box center [611, 62] width 7 height 7
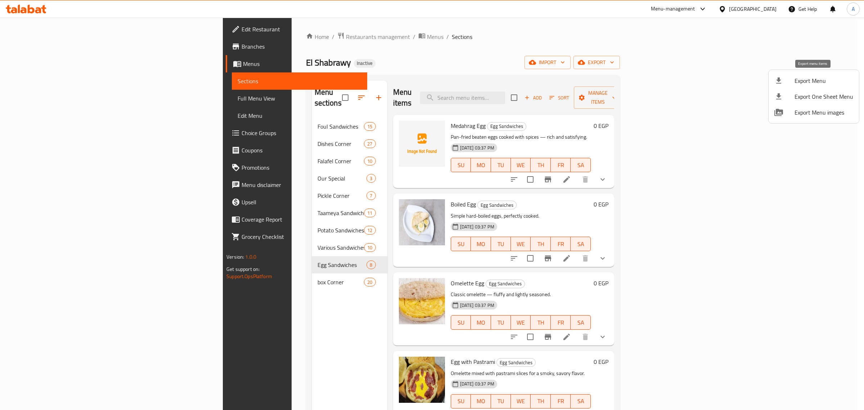
click at [790, 80] on div at bounding box center [784, 80] width 20 height 9
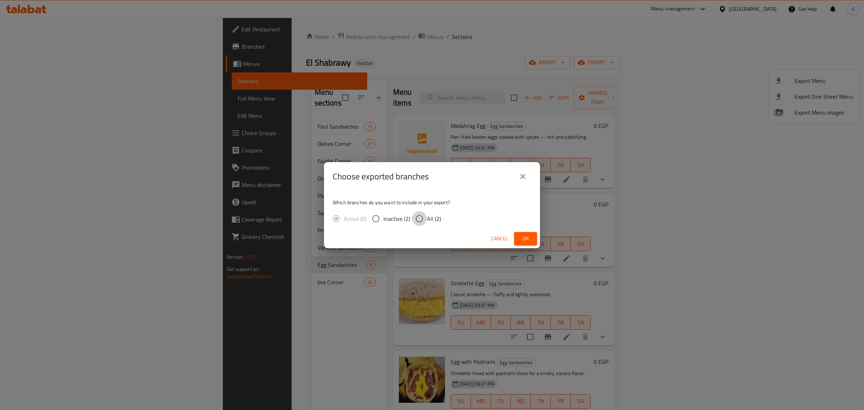
click at [416, 219] on input "All (2)" at bounding box center [419, 218] width 15 height 15
radio input "true"
click at [519, 235] on button "Ok" at bounding box center [525, 238] width 23 height 13
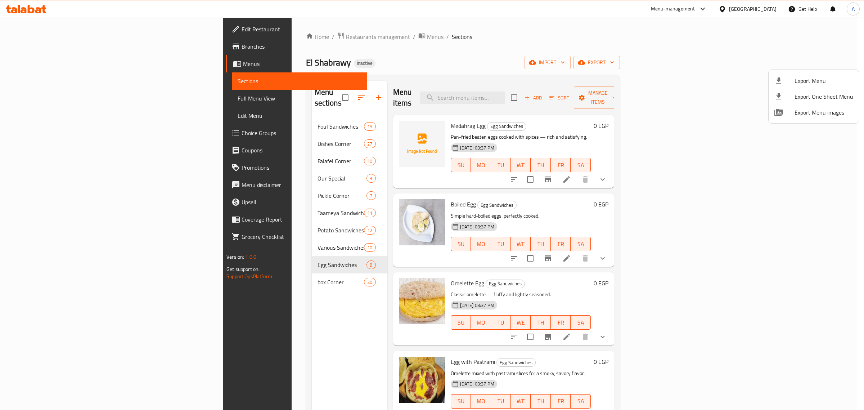
click at [218, 32] on div at bounding box center [432, 205] width 864 height 410
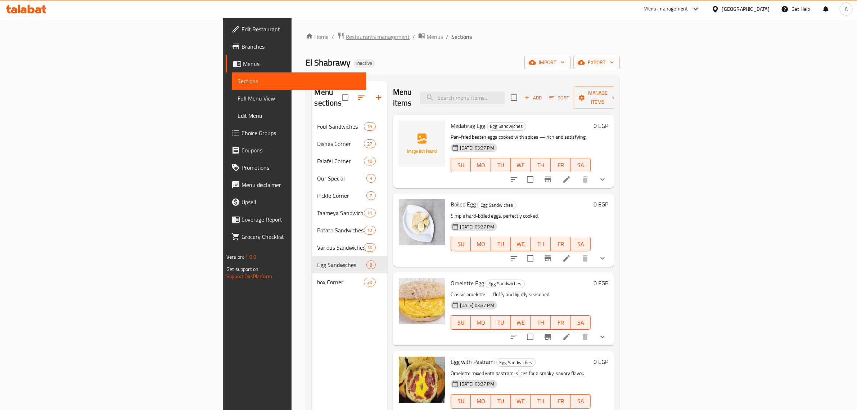
click at [346, 32] on span "Restaurants management" at bounding box center [378, 36] width 64 height 9
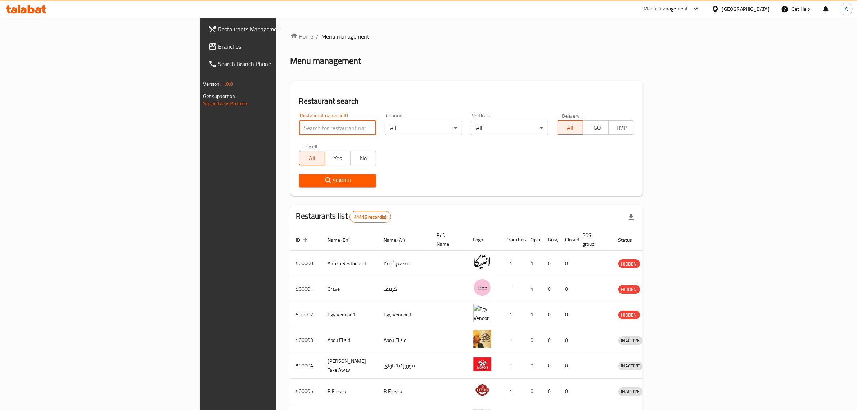
click at [299, 123] on input "search" at bounding box center [337, 128] width 77 height 14
drag, startPoint x: 260, startPoint y: 123, endPoint x: 60, endPoint y: 125, distance: 199.8
click at [200, 125] on div "Restaurants Management Branches Search Branch Phone Version: 1.0.0 Get support …" at bounding box center [429, 281] width 458 height 527
paste input "Mad shrimp"
type input "Mad shrimp"
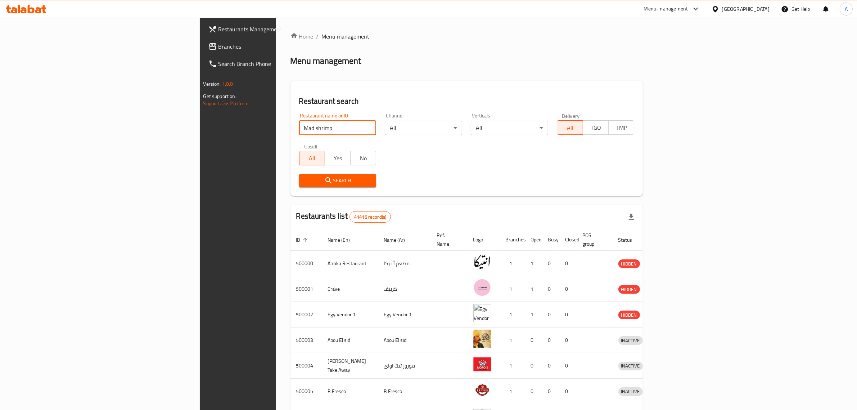
click button "Search" at bounding box center [337, 180] width 77 height 13
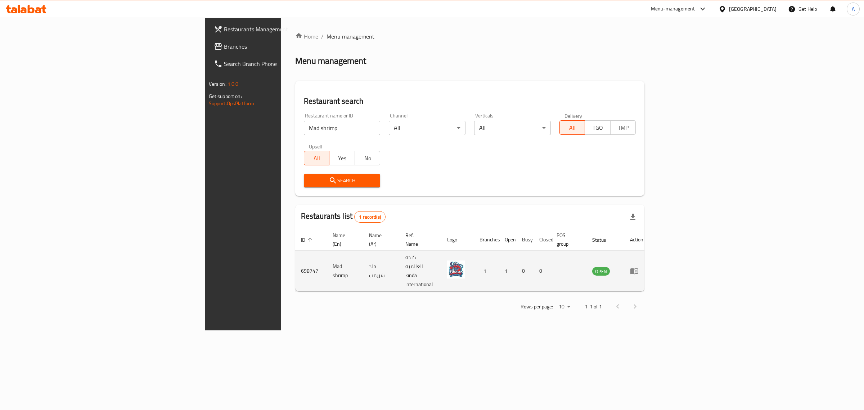
click at [624, 229] on th "Status" at bounding box center [605, 240] width 38 height 22
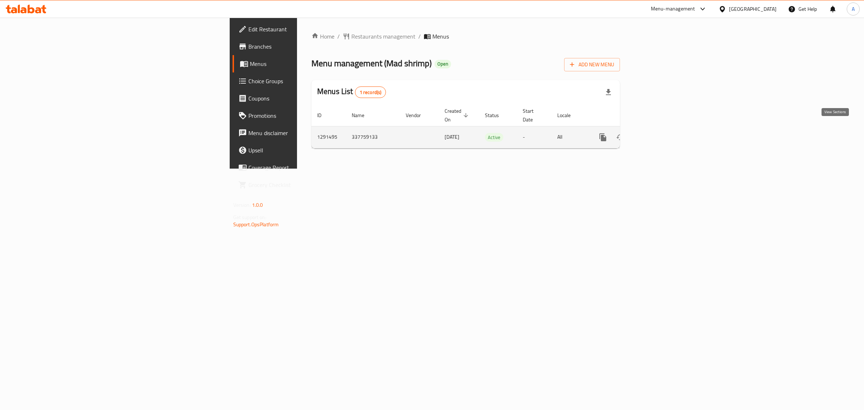
click at [659, 133] on icon "enhanced table" at bounding box center [654, 137] width 9 height 9
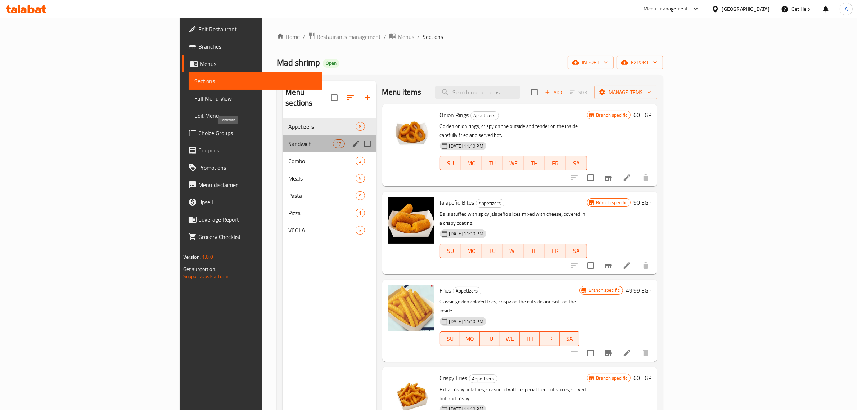
click at [288, 139] on span "Sandwich" at bounding box center [310, 143] width 45 height 9
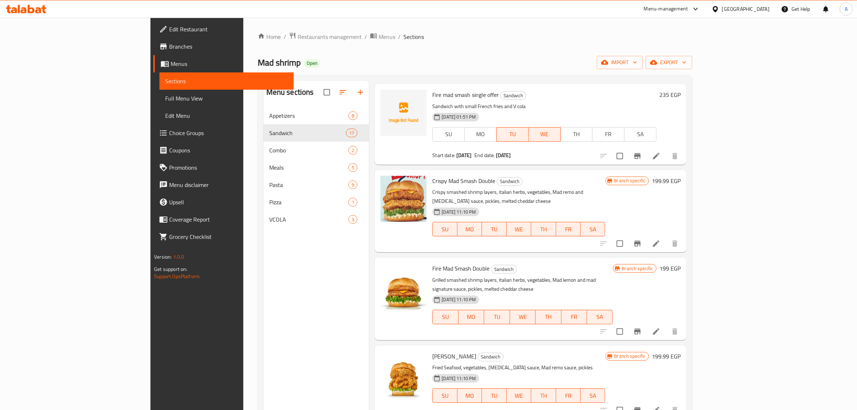
scroll to position [540, 0]
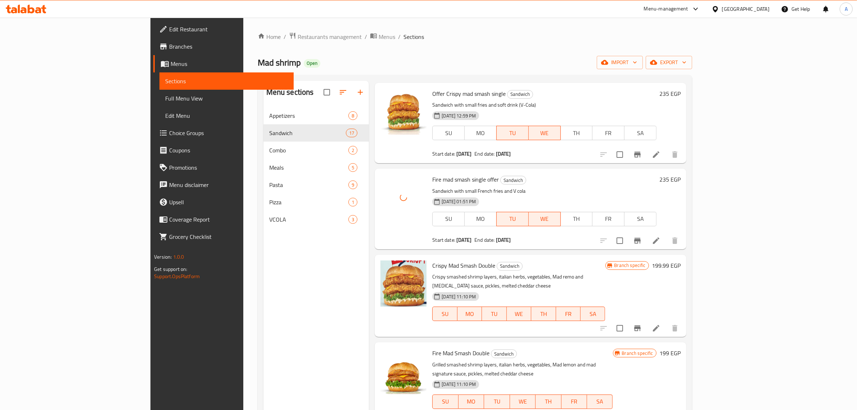
click at [432, 174] on span "Fire mad smash single offer" at bounding box center [465, 179] width 67 height 11
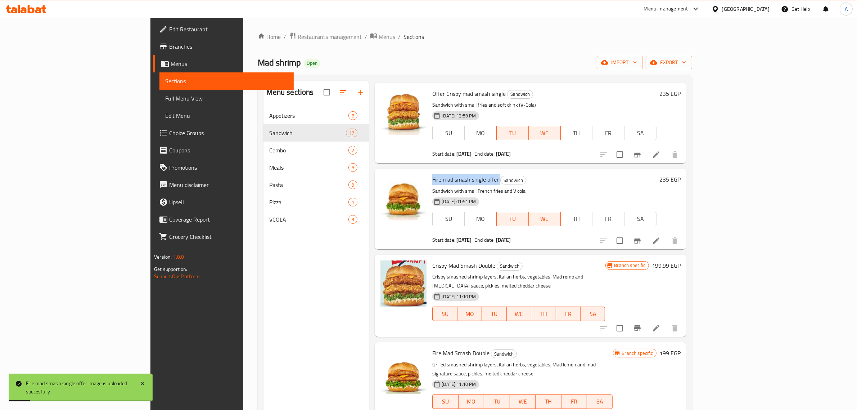
copy h6 "Fire mad smash single offer"
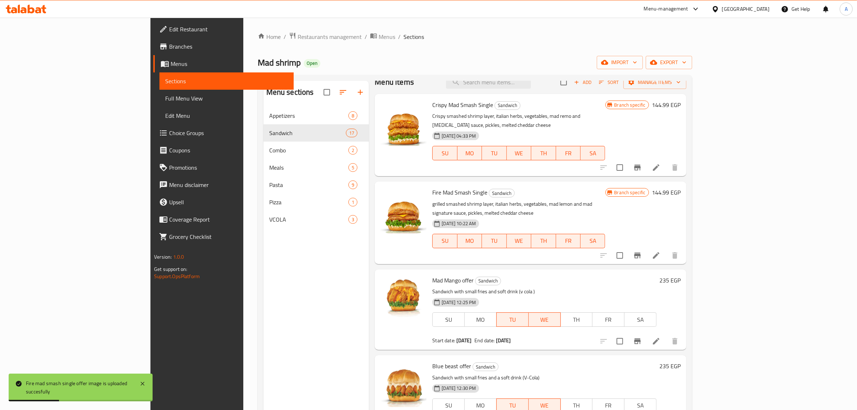
scroll to position [0, 0]
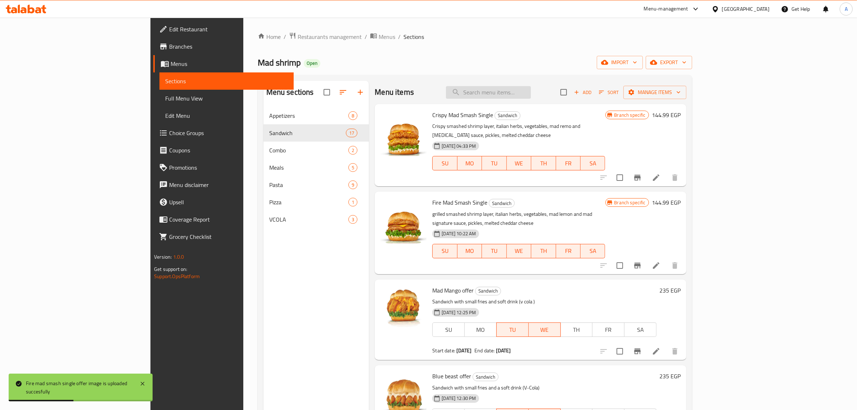
click at [531, 94] on input "search" at bounding box center [488, 92] width 85 height 13
paste input "Fire mad smash single offer"
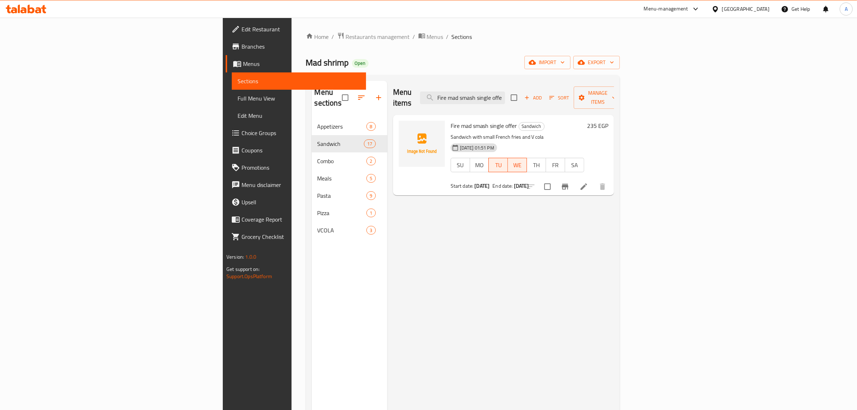
click at [487, 327] on div "Menu items Fire mad smash single offer Add Sort Manage items Fire mad smash sin…" at bounding box center [500, 286] width 227 height 410
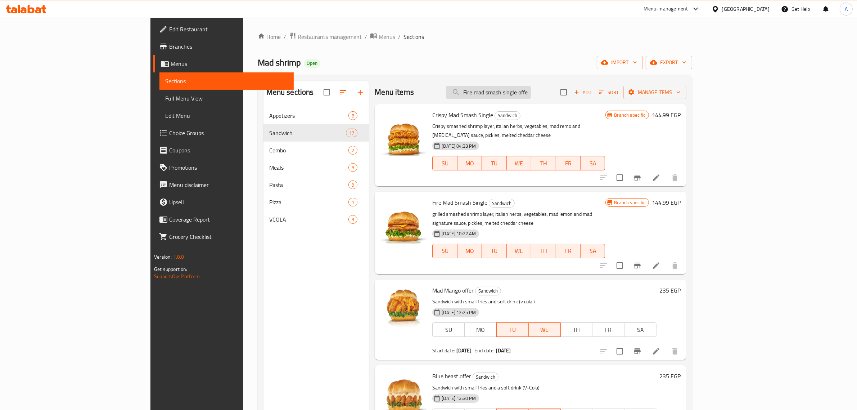
click at [531, 92] on input "Fire mad smash single offer" at bounding box center [488, 92] width 85 height 13
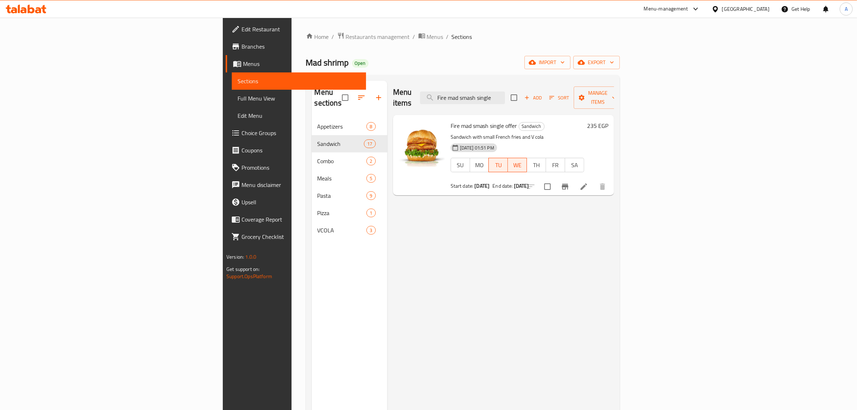
type input "Fire mad smash single"
click at [387, 380] on div "Menu items Fire mad smash single Add Sort Manage items Fire mad smash single of…" at bounding box center [500, 286] width 227 height 410
